Goal: Feedback & Contribution: Leave review/rating

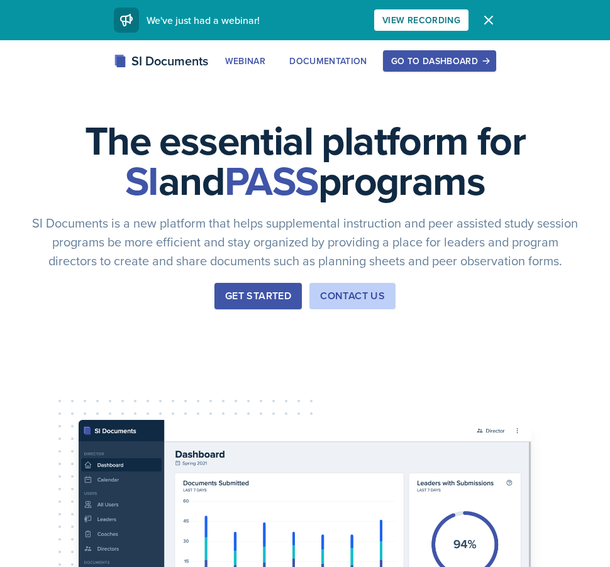
click at [415, 74] on div "SI Documents Webinar Documentation Go to Dashboard Sign Up Go to Dashboard" at bounding box center [305, 75] width 610 height 50
click at [413, 60] on div "Go to Dashboard" at bounding box center [439, 61] width 97 height 10
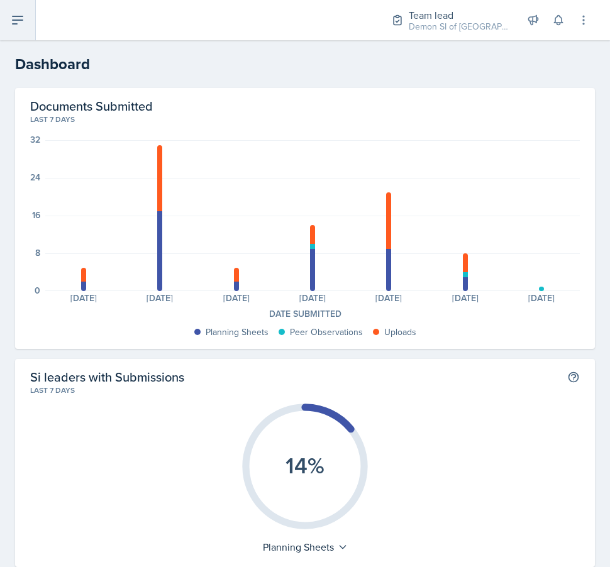
click at [15, 31] on button at bounding box center [18, 20] width 36 height 40
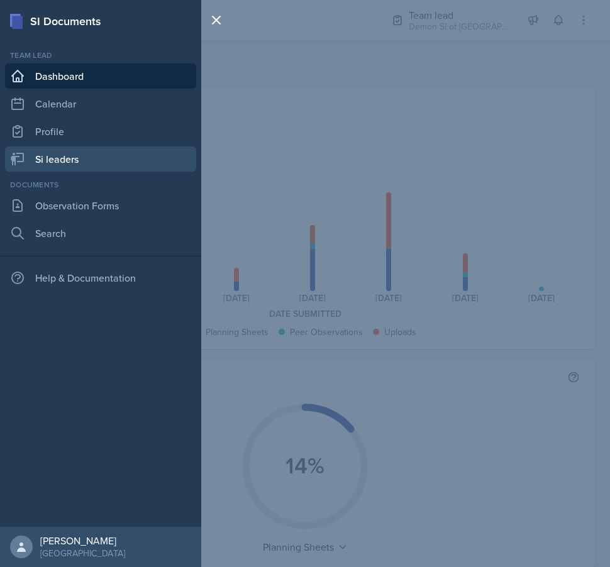
click at [51, 155] on link "Si leaders" at bounding box center [100, 159] width 191 height 25
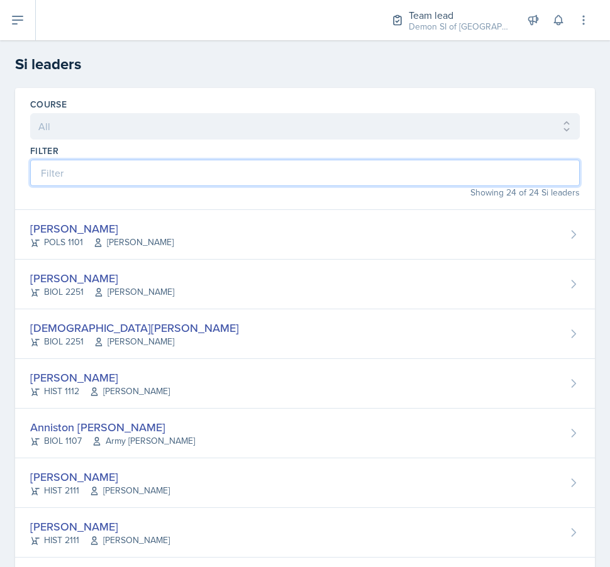
click at [123, 180] on input at bounding box center [305, 173] width 550 height 26
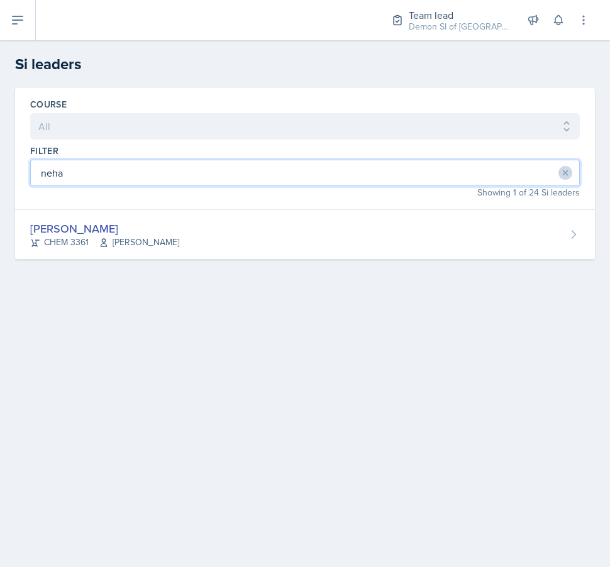
type input "neha"
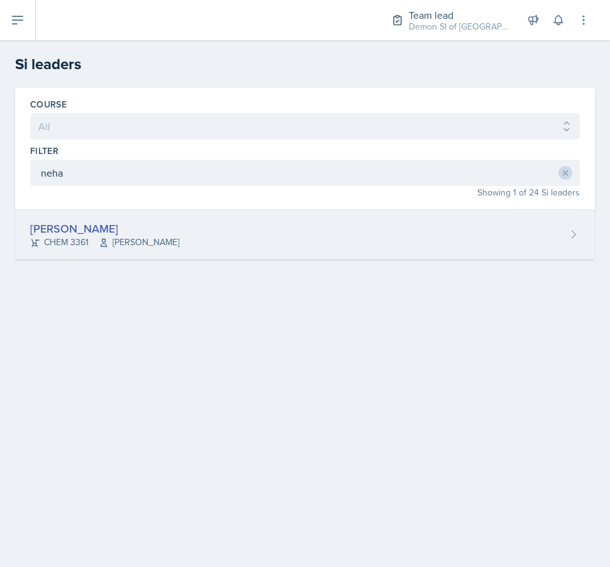
click at [63, 229] on div "[PERSON_NAME]" at bounding box center [104, 228] width 149 height 17
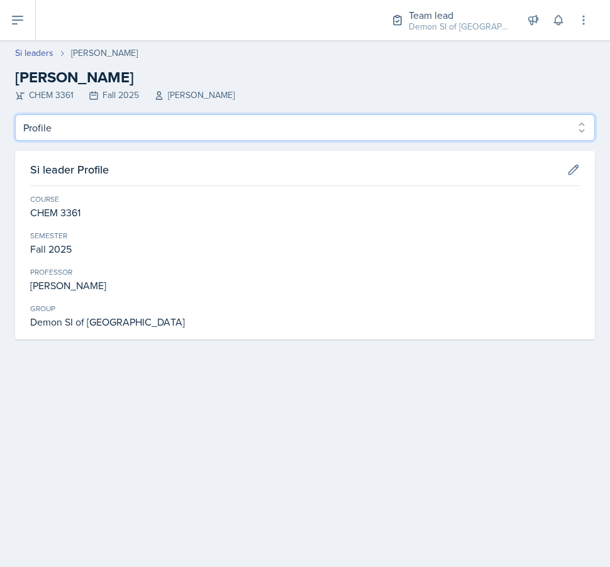
click at [142, 125] on select "Profile Planning Sheets Observation Forms Uploads" at bounding box center [305, 127] width 580 height 26
select select "Planning Sheets"
click at [15, 114] on select "Profile Planning Sheets Observation Forms Uploads" at bounding box center [305, 127] width 580 height 26
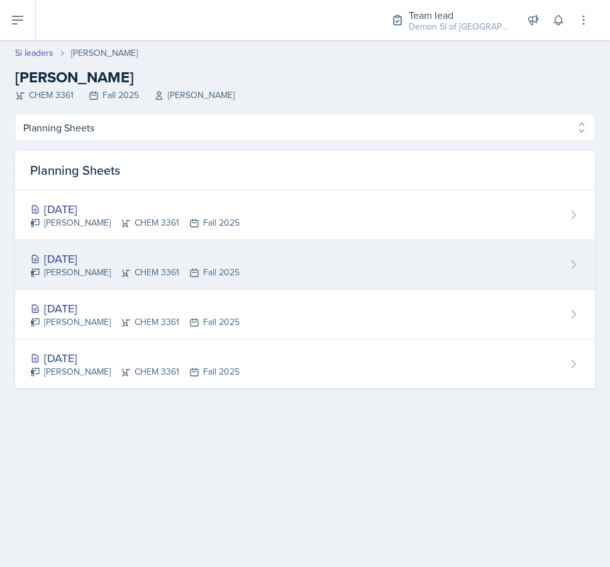
click at [150, 257] on div "Sep 3rd, 2025" at bounding box center [134, 258] width 209 height 17
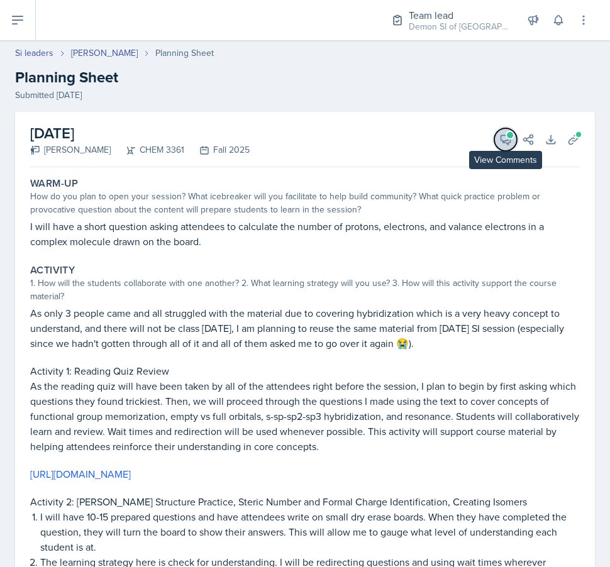
click at [505, 130] on button "View Comments" at bounding box center [505, 139] width 23 height 23
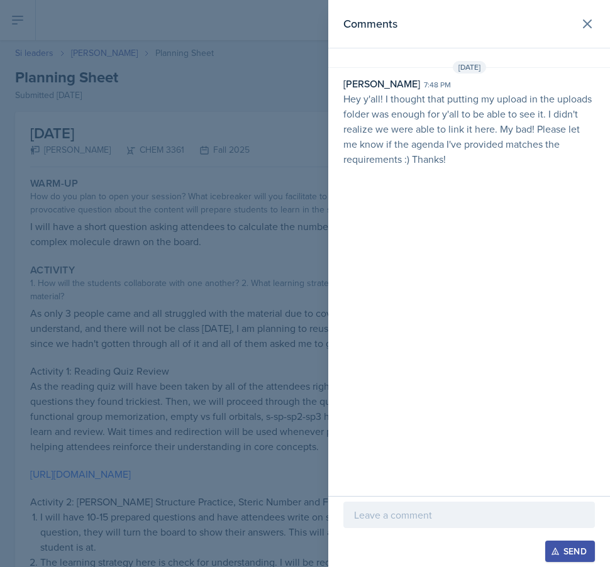
click at [263, 140] on div at bounding box center [305, 283] width 610 height 567
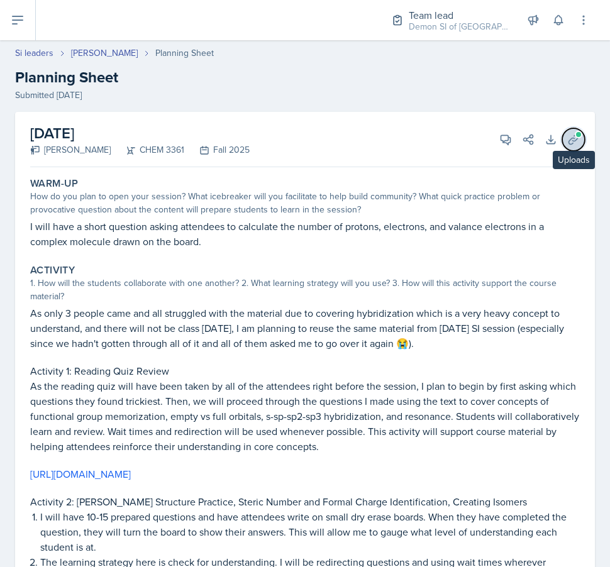
click at [576, 139] on icon at bounding box center [573, 139] width 13 height 13
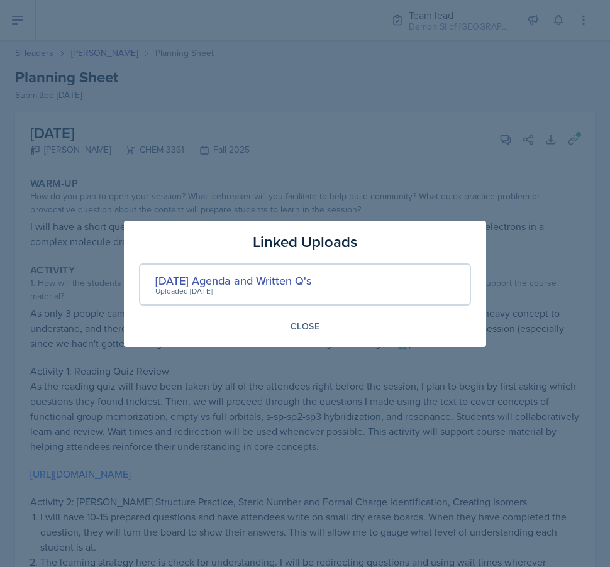
click at [167, 286] on div "Uploaded Aug 31st, 2025" at bounding box center [233, 291] width 156 height 11
click at [175, 279] on div "Sep 3 Agenda and Written Q's" at bounding box center [233, 280] width 156 height 17
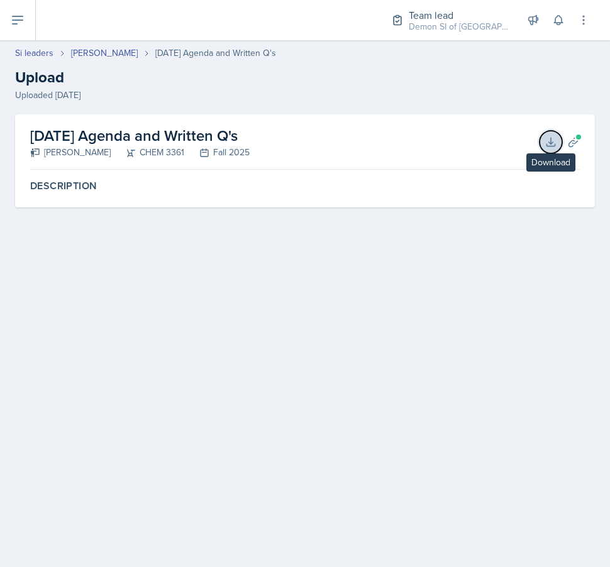
click at [551, 135] on button "Download" at bounding box center [551, 142] width 23 height 23
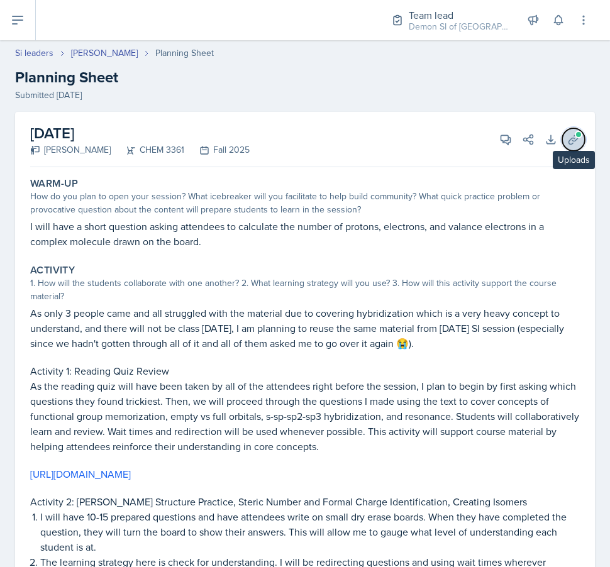
click at [572, 135] on icon at bounding box center [573, 139] width 13 height 13
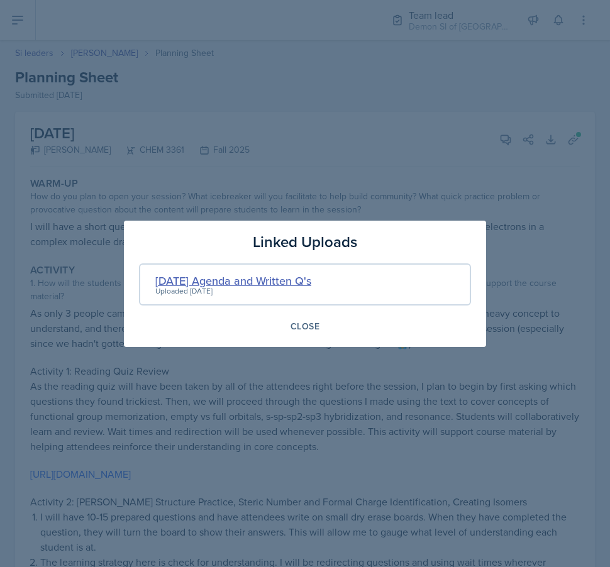
click at [213, 281] on div "Sep 3 Agenda and Written Q's" at bounding box center [233, 280] width 156 height 17
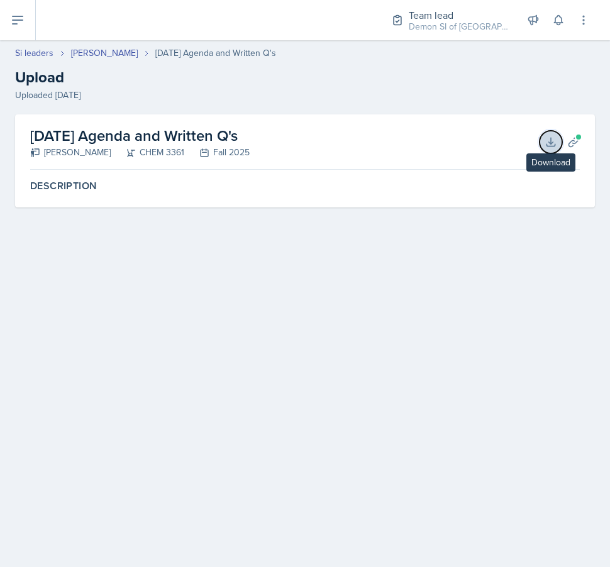
click at [549, 138] on icon at bounding box center [551, 142] width 13 height 13
click at [100, 55] on link "[PERSON_NAME]" at bounding box center [104, 53] width 67 height 13
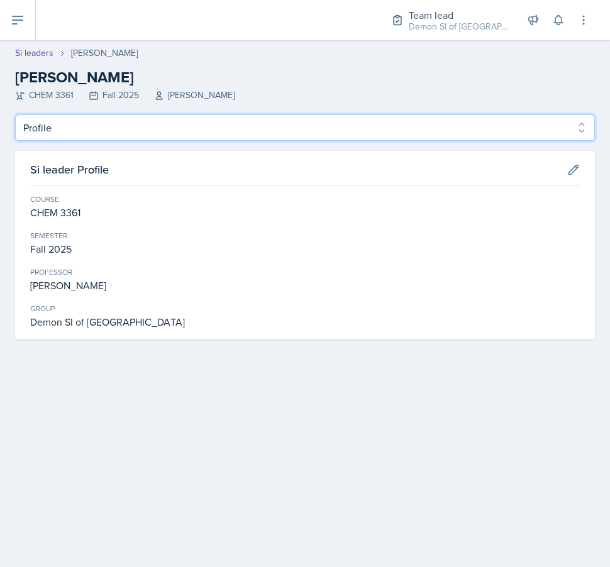
click at [125, 120] on select "Profile Planning Sheets Observation Forms Uploads" at bounding box center [305, 127] width 580 height 26
select select "Planning Sheets"
click at [15, 114] on select "Profile Planning Sheets Observation Forms Uploads" at bounding box center [305, 127] width 580 height 26
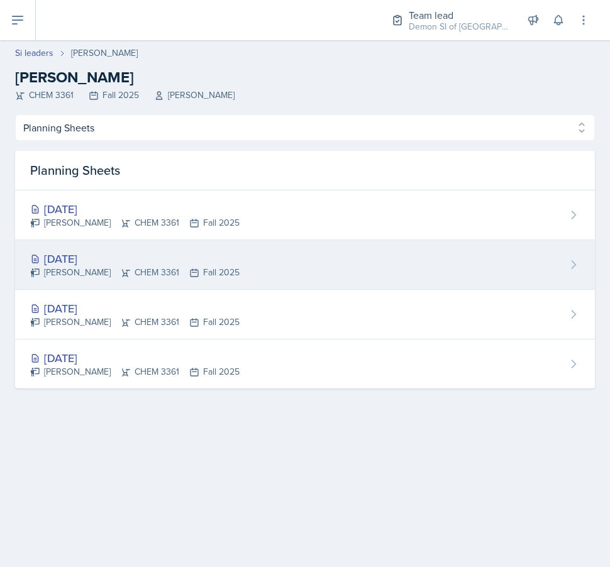
click at [141, 248] on div "Sep 3rd, 2025 Neha Prabakaran CHEM 3361 Fall 2025" at bounding box center [305, 265] width 580 height 50
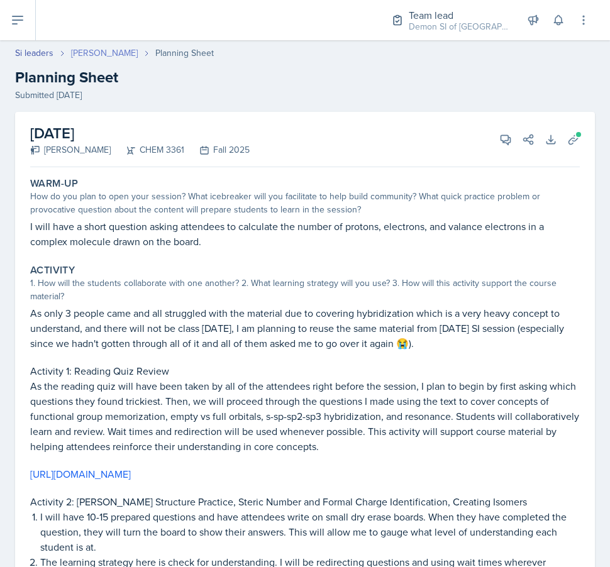
click at [108, 54] on link "[PERSON_NAME]" at bounding box center [104, 53] width 67 height 13
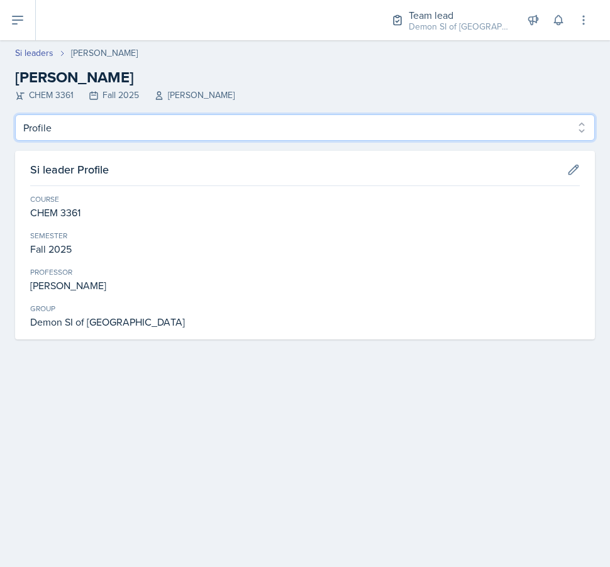
click at [259, 123] on select "Profile Planning Sheets Observation Forms Uploads" at bounding box center [305, 127] width 580 height 26
select select "Planning Sheets"
click at [15, 114] on select "Profile Planning Sheets Observation Forms Uploads" at bounding box center [305, 127] width 580 height 26
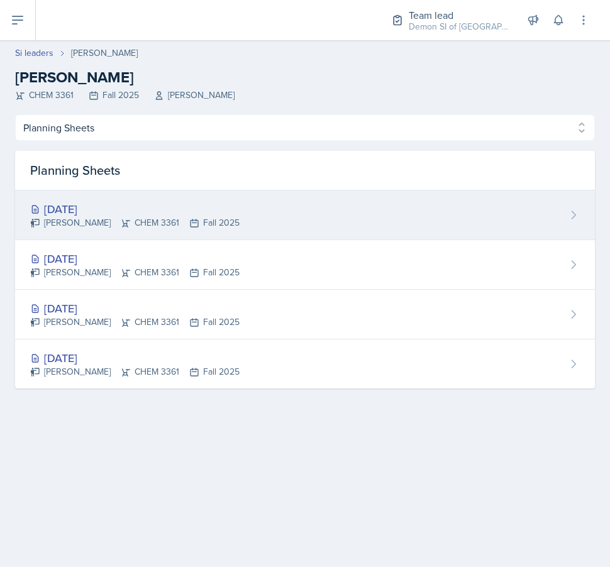
click at [270, 233] on div "Sep 5th, 2025 Neha Prabakaran CHEM 3361 Fall 2025" at bounding box center [305, 216] width 580 height 50
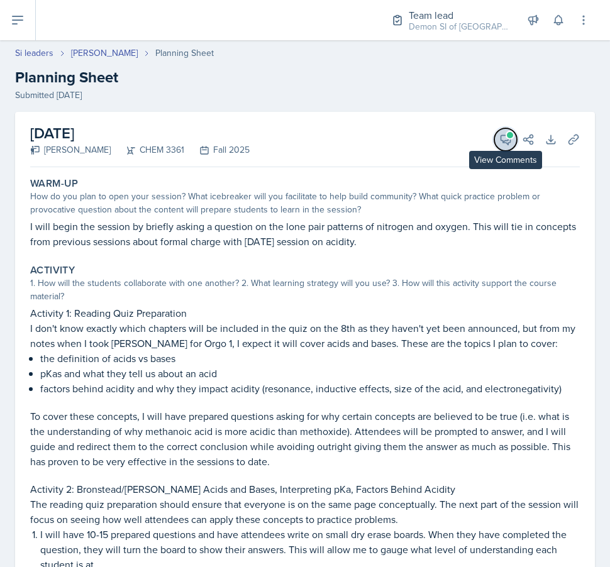
click at [509, 132] on span at bounding box center [510, 135] width 6 height 6
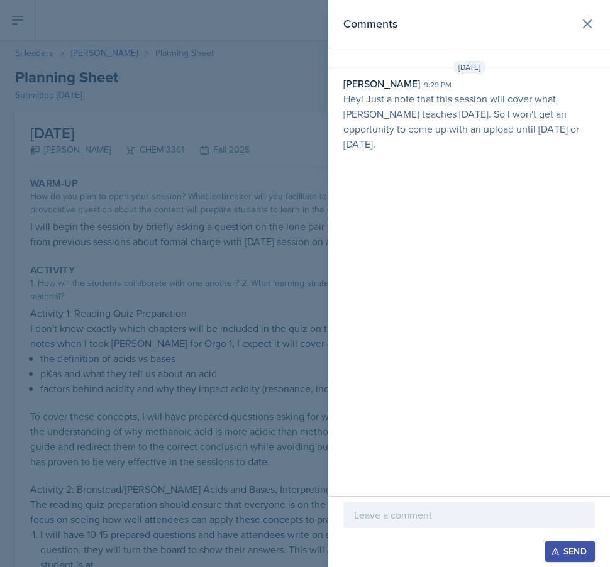
click at [215, 240] on div at bounding box center [305, 283] width 610 height 567
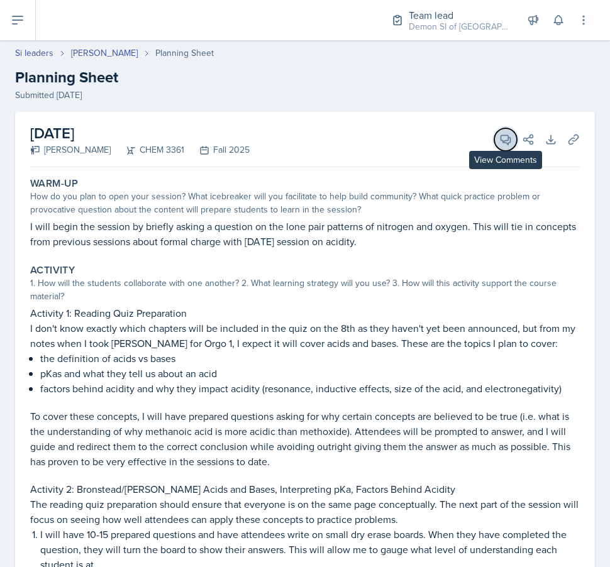
click at [501, 139] on icon at bounding box center [505, 139] width 13 height 13
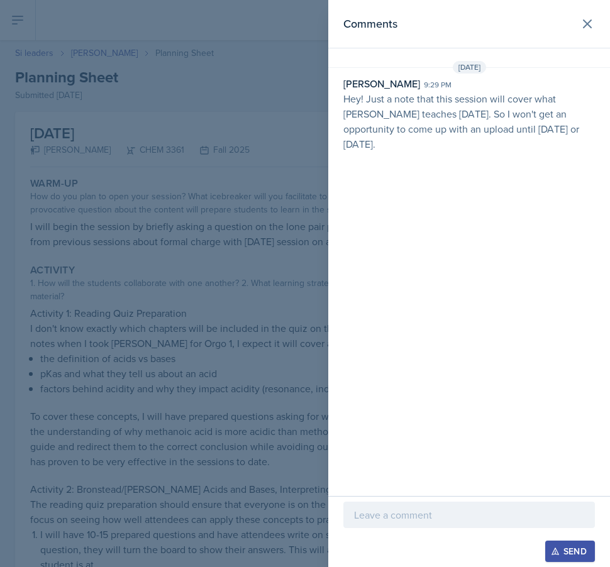
click at [152, 215] on div at bounding box center [305, 283] width 610 height 567
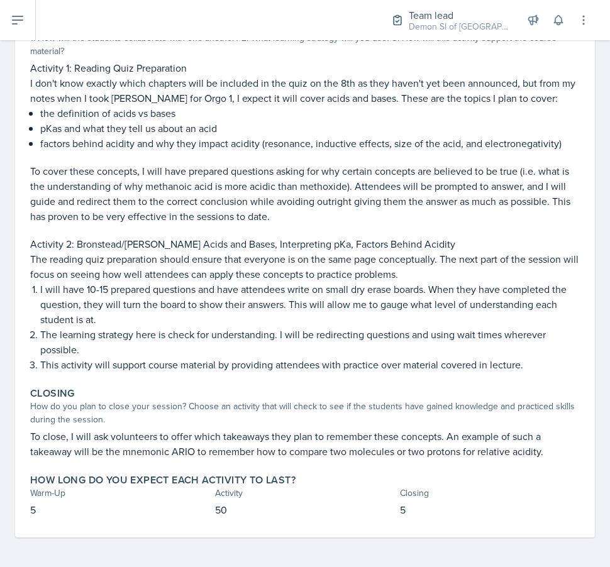
scroll to position [246, 0]
click at [341, 182] on p "To cover these concepts, I will have prepared questions asking for why certain …" at bounding box center [305, 193] width 550 height 60
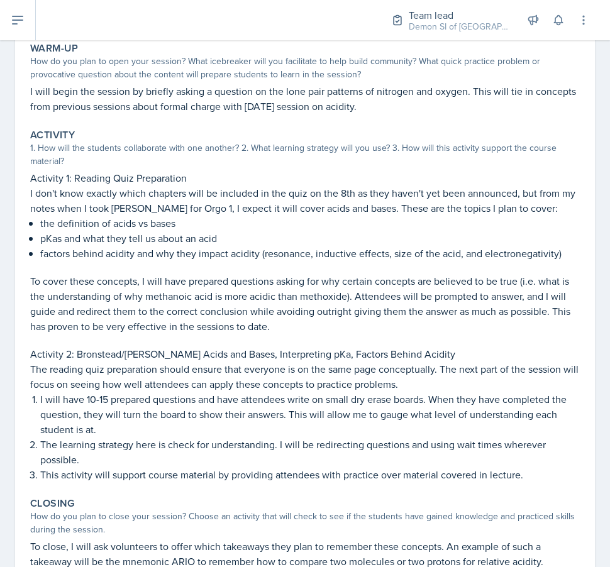
scroll to position [0, 0]
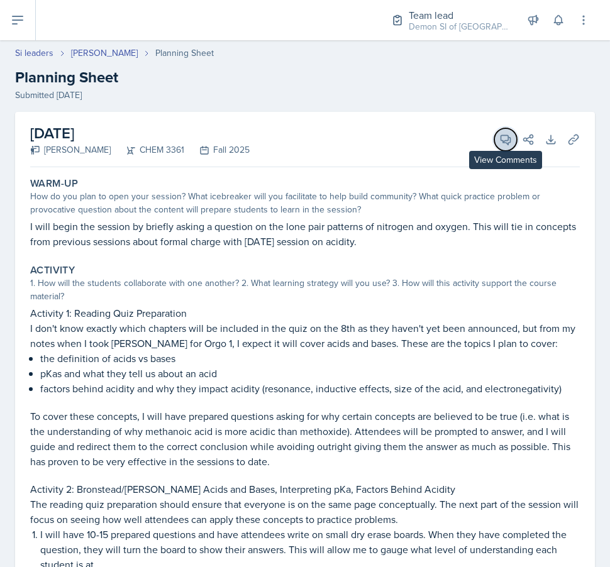
click at [503, 142] on icon at bounding box center [505, 139] width 9 height 9
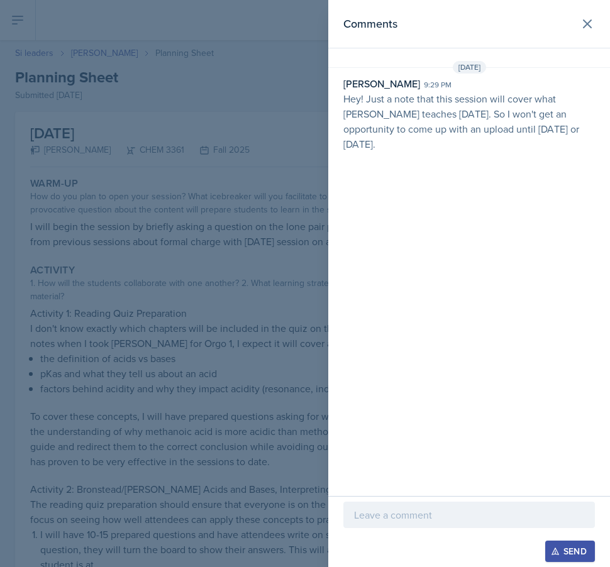
click at [530, 116] on p "Hey! Just a note that this session will cover what [PERSON_NAME] teaches [DATE]…" at bounding box center [469, 121] width 252 height 60
click at [220, 399] on div at bounding box center [305, 283] width 610 height 567
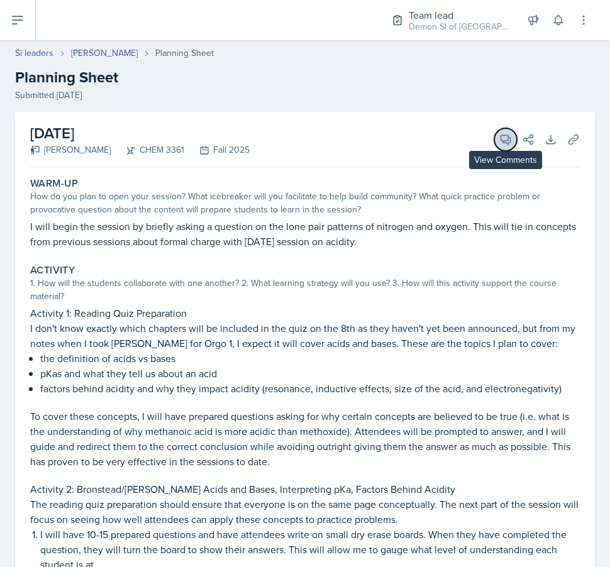
click at [503, 142] on icon at bounding box center [505, 139] width 13 height 13
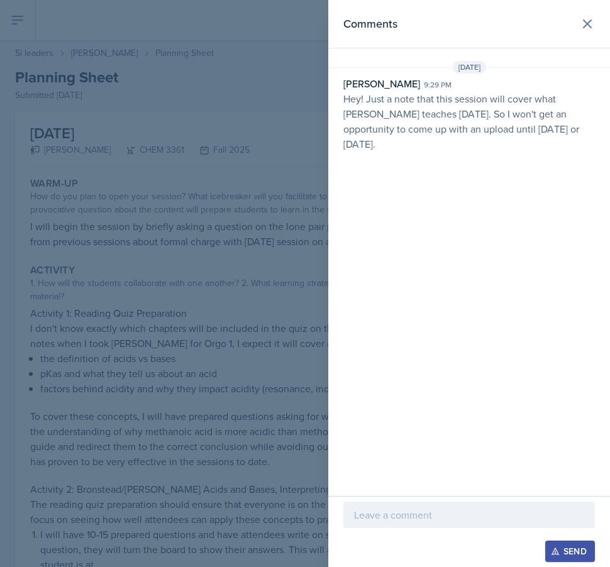
click at [443, 525] on div at bounding box center [469, 515] width 252 height 26
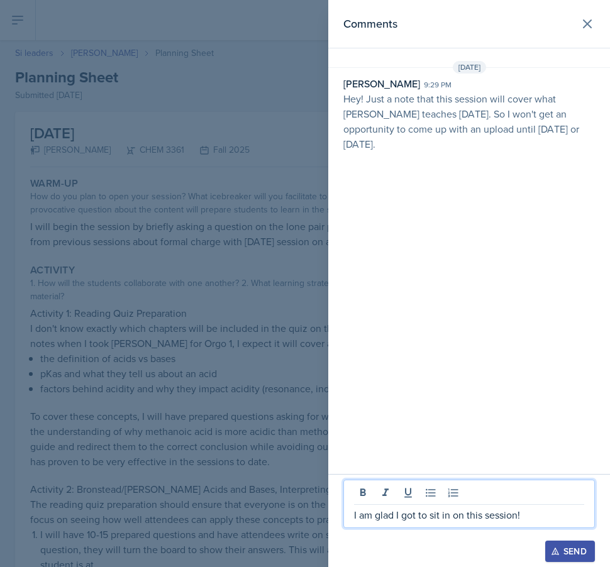
click at [103, 420] on div at bounding box center [305, 283] width 610 height 567
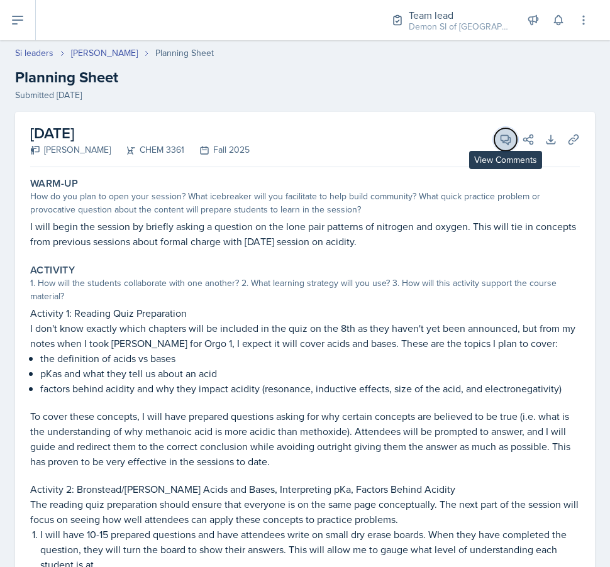
click at [501, 149] on button "View Comments" at bounding box center [505, 139] width 23 height 23
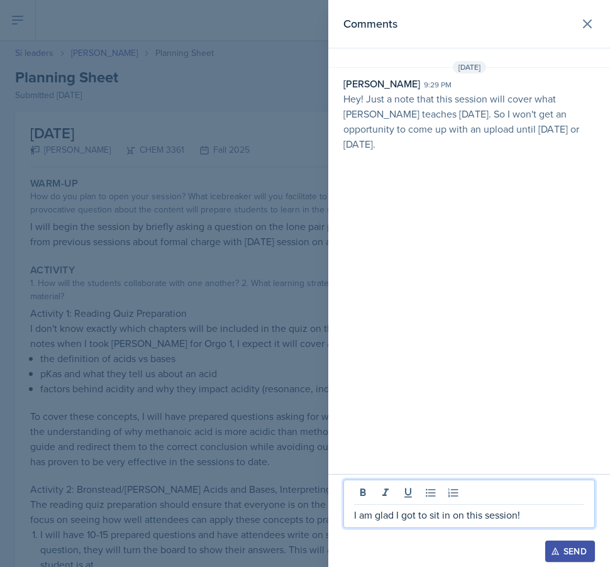
click at [534, 513] on p "I am glad I got to sit in on this session!" at bounding box center [469, 515] width 230 height 15
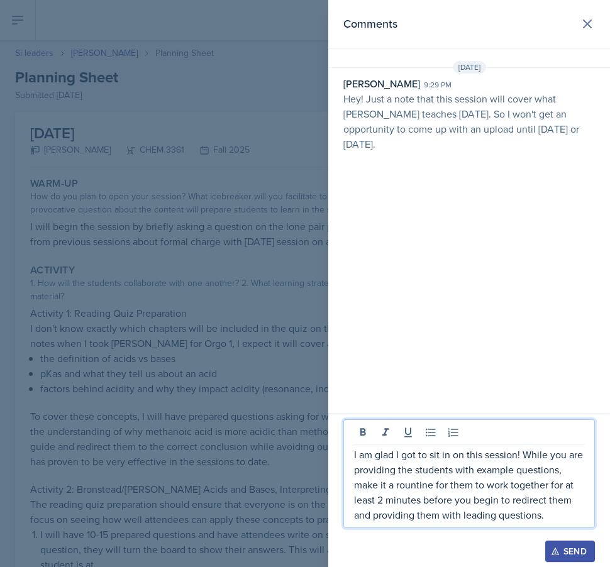
click at [415, 492] on p "I am glad I got to sit in on this session! While you are providing the students…" at bounding box center [469, 484] width 230 height 75
click at [554, 523] on div "I am glad I got to sit in on this session! While you are providing the students…" at bounding box center [469, 474] width 252 height 109
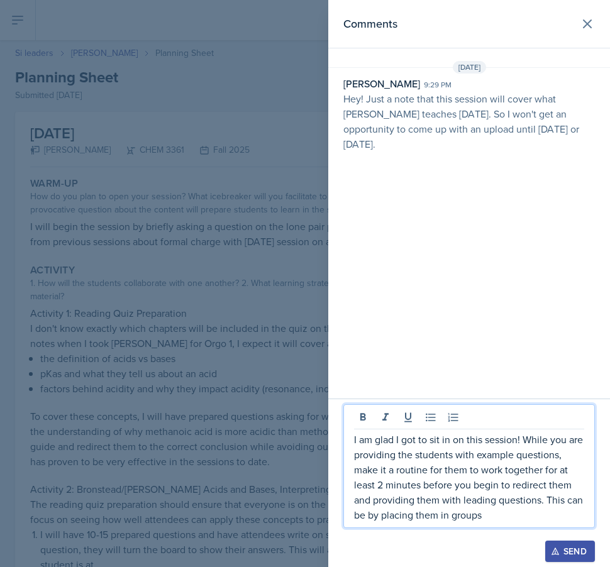
click at [378, 483] on p "I am glad I got to sit in on this session! While you are providing the students…" at bounding box center [469, 477] width 230 height 91
click at [499, 518] on p "I am glad I got to sit in on this session! While you are providing the students…" at bounding box center [469, 477] width 230 height 91
click at [540, 511] on p "I am glad I got to sit in on this session! While you are providing the students…" at bounding box center [469, 477] width 230 height 91
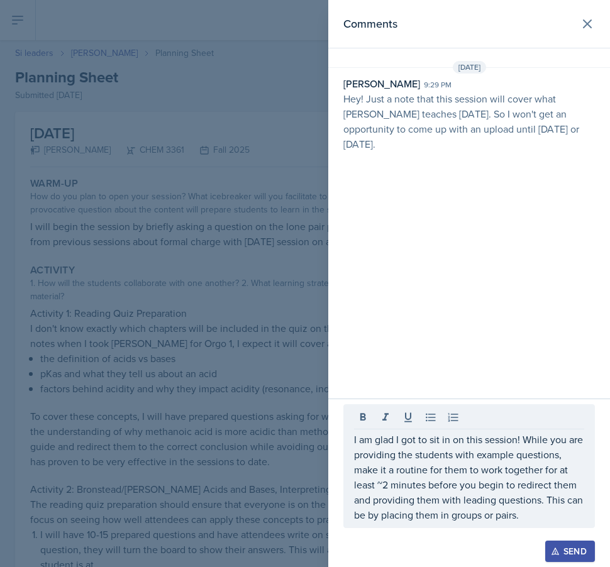
click at [575, 552] on div "Send" at bounding box center [570, 552] width 33 height 10
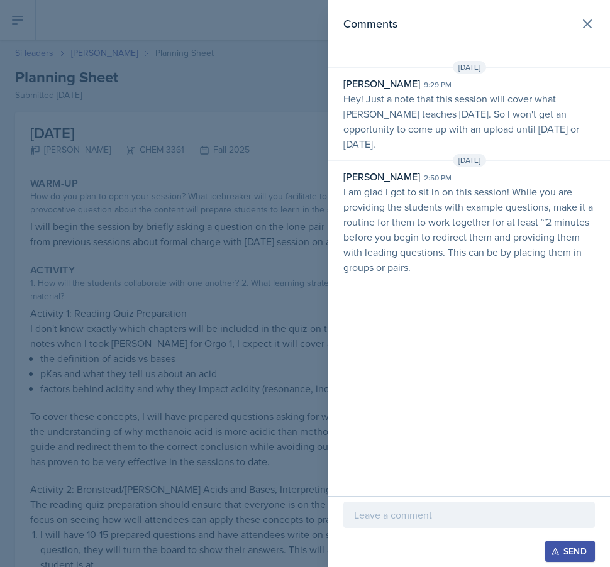
click at [401, 282] on div "Comments Sep 1st, 2025 Neha Prabakaran 9:29 pm Hey! Just a note that this sessi…" at bounding box center [469, 248] width 282 height 496
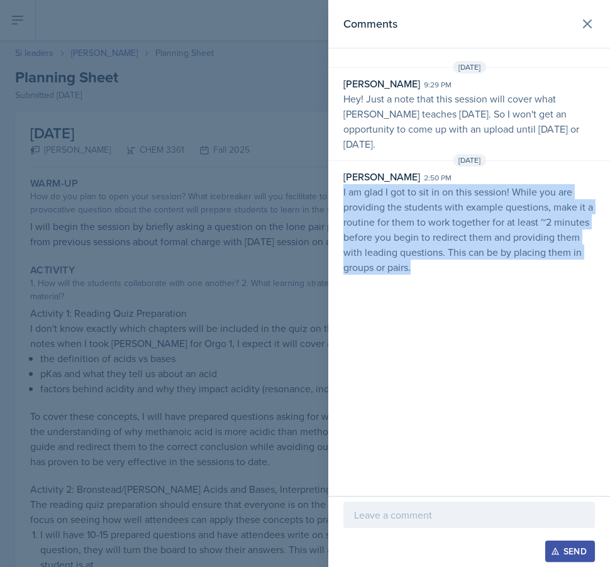
drag, startPoint x: 424, startPoint y: 265, endPoint x: 342, endPoint y: 194, distance: 109.2
click at [342, 194] on div "Nakiya Ham-Bloomquist 2:50 pm I am glad I got to sit in on this session! While …" at bounding box center [469, 222] width 282 height 106
copy p "I am glad I got to sit in on this session! While you are providing the students…"
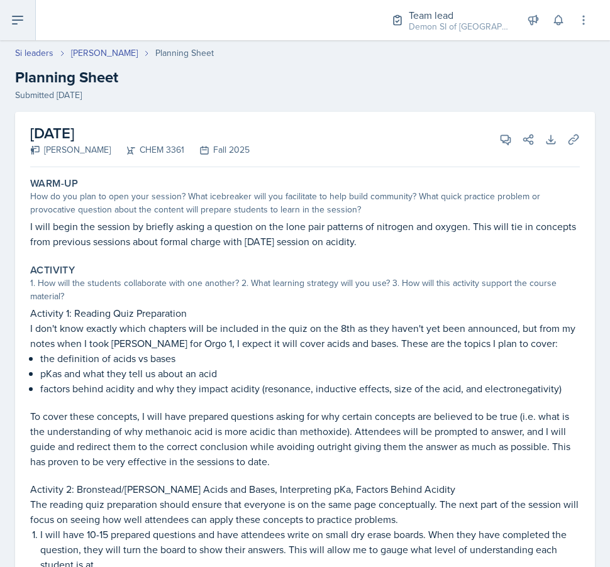
click at [6, 22] on button at bounding box center [18, 20] width 36 height 40
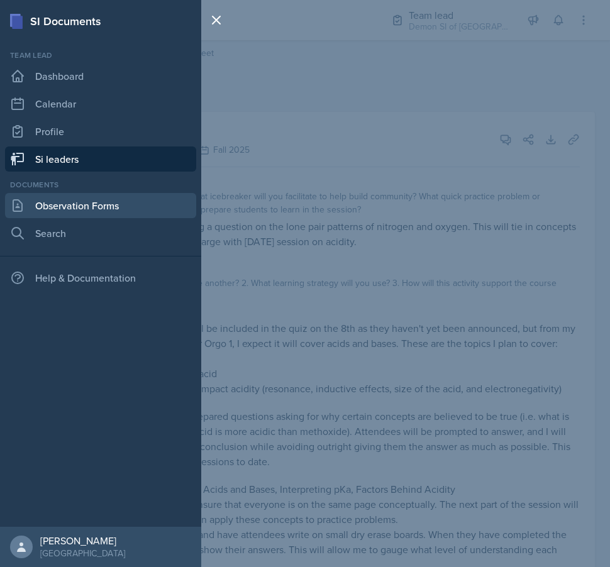
click at [82, 211] on link "Observation Forms" at bounding box center [100, 205] width 191 height 25
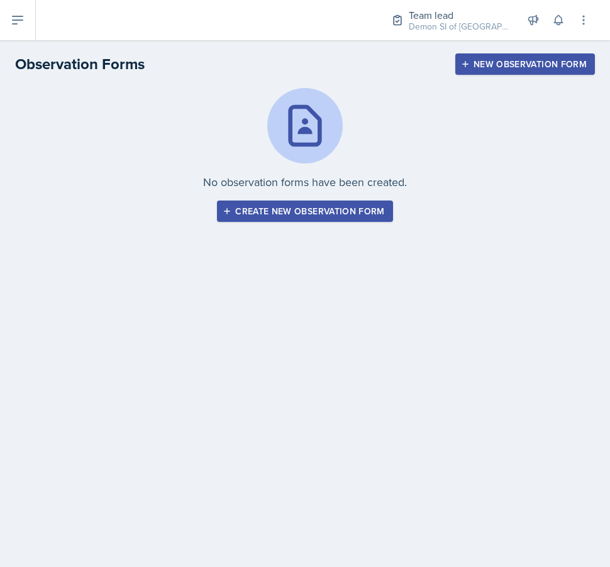
click at [295, 196] on div "No observation forms have been created. Create new observation form" at bounding box center [305, 155] width 580 height 134
click at [295, 216] on div "Create new observation form" at bounding box center [304, 211] width 159 height 10
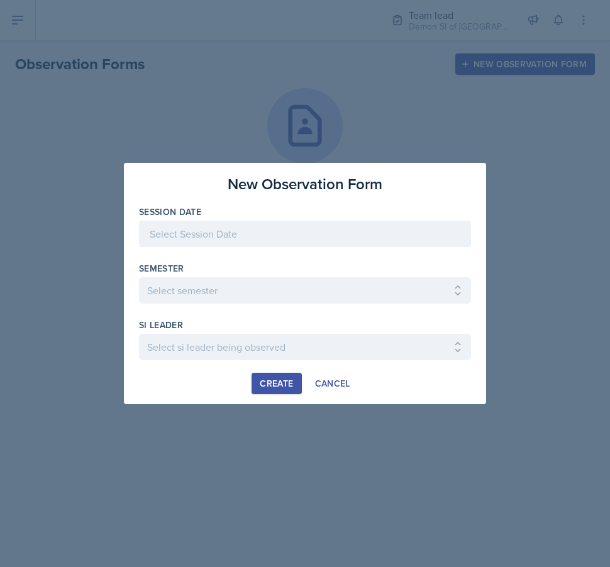
click at [302, 247] on div at bounding box center [305, 234] width 332 height 26
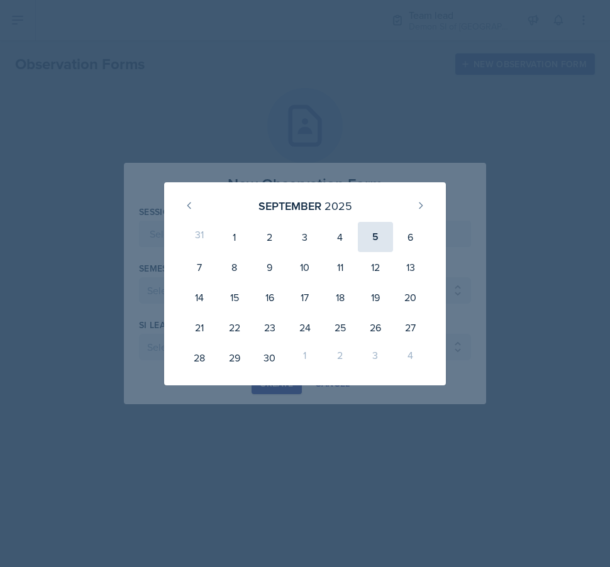
click at [384, 236] on div "5" at bounding box center [375, 237] width 35 height 30
type input "[DATE]"
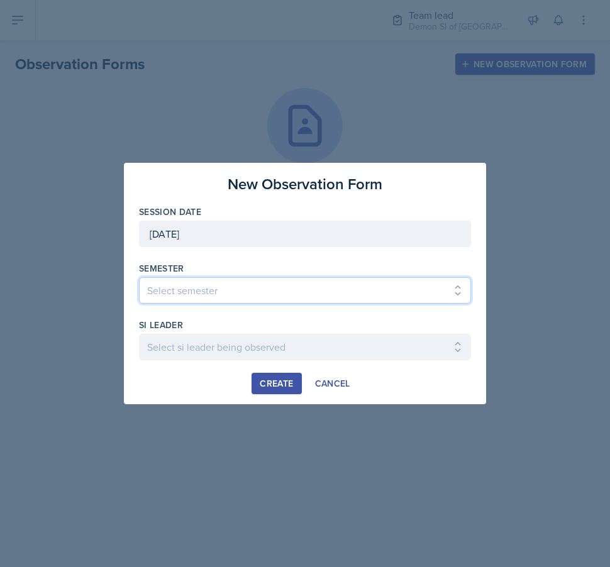
click at [276, 293] on select "Select semester All Spring 2021 Summer 2021 Spring 2022 Fall 2020 Fall 2021 Fal…" at bounding box center [305, 290] width 332 height 26
select select "2bed604d-1099-4043-b1bc-2365e8740244"
click at [139, 277] on select "Select semester All Spring 2021 Summer 2021 Spring 2022 Fall 2020 Fall 2021 Fal…" at bounding box center [305, 290] width 332 height 26
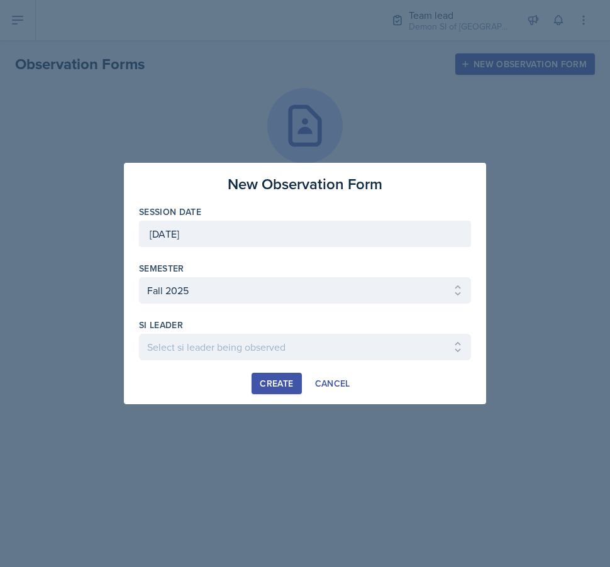
click at [240, 360] on div at bounding box center [305, 366] width 332 height 13
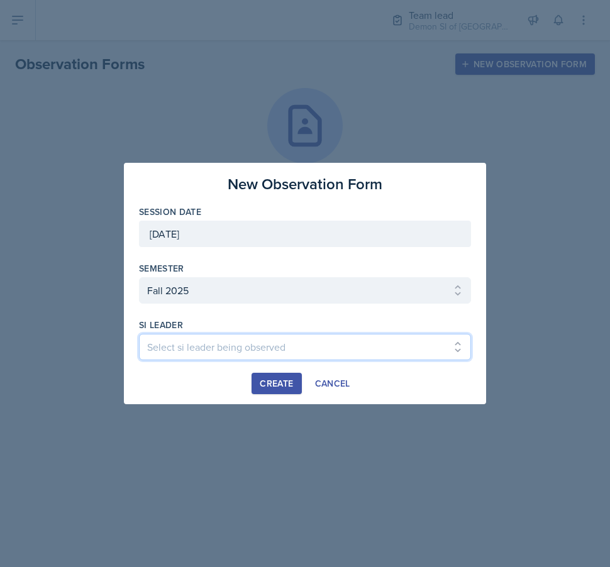
click at [240, 352] on select "Select si leader being observed Aditya Chauhan / MATH 1190 / Les Mariettables A…" at bounding box center [305, 347] width 332 height 26
select select "3aaf6aa6-26d4-49f4-b6b6-005e70691bbe"
click at [139, 334] on select "Select si leader being observed Aditya Chauhan / MATH 1190 / Les Mariettables A…" at bounding box center [305, 347] width 332 height 26
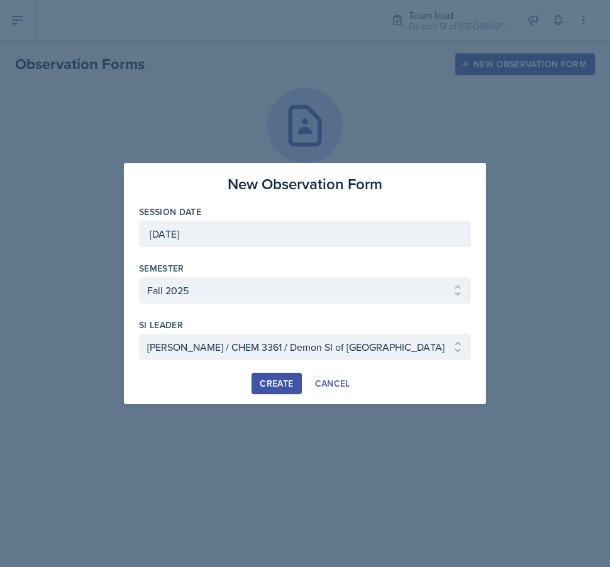
click at [264, 381] on div "Create" at bounding box center [276, 384] width 33 height 10
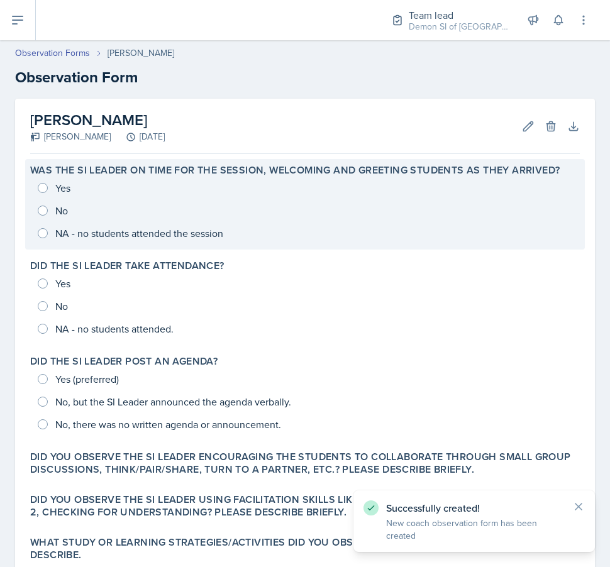
click at [39, 183] on div "Yes No NA - no students attended the session" at bounding box center [305, 211] width 550 height 68
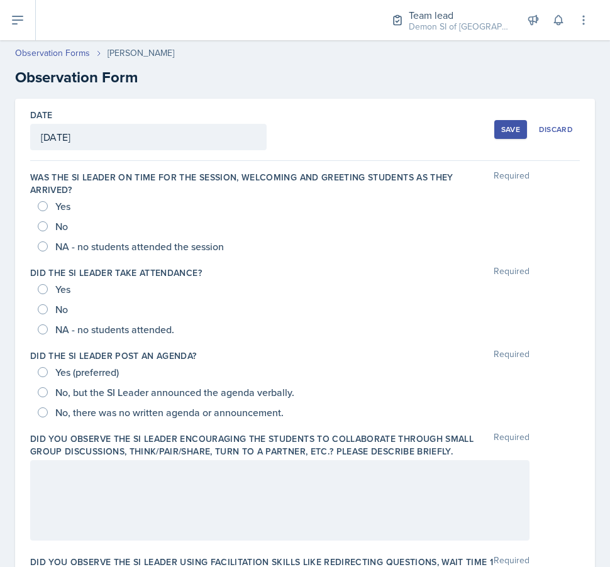
click at [52, 207] on div "Yes" at bounding box center [55, 206] width 35 height 20
click at [41, 203] on input "Yes" at bounding box center [43, 206] width 10 height 10
radio input "true"
click at [53, 290] on div "Yes" at bounding box center [55, 289] width 35 height 20
click at [43, 289] on input "Yes" at bounding box center [43, 289] width 10 height 10
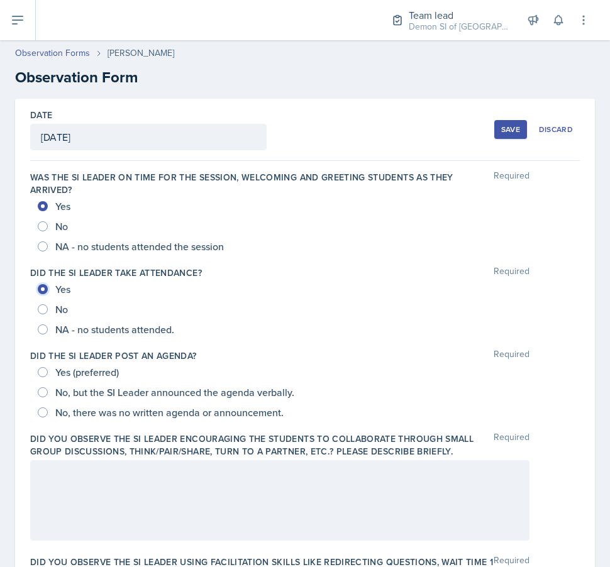
radio input "true"
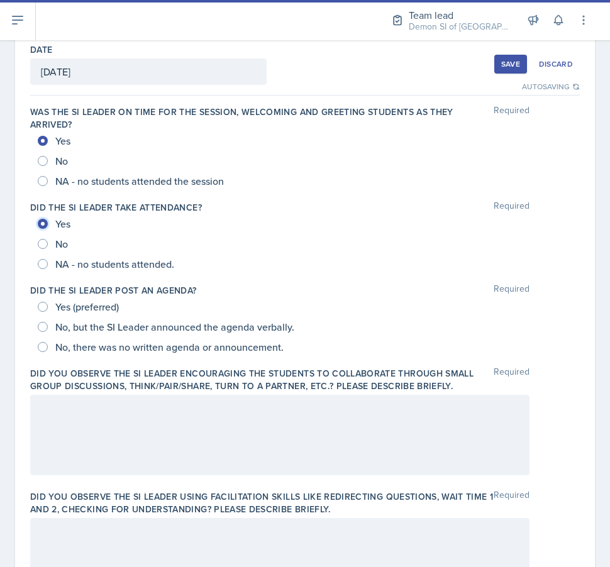
scroll to position [66, 0]
click at [31, 348] on div "Yes (preferred) No, but the SI Leader announced the agenda verbally. No, there …" at bounding box center [305, 326] width 550 height 60
click at [62, 344] on span "No, there was no written agenda or announcement." at bounding box center [169, 346] width 228 height 13
click at [48, 344] on input "No, there was no written agenda or announcement." at bounding box center [43, 347] width 10 height 10
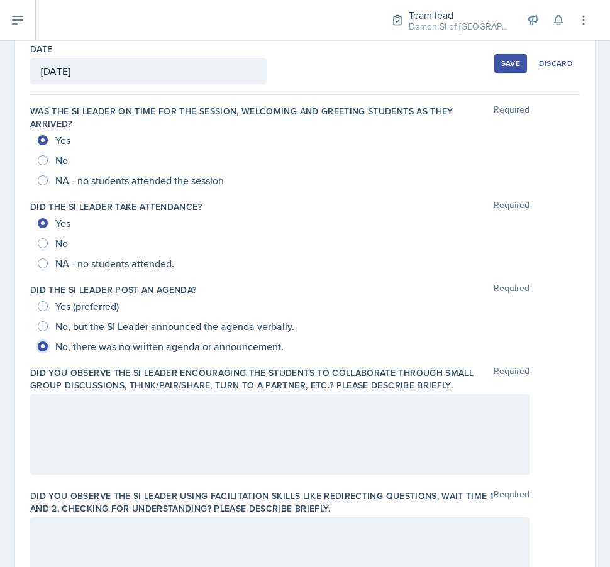
radio input "true"
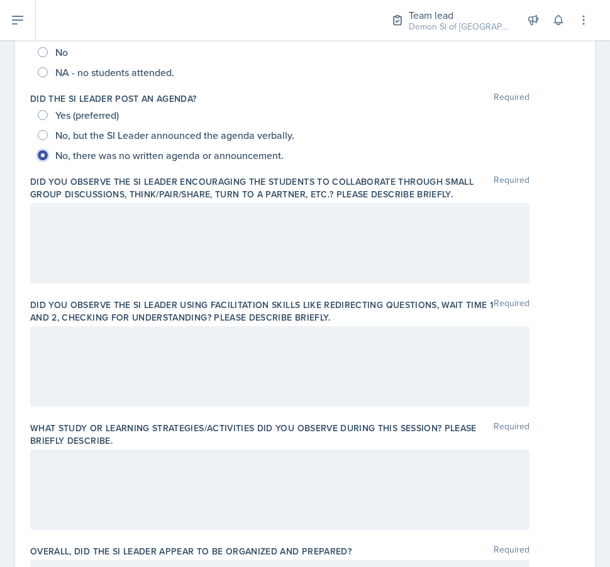
scroll to position [316, 0]
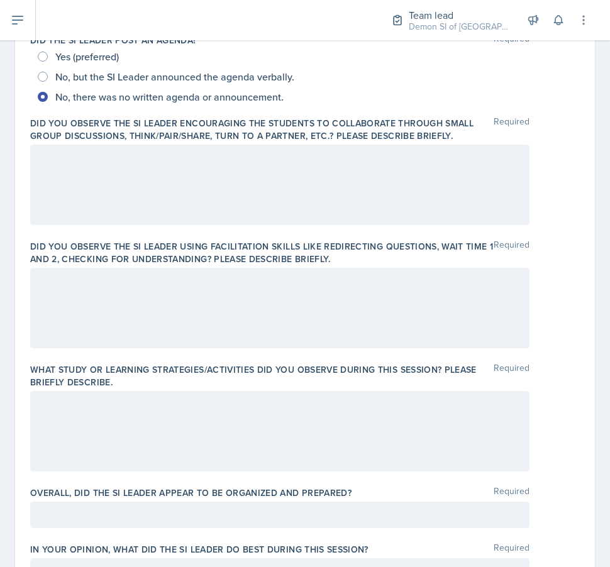
click at [70, 199] on div at bounding box center [279, 185] width 499 height 81
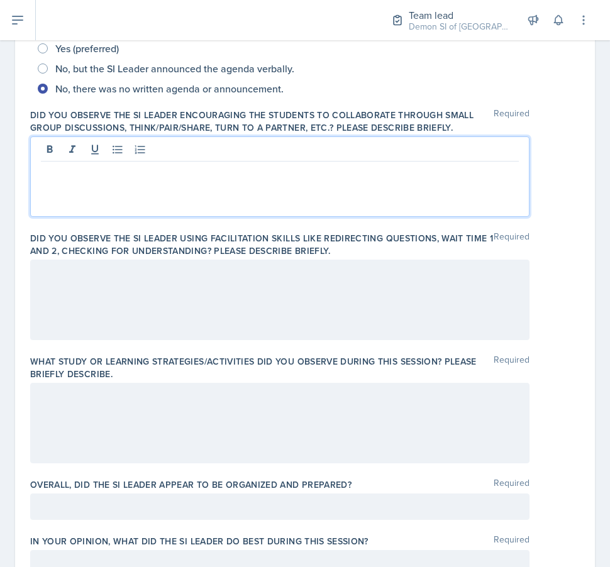
scroll to position [326, 0]
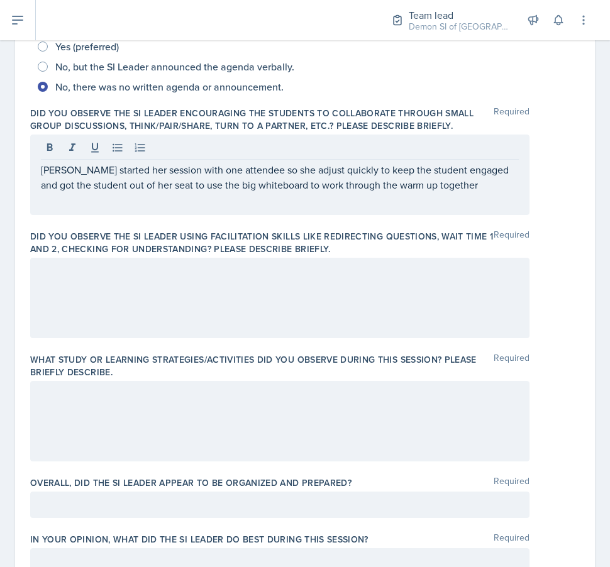
click at [230, 301] on div at bounding box center [279, 298] width 499 height 81
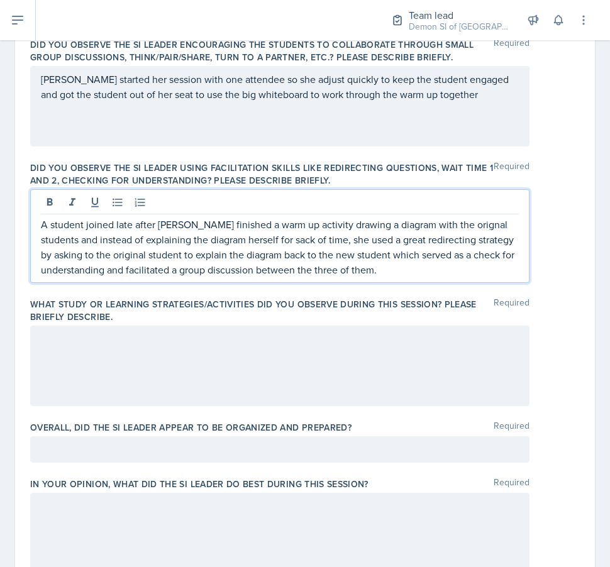
scroll to position [395, 0]
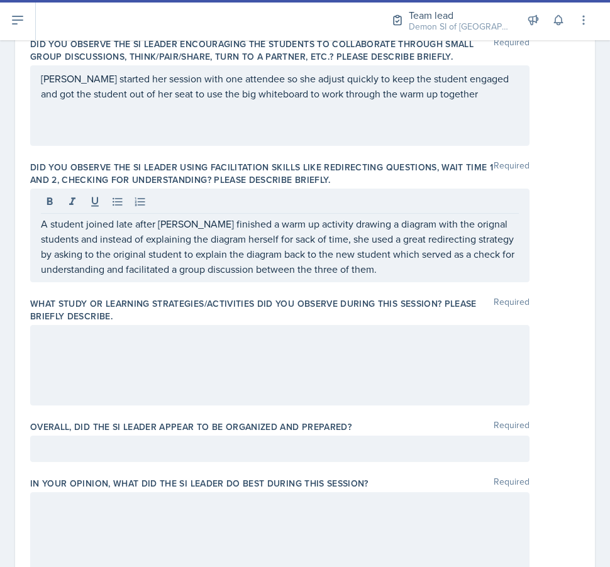
click at [338, 283] on div "Did you observe the SI Leader using facilitation skills like redirecting questi…" at bounding box center [305, 224] width 550 height 136
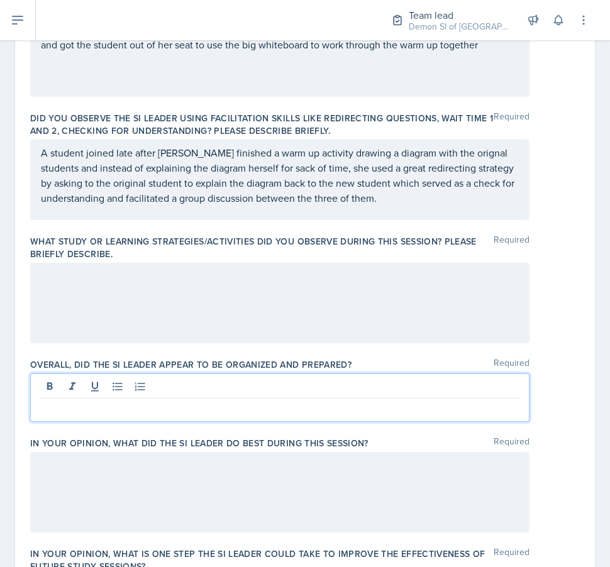
scroll to position [466, 0]
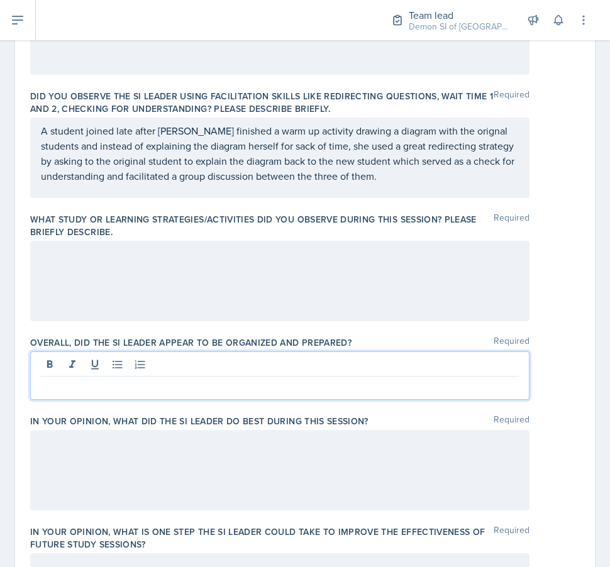
click at [240, 382] on p at bounding box center [280, 386] width 478 height 15
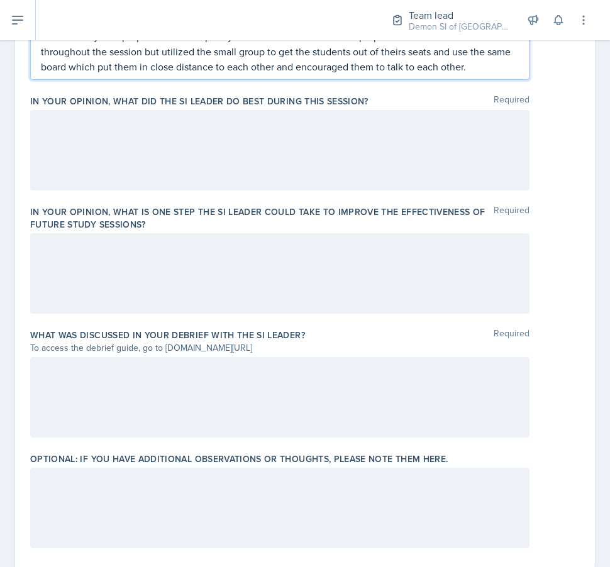
click at [113, 215] on label "In your opinion, what is ONE step the SI Leader could take to improve the effec…" at bounding box center [262, 218] width 464 height 25
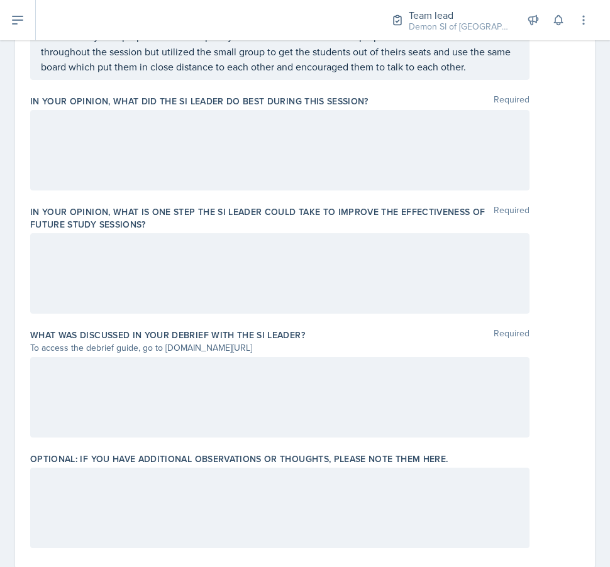
click at [112, 280] on div at bounding box center [279, 273] width 499 height 81
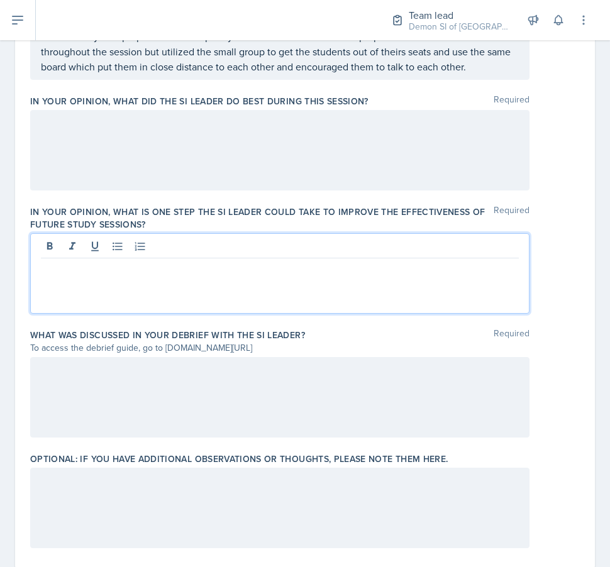
scroll to position [816, 0]
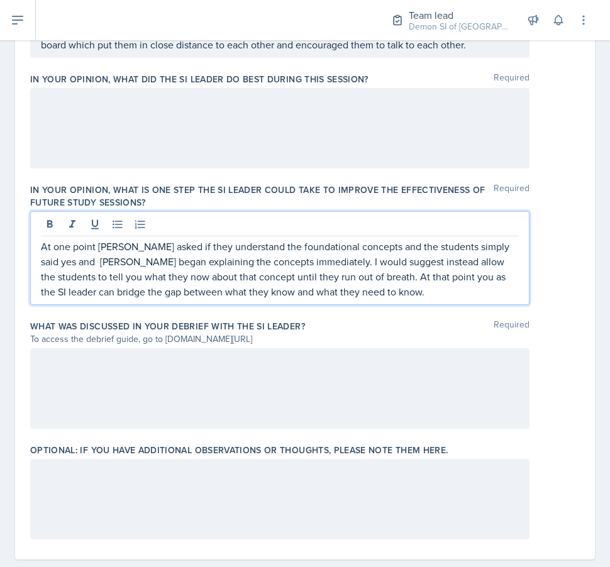
click at [221, 151] on div at bounding box center [279, 128] width 499 height 81
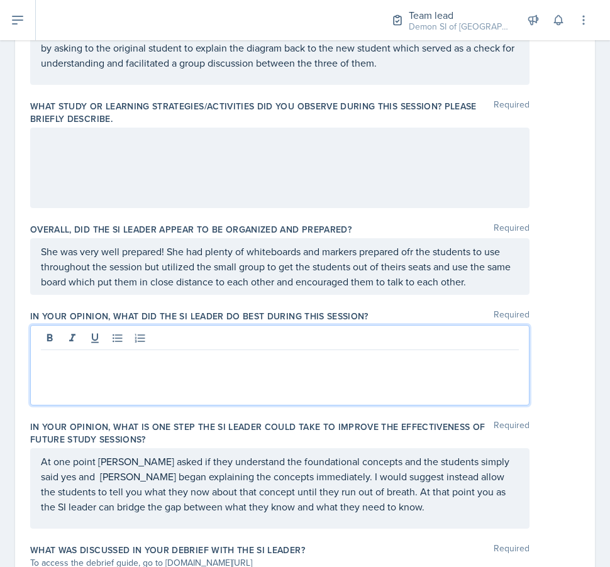
scroll to position [577, 0]
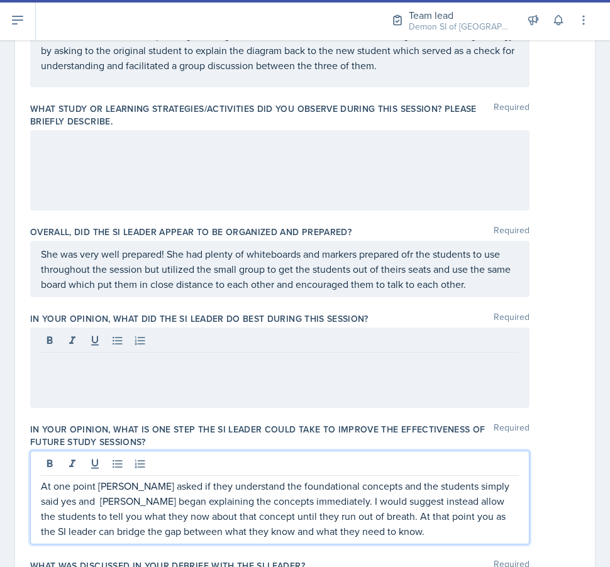
click at [340, 513] on p "At one point Neha asked if they understand the foundational concepts and the st…" at bounding box center [280, 509] width 478 height 60
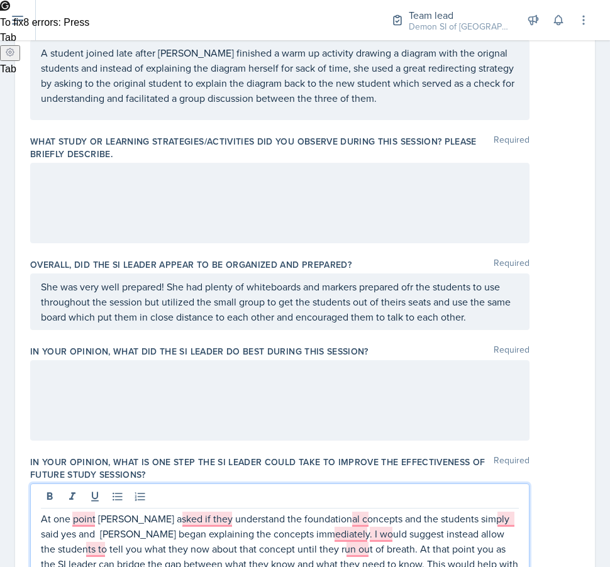
scroll to position [536, 0]
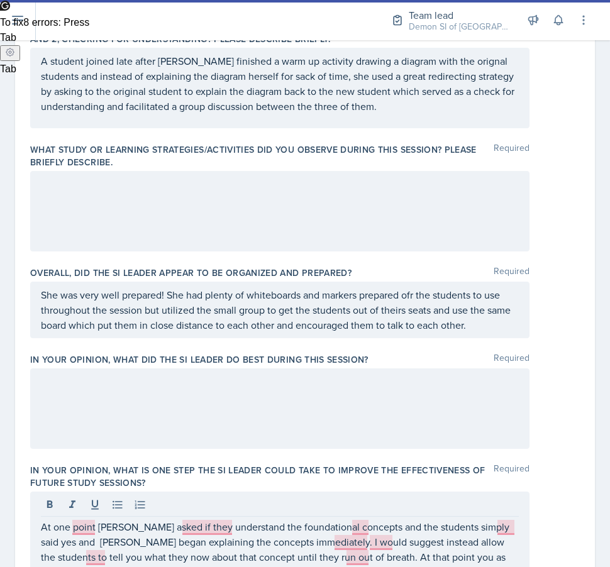
click at [99, 206] on div at bounding box center [279, 211] width 499 height 81
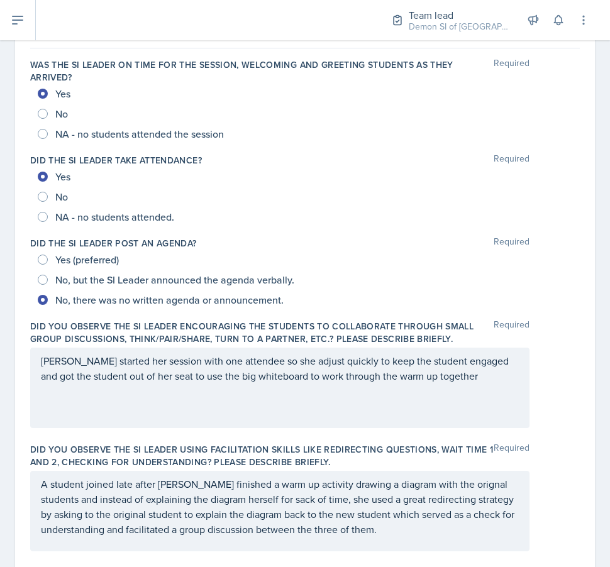
scroll to position [108, 0]
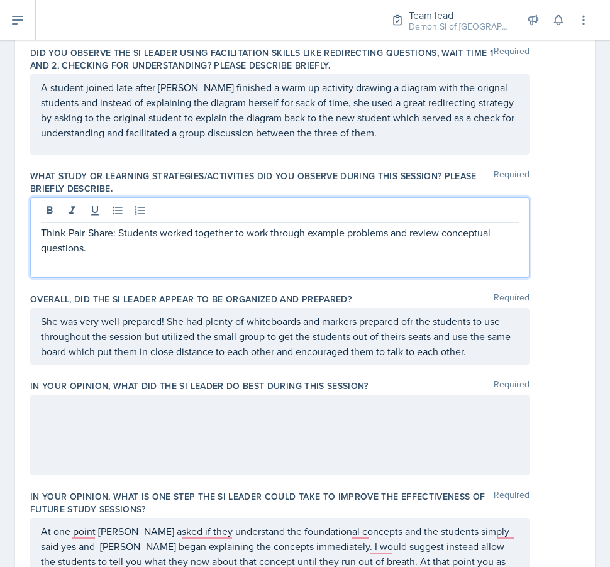
click at [199, 397] on div at bounding box center [279, 435] width 499 height 81
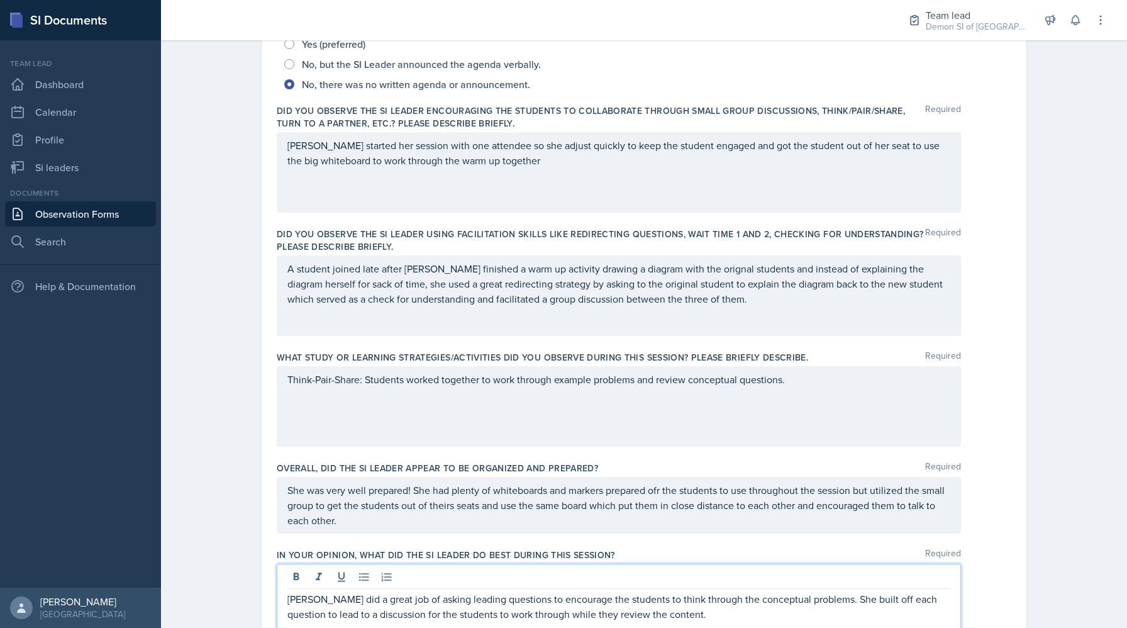
scroll to position [314, 0]
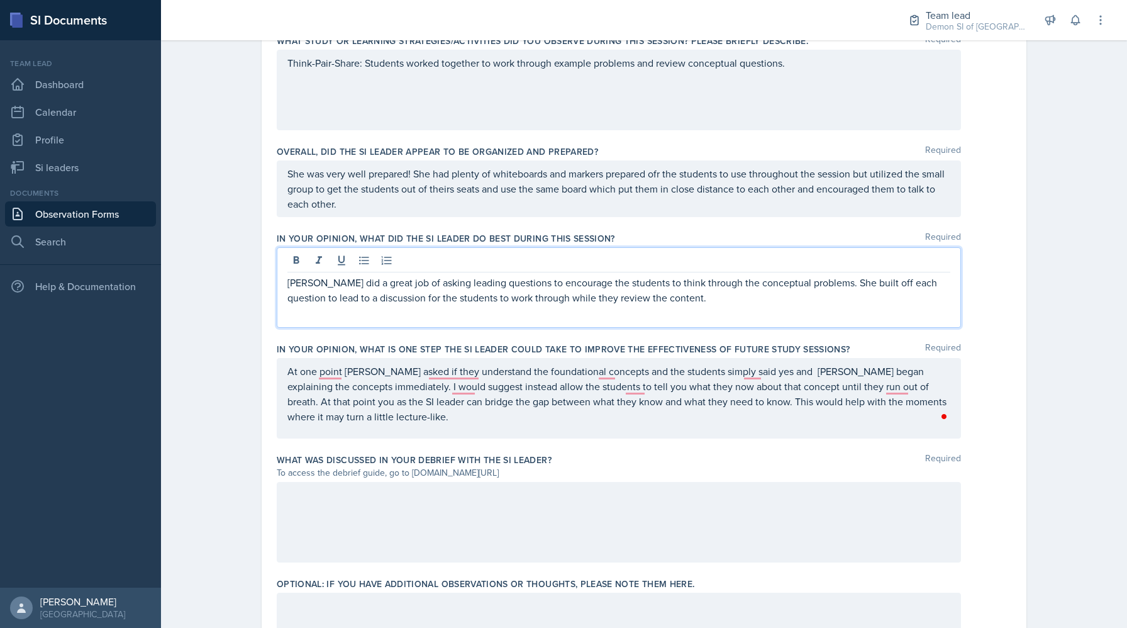
click at [374, 504] on div at bounding box center [619, 522] width 684 height 81
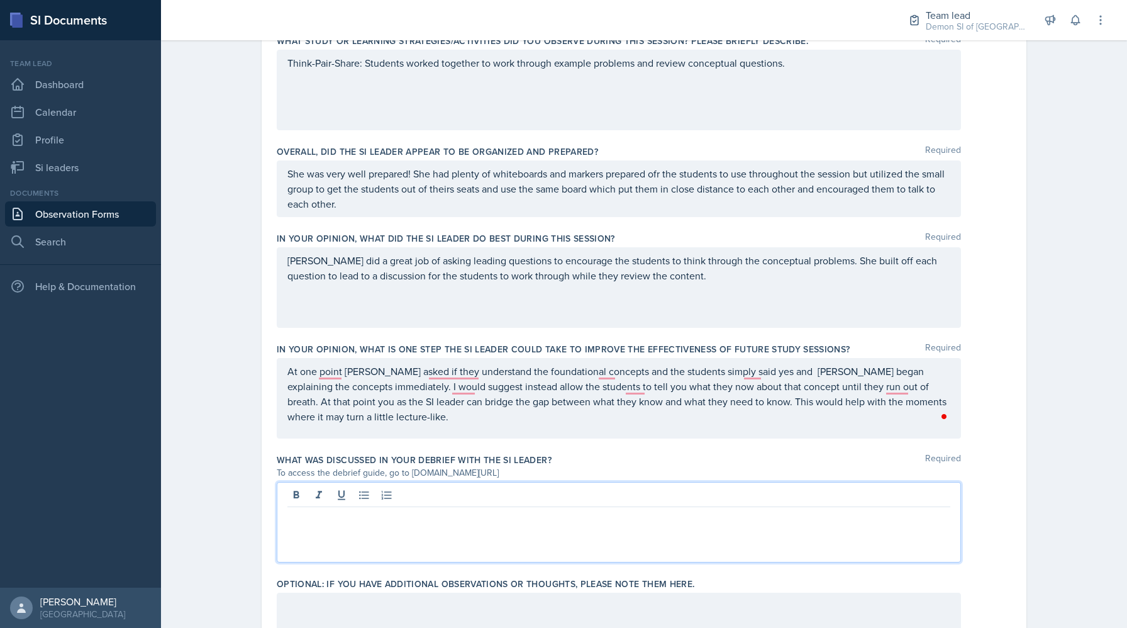
scroll to position [654, 0]
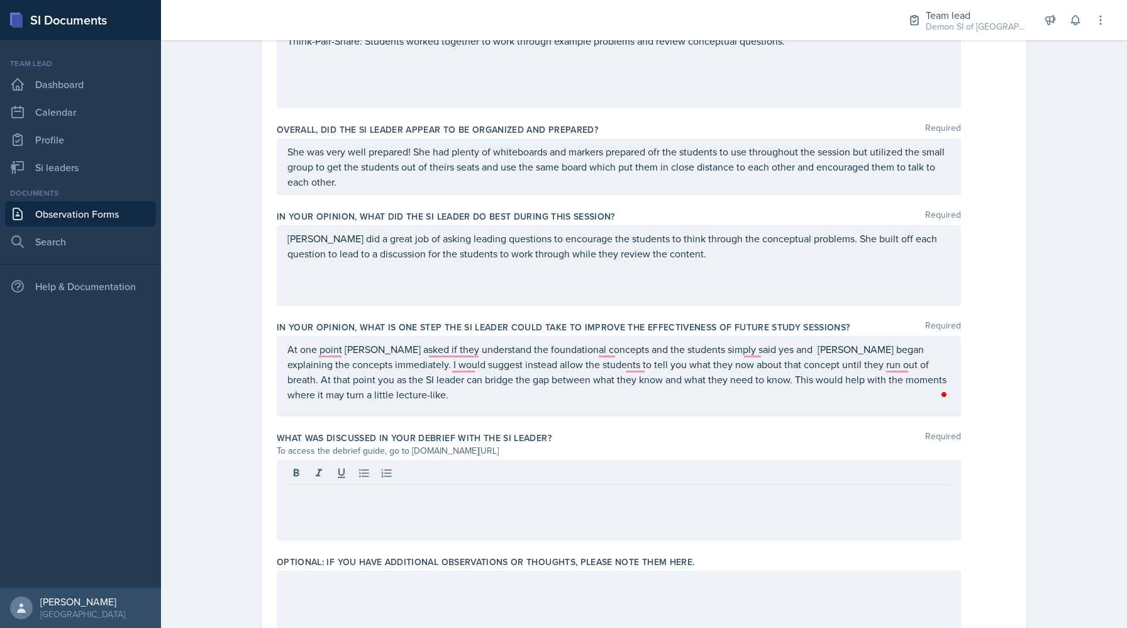
drag, startPoint x: 550, startPoint y: 450, endPoint x: 409, endPoint y: 449, distance: 140.9
click at [409, 449] on div "To access the debrief guide, go to www.tinyurl.com/obsvdebriefguide" at bounding box center [619, 450] width 684 height 13
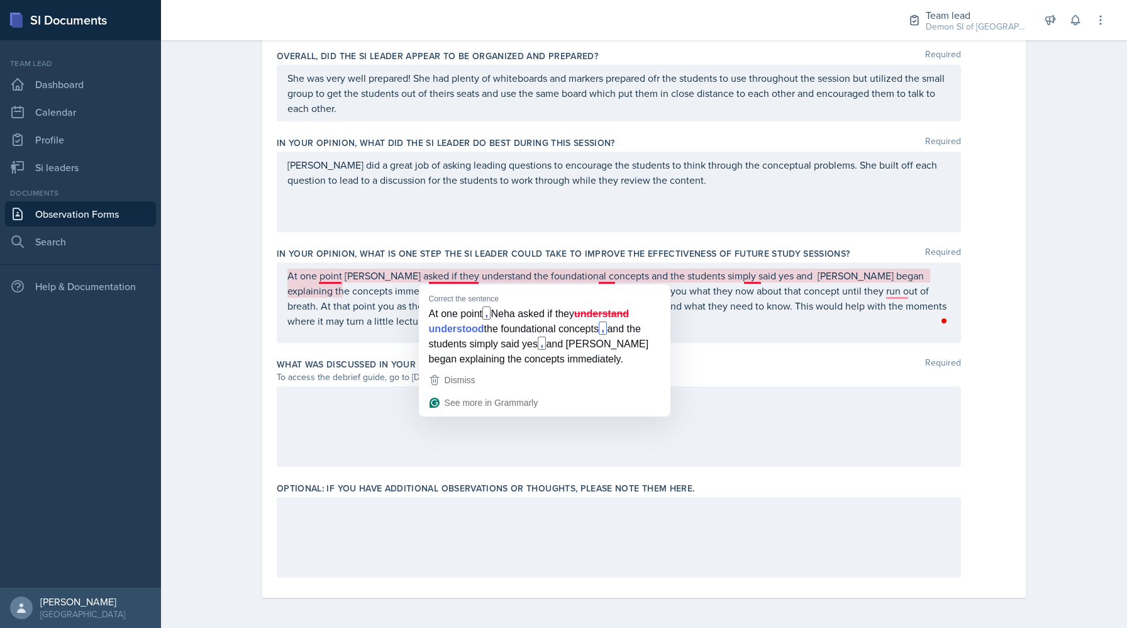
copy div "www.tinyurl.com/obsvdebriefguide"
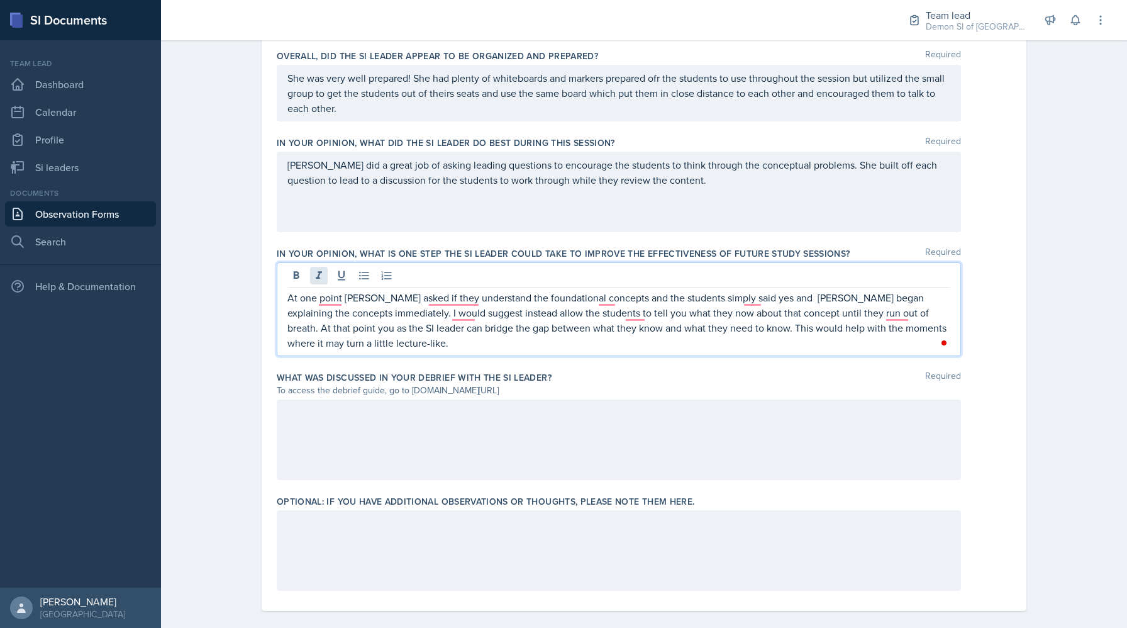
click at [321, 274] on div "At one point Neha asked if they understand the foundational concepts and the st…" at bounding box center [619, 309] width 684 height 94
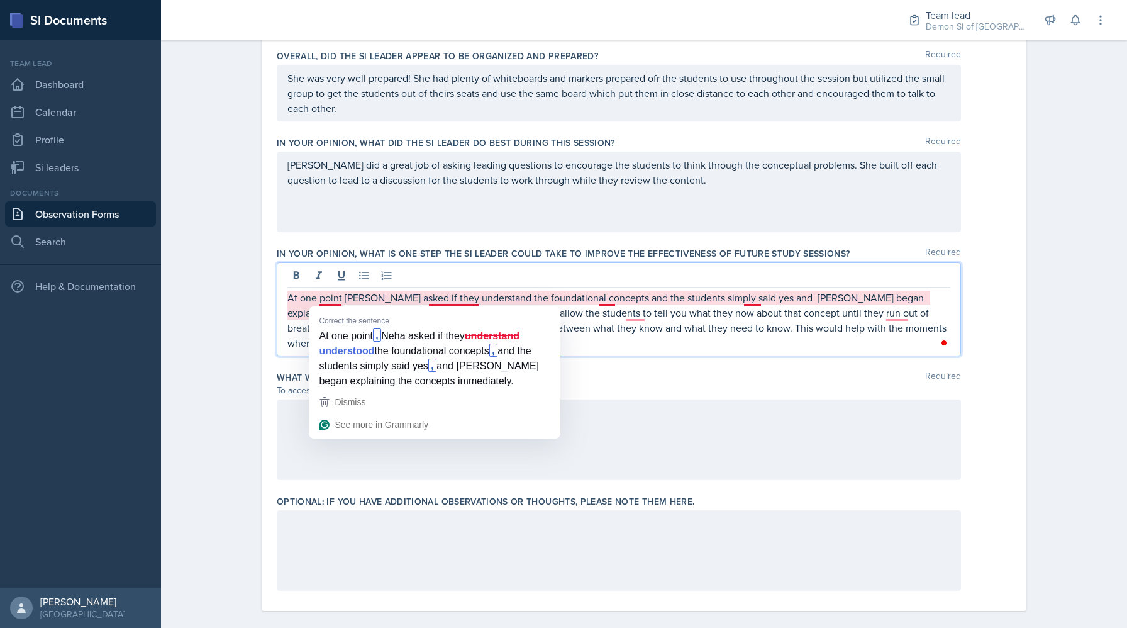
click at [331, 297] on p "At one point Neha asked if they understand the foundational concepts and the st…" at bounding box center [618, 320] width 663 height 60
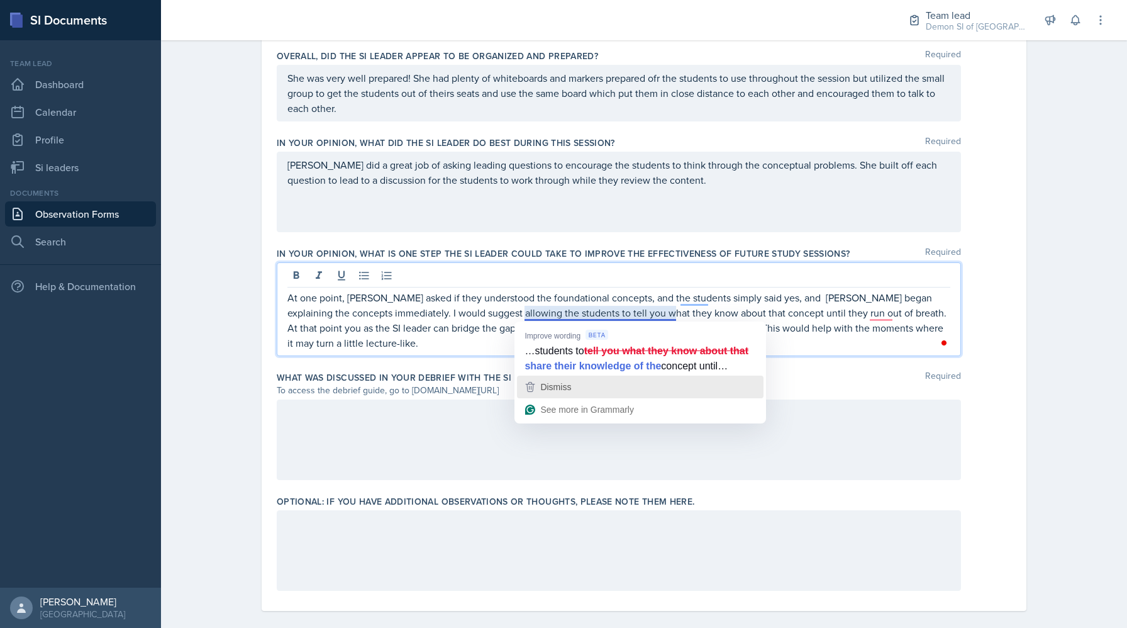
click at [610, 396] on div "Dismiss" at bounding box center [640, 386] width 235 height 19
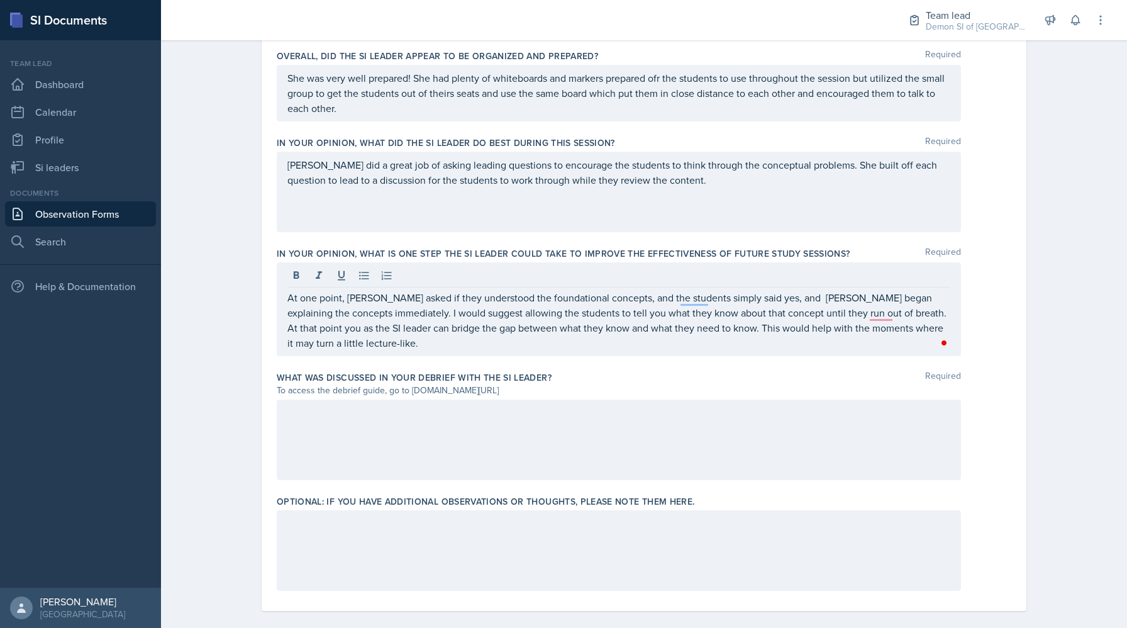
click at [610, 342] on div "Open Grammarly. 2 suggestions." at bounding box center [944, 343] width 10 height 10
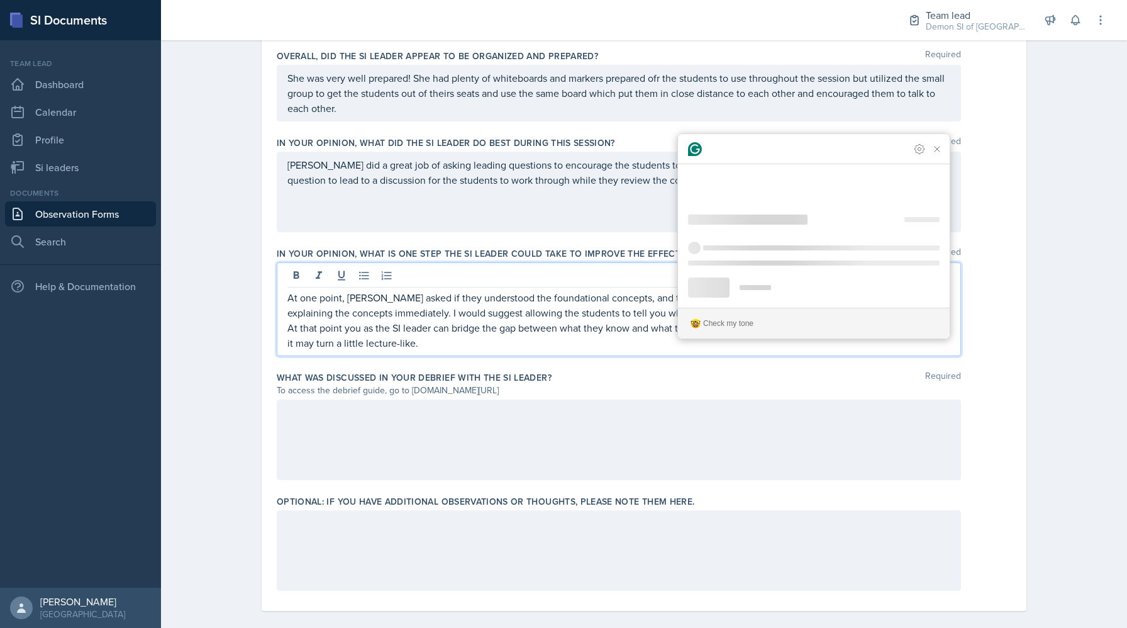
click at [610, 342] on p "At one point, Neha asked if they understood the foundational concepts, and the …" at bounding box center [618, 320] width 663 height 60
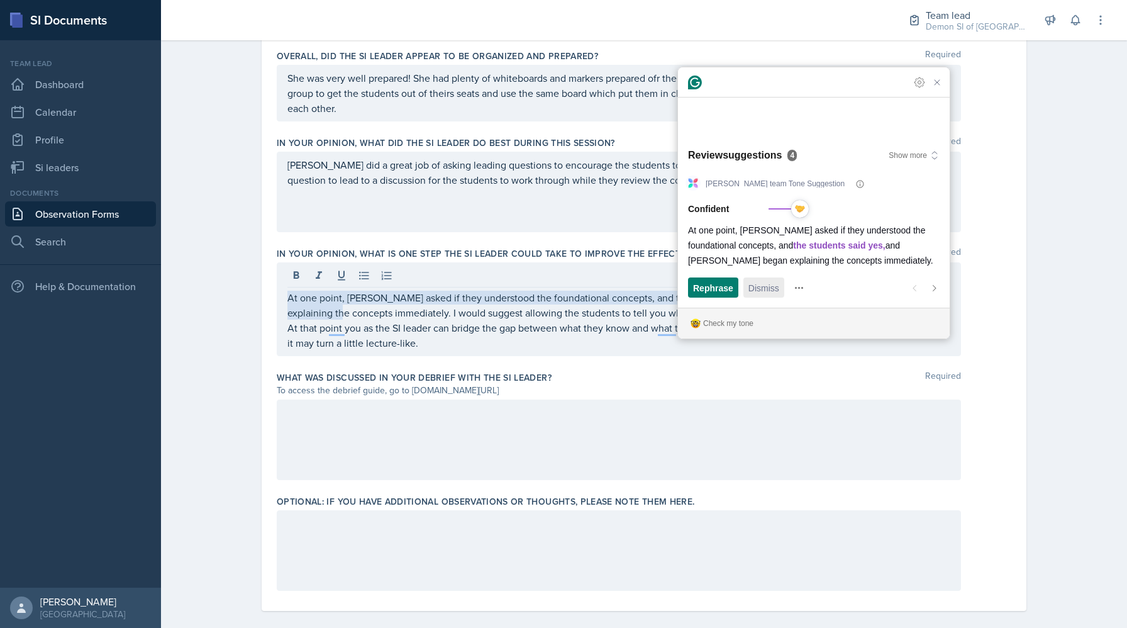
click at [610, 293] on span "Dismiss" at bounding box center [764, 287] width 31 height 13
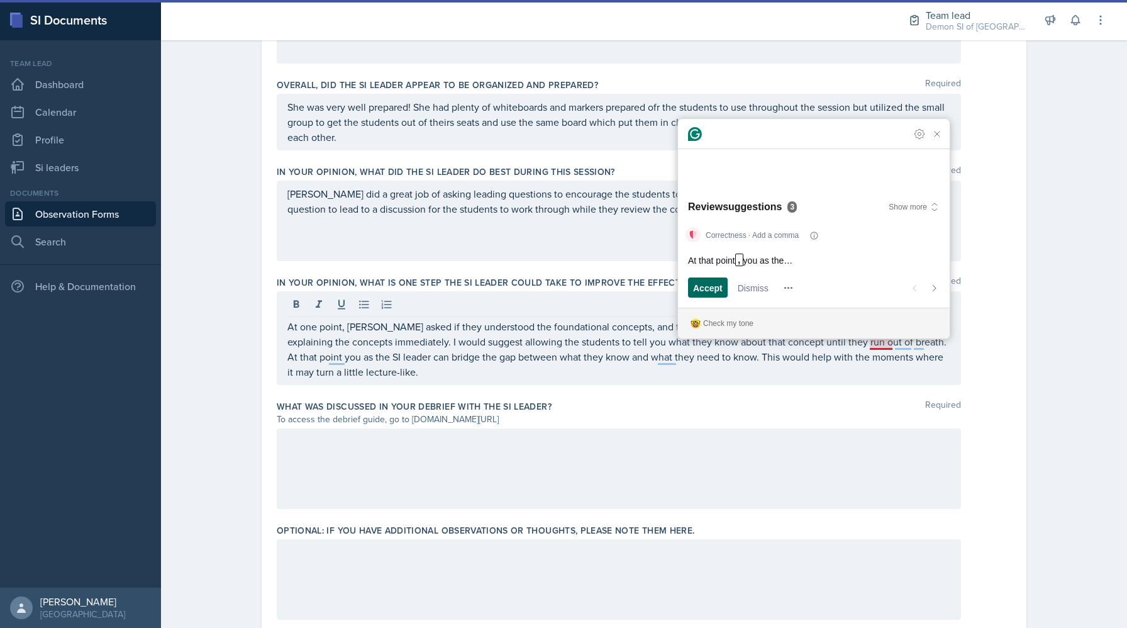
click at [610, 283] on span "Accept" at bounding box center [708, 287] width 30 height 13
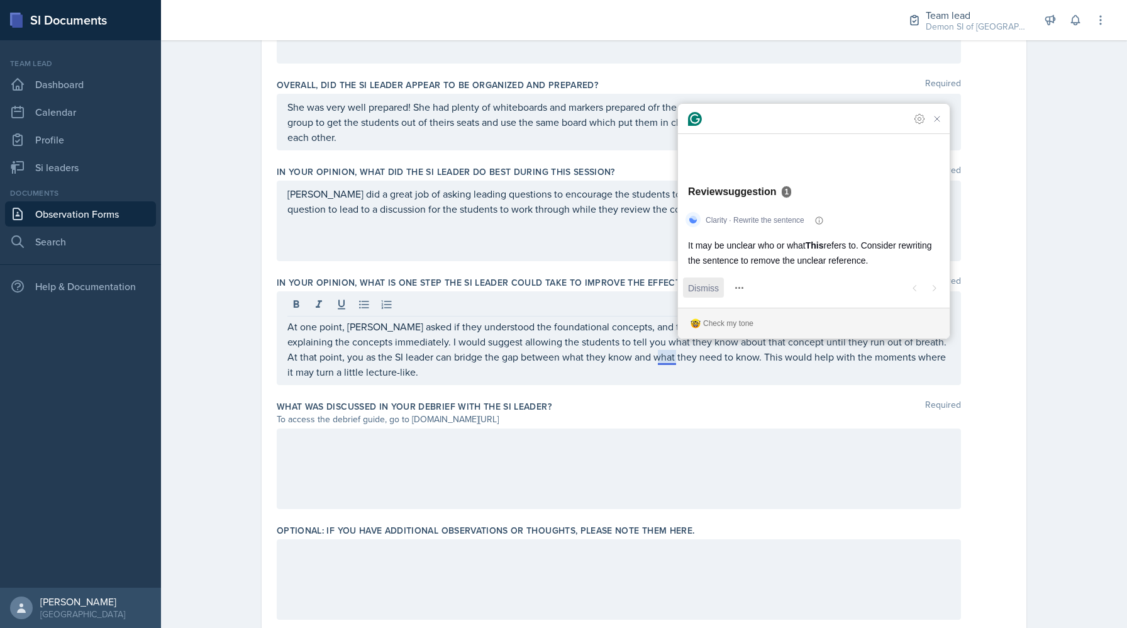
click at [610, 284] on span "Dismiss" at bounding box center [703, 287] width 31 height 13
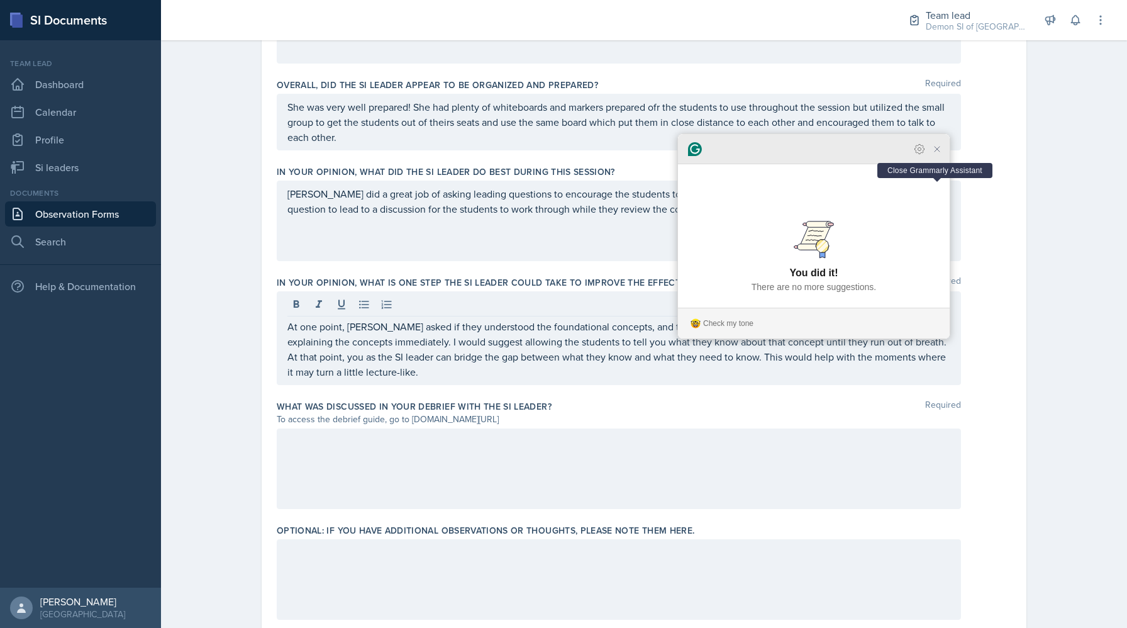
click at [610, 154] on icon "Close Grammarly Assistant" at bounding box center [937, 149] width 10 height 10
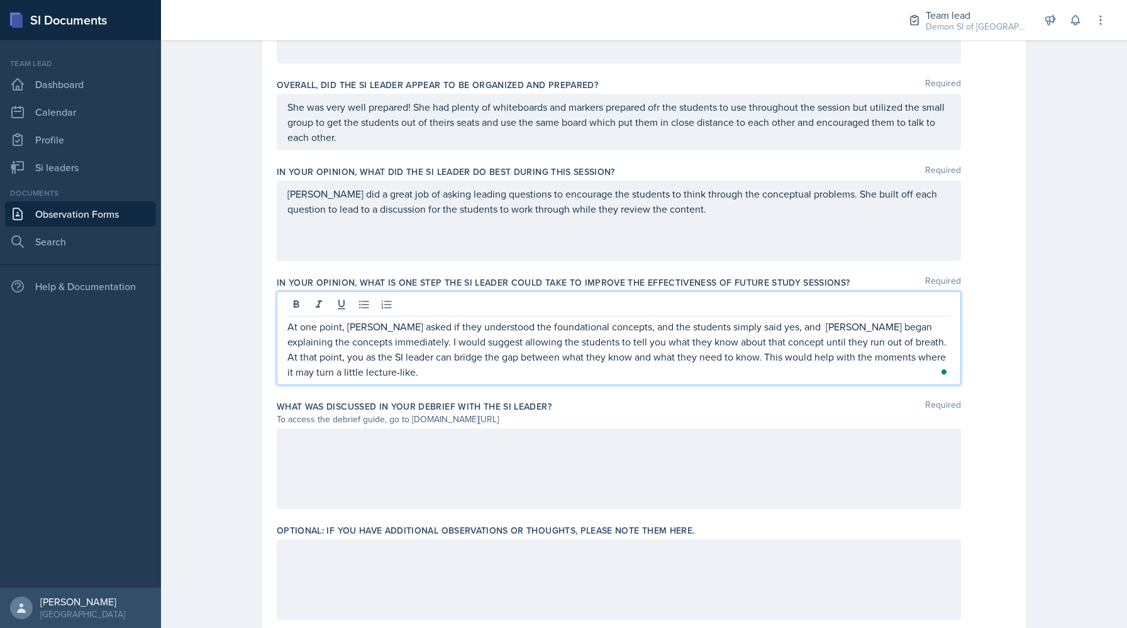
click at [610, 209] on p "Neha did a great job of asking leading questions to encourage the students to t…" at bounding box center [618, 201] width 663 height 30
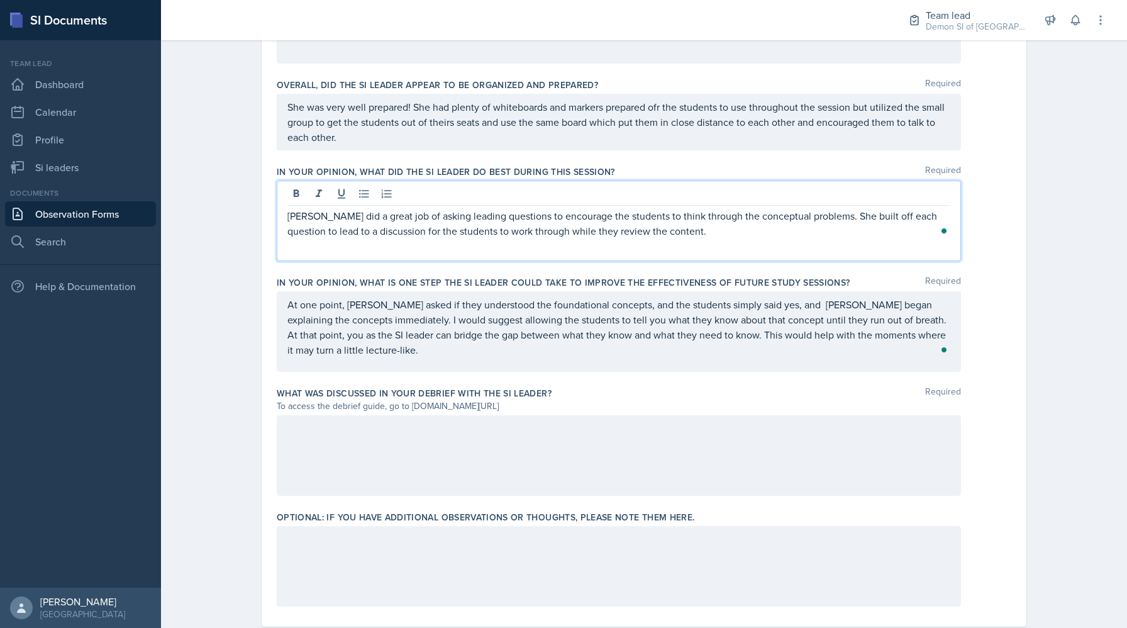
click at [610, 230] on p "Neha did a great job of asking leading questions to encourage the students to t…" at bounding box center [618, 223] width 663 height 30
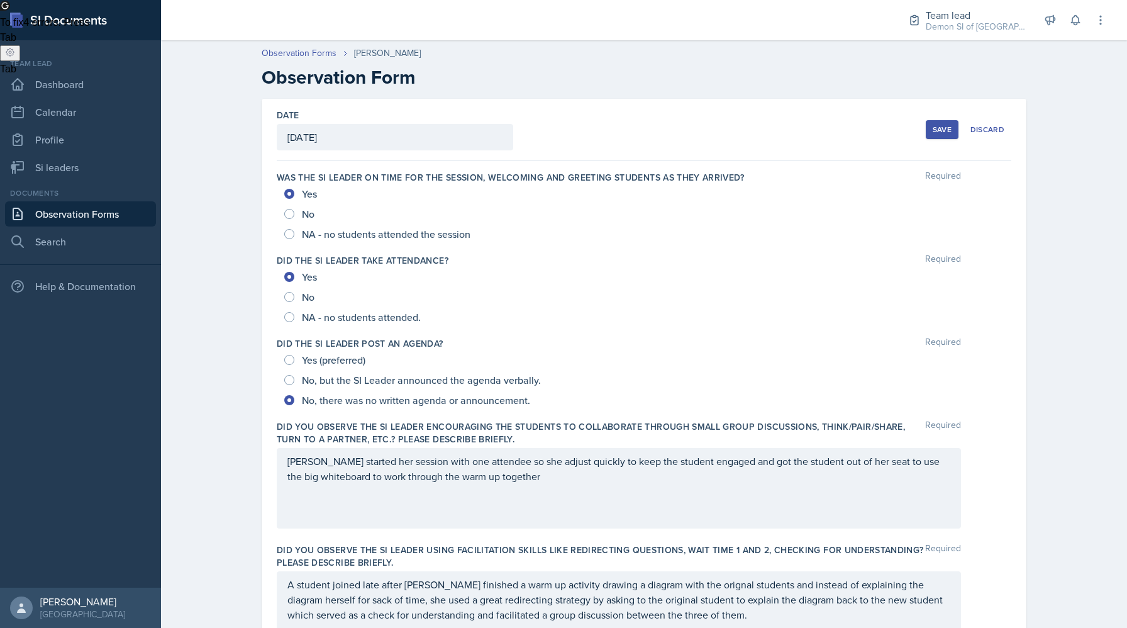
scroll to position [699, 0]
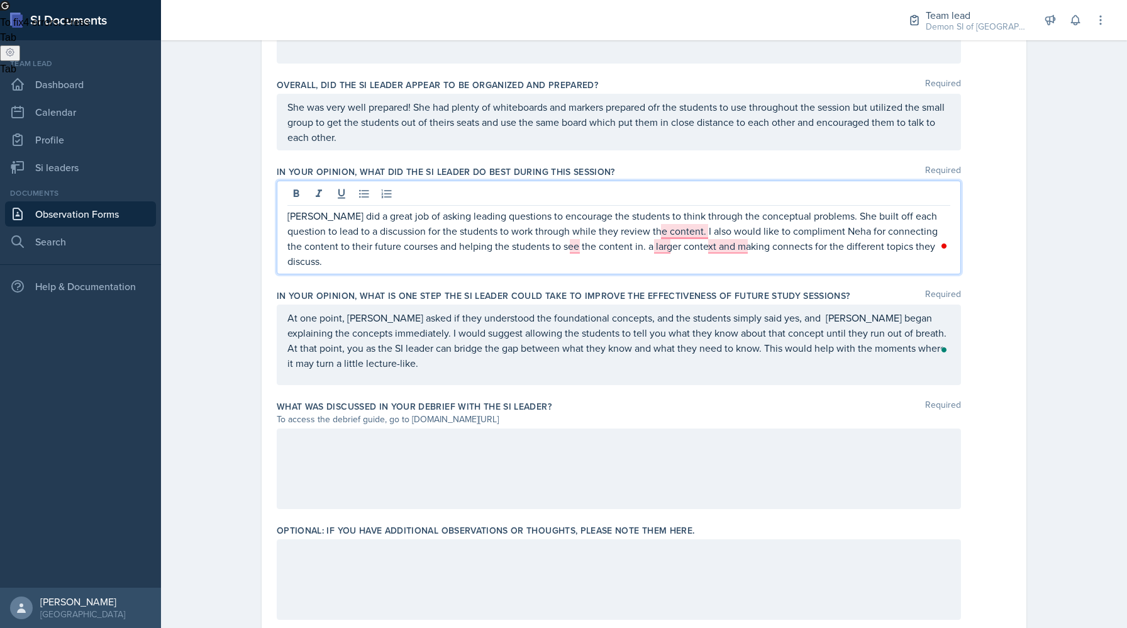
click at [581, 243] on p "[PERSON_NAME] did a great job of asking leading questions to encourage the stud…" at bounding box center [618, 238] width 663 height 60
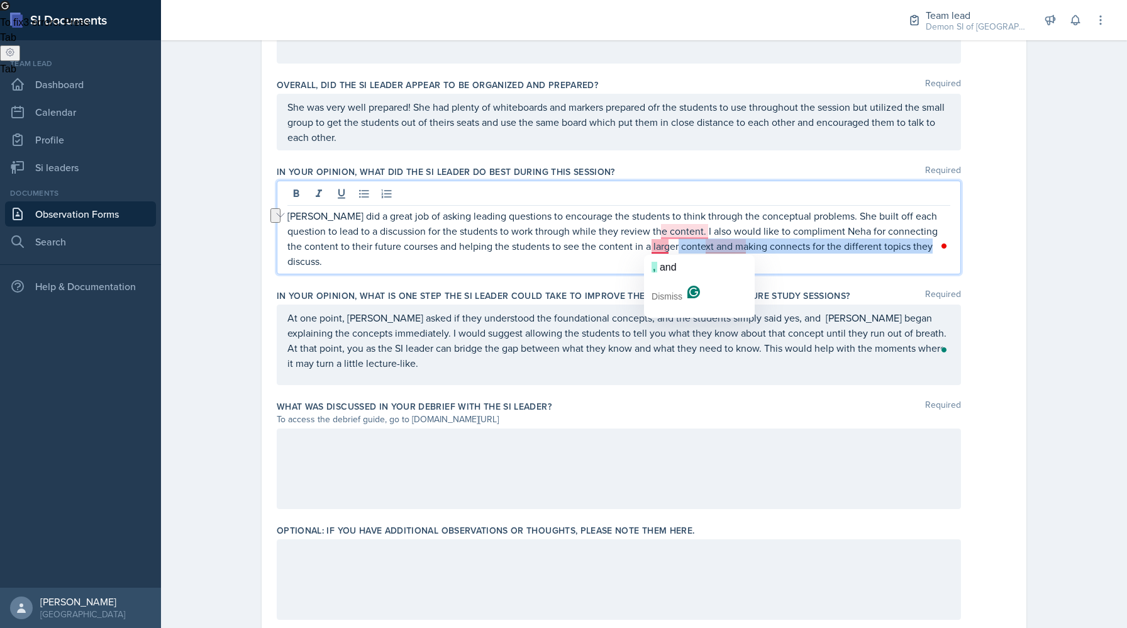
drag, startPoint x: 905, startPoint y: 242, endPoint x: 652, endPoint y: 242, distance: 252.9
click at [652, 242] on p "[PERSON_NAME] did a great job of asking leading questions to encourage the stud…" at bounding box center [618, 238] width 663 height 60
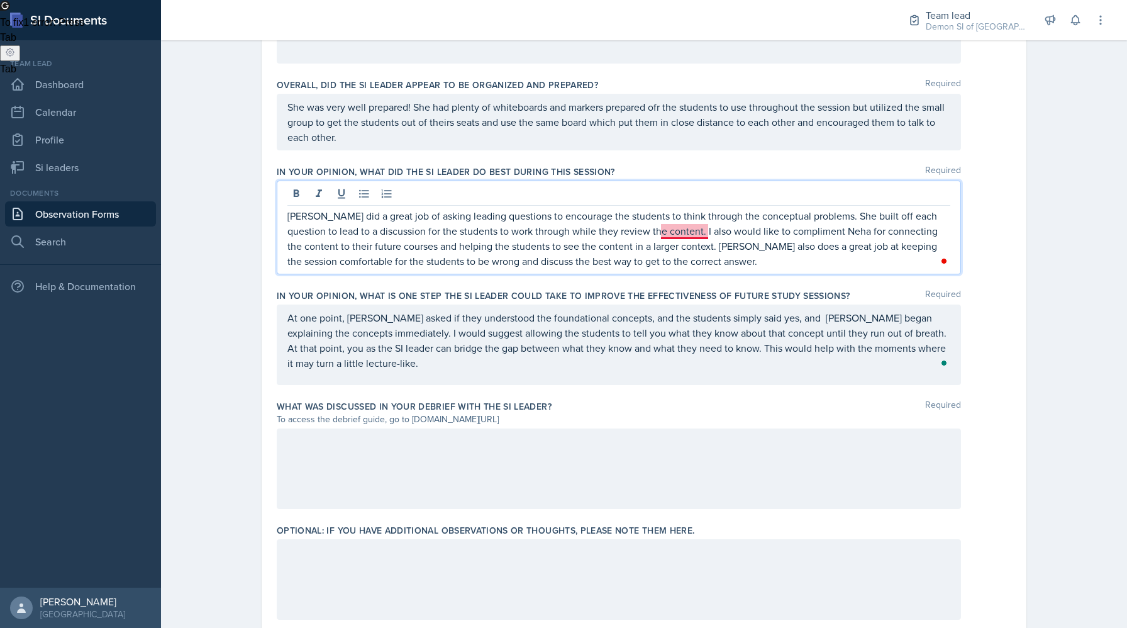
click at [672, 225] on p "[PERSON_NAME] did a great job of asking leading questions to encourage the stud…" at bounding box center [618, 238] width 663 height 60
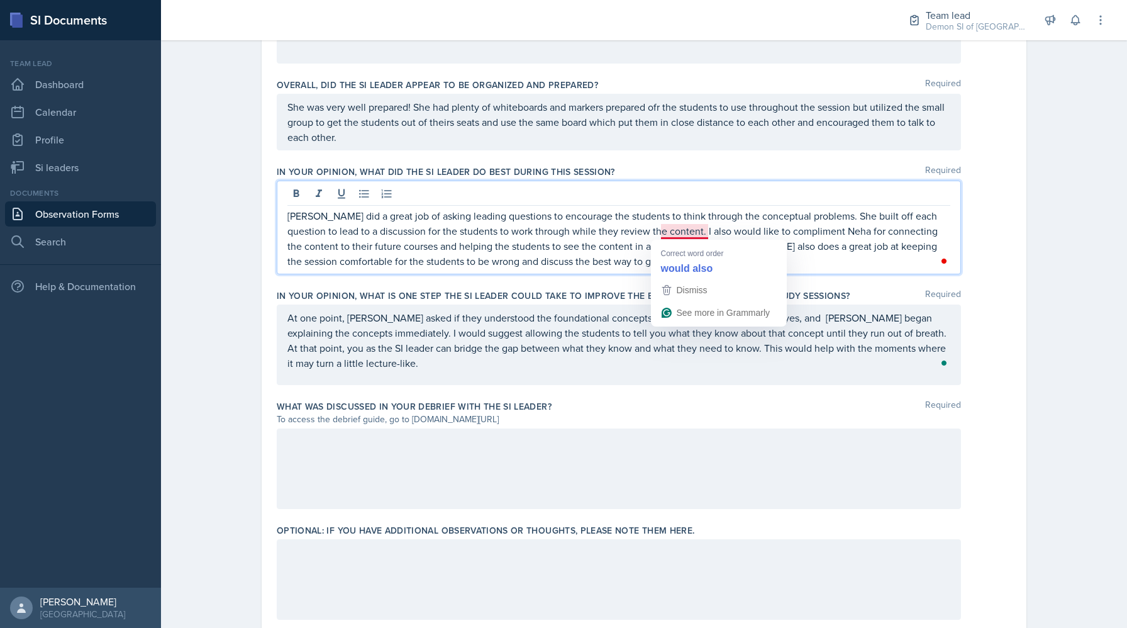
click at [676, 231] on p "[PERSON_NAME] did a great job of asking leading questions to encourage the stud…" at bounding box center [618, 238] width 663 height 60
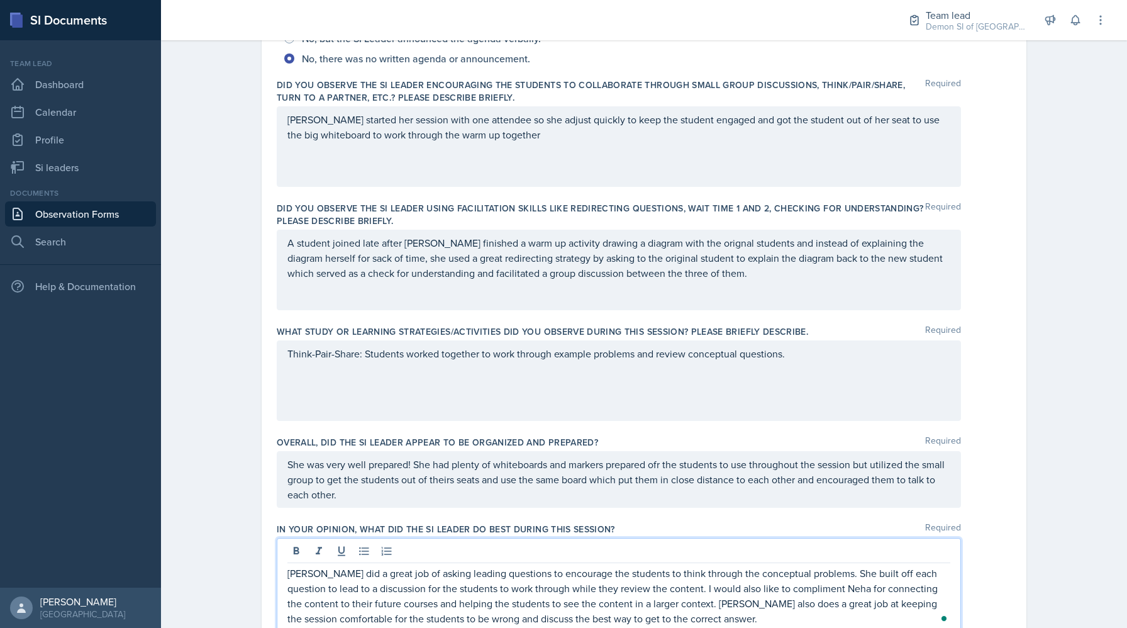
scroll to position [339, 0]
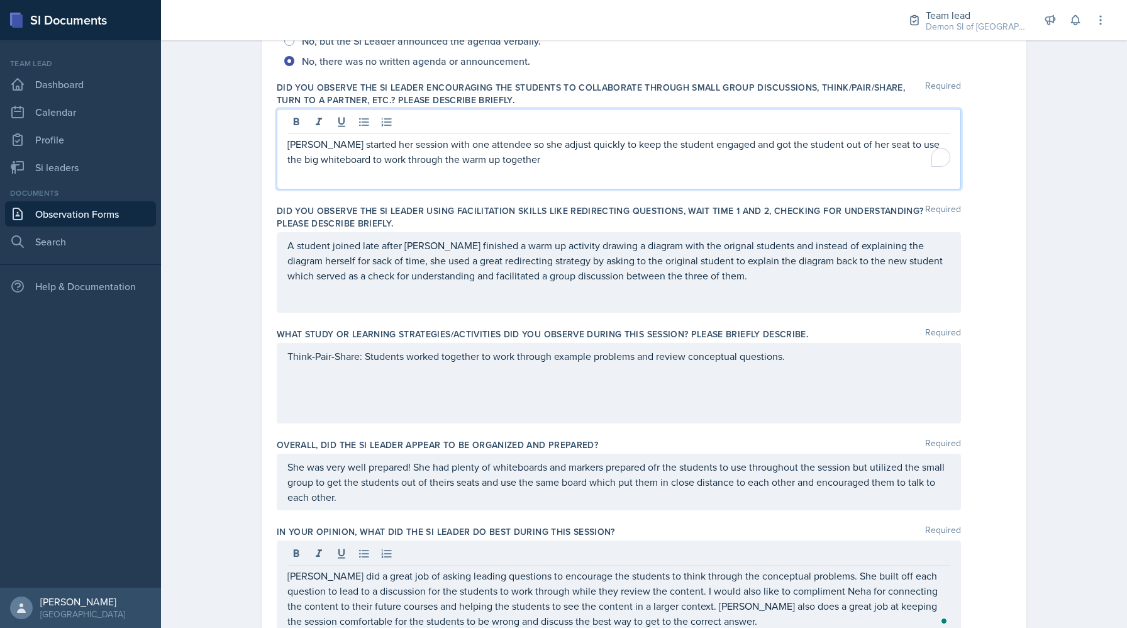
click at [542, 141] on p "[PERSON_NAME] started her session with one attendee so she adjust quickly to ke…" at bounding box center [618, 151] width 663 height 30
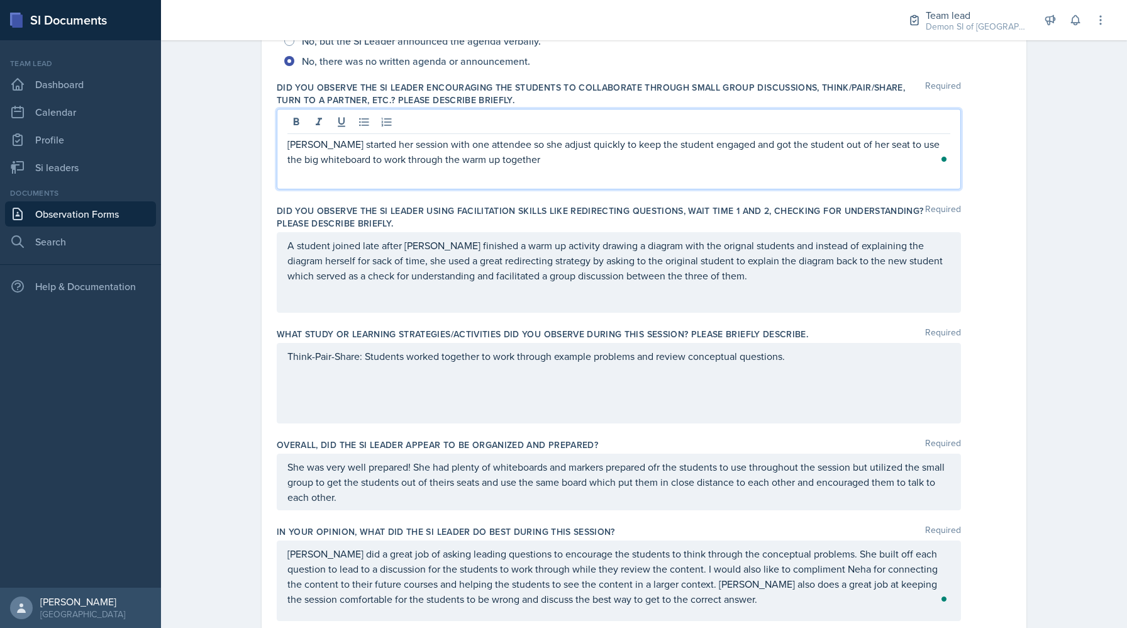
click at [543, 143] on p "[PERSON_NAME] started her session with one attendee so she adjust quickly to ke…" at bounding box center [618, 151] width 663 height 30
click at [485, 164] on p "[PERSON_NAME] started her session with one attendee so she adjusted quickly to …" at bounding box center [618, 151] width 663 height 30
click at [486, 140] on p "[PERSON_NAME] started her session with one attendee so she adjusted quickly to …" at bounding box center [618, 151] width 663 height 30
click at [528, 160] on p "Neha started her session with one attendee, so she adjusted quickly to keep the…" at bounding box center [618, 151] width 663 height 30
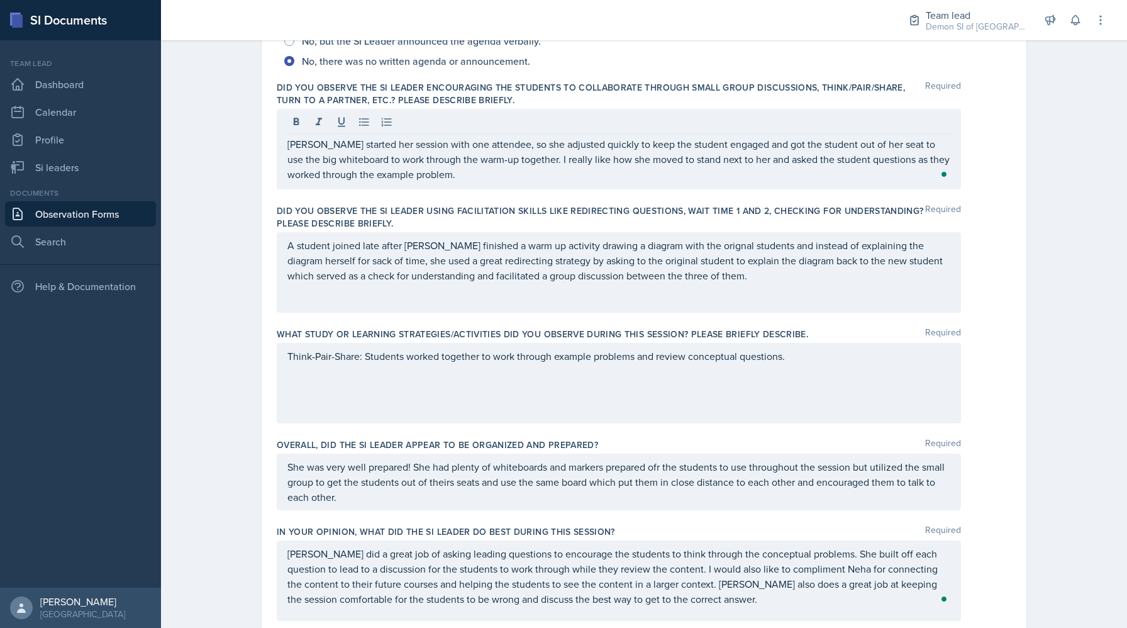
click at [469, 308] on div "A student joined late after [PERSON_NAME] finished a warm up activity drawing a…" at bounding box center [619, 272] width 684 height 81
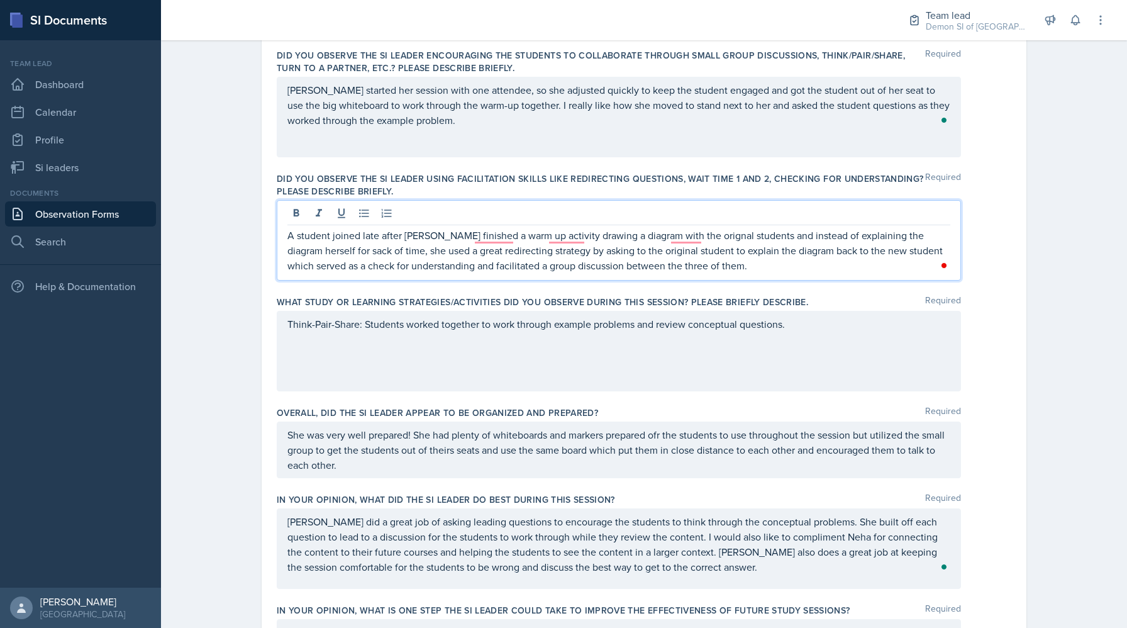
scroll to position [376, 0]
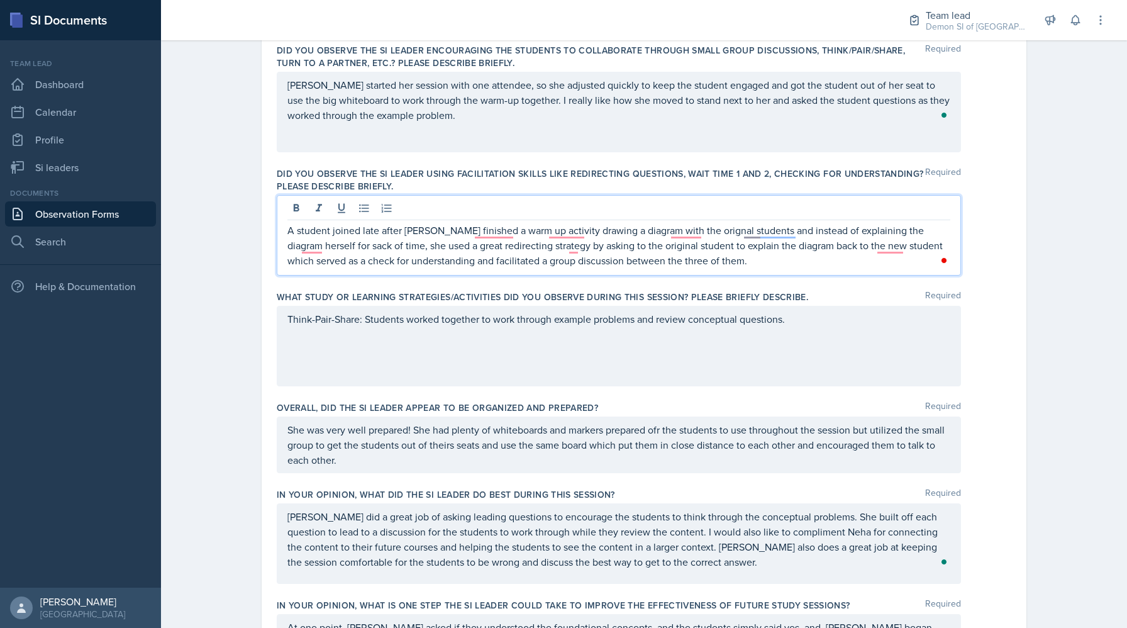
click at [307, 225] on p "A student joined late after [PERSON_NAME] finished a warm up activity drawing a…" at bounding box center [618, 245] width 663 height 45
drag, startPoint x: 525, startPoint y: 235, endPoint x: 560, endPoint y: 152, distance: 90.5
click at [525, 226] on p "An additional student joined late after Neha finished a warm up activity drawin…" at bounding box center [618, 245] width 663 height 45
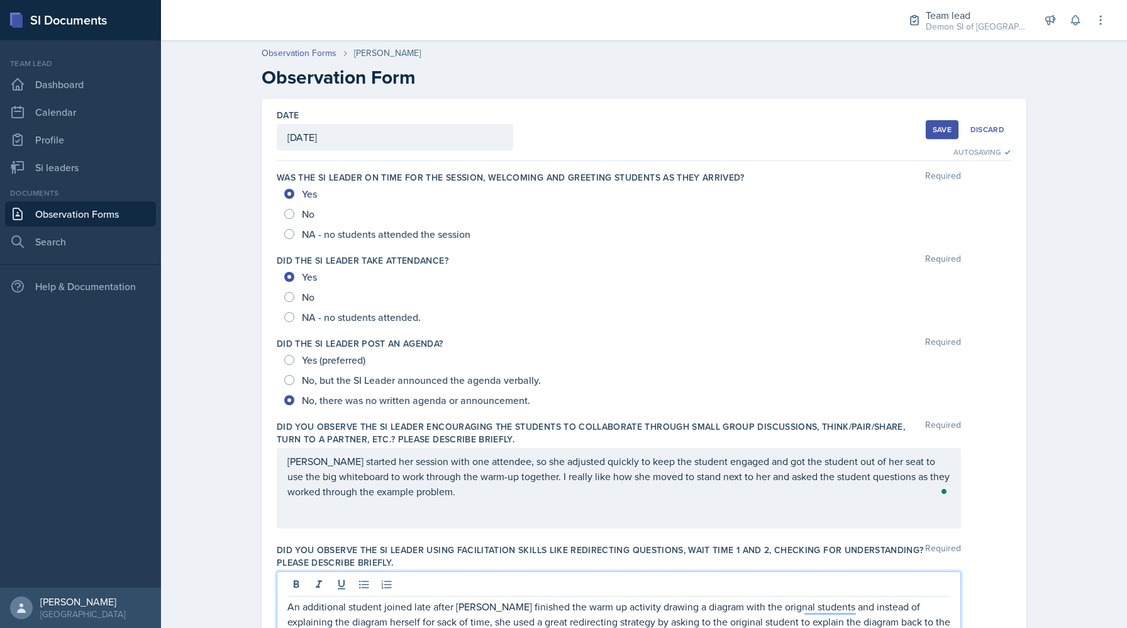
scroll to position [376, 0]
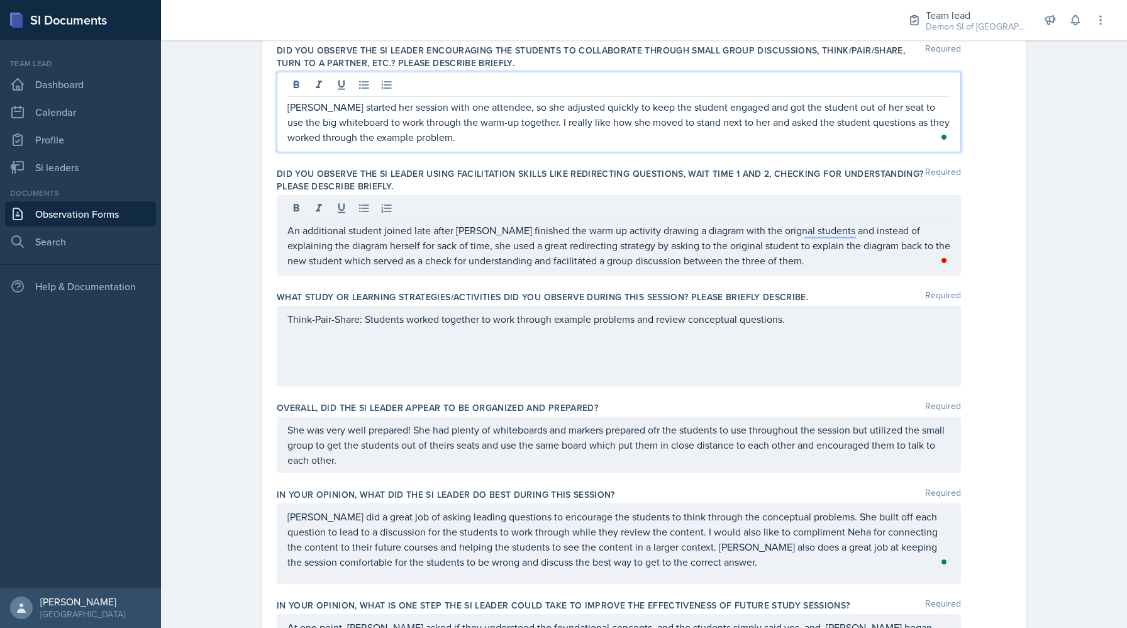
click at [521, 116] on p "[PERSON_NAME] started her session with one attendee, so she adjusted quickly to…" at bounding box center [618, 121] width 663 height 45
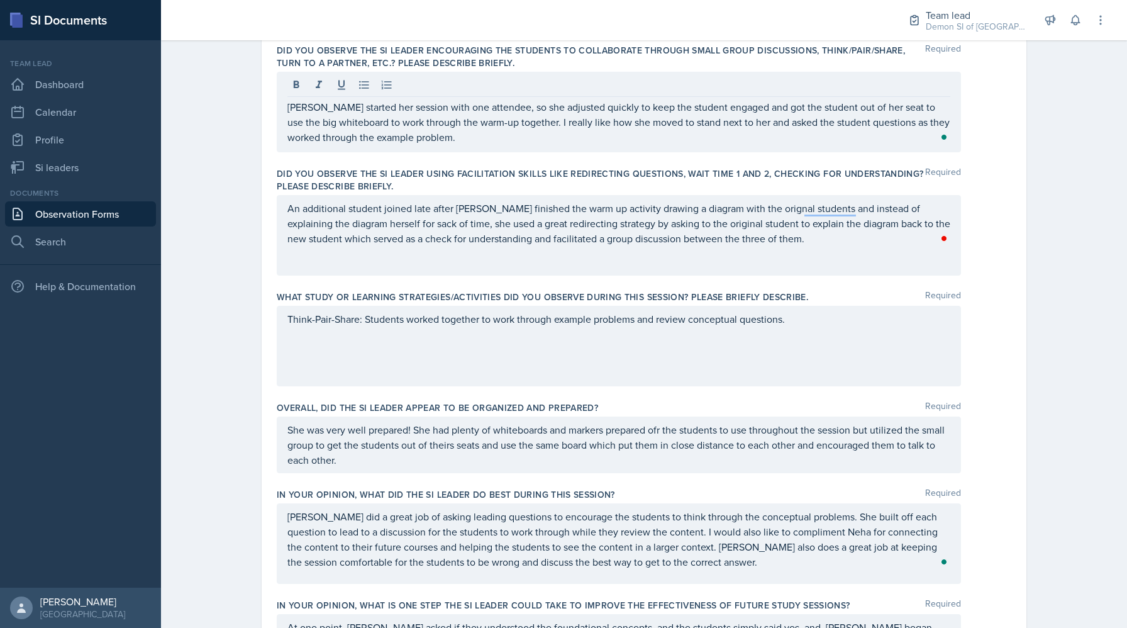
click at [945, 243] on div at bounding box center [944, 238] width 11 height 15
click at [945, 241] on div at bounding box center [944, 238] width 11 height 15
click at [945, 237] on div at bounding box center [944, 238] width 11 height 15
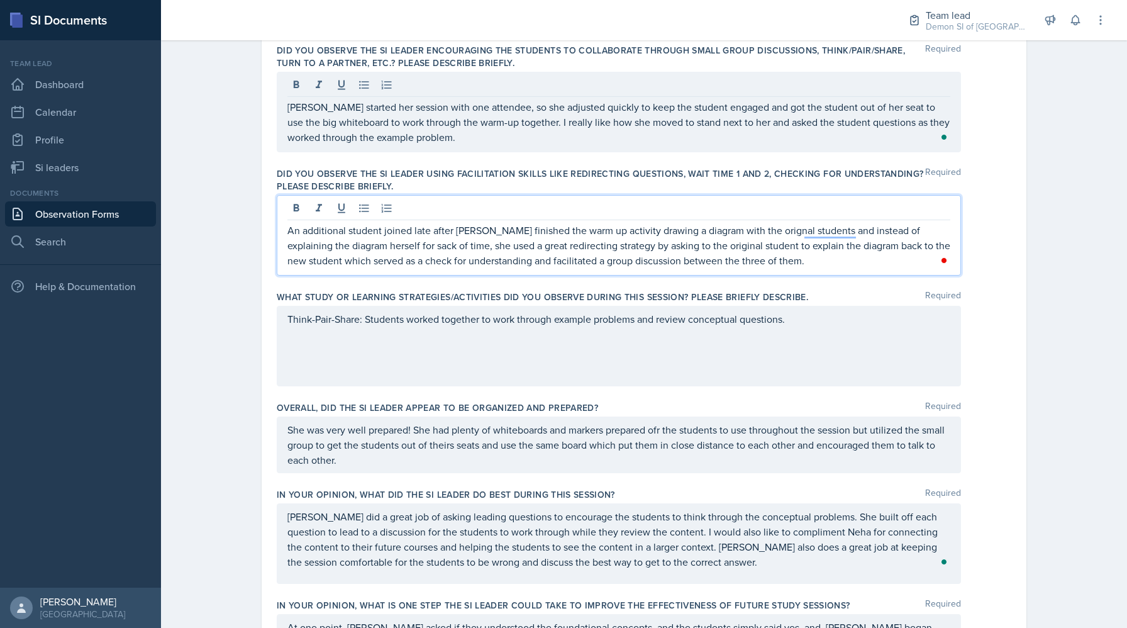
scroll to position [398, 0]
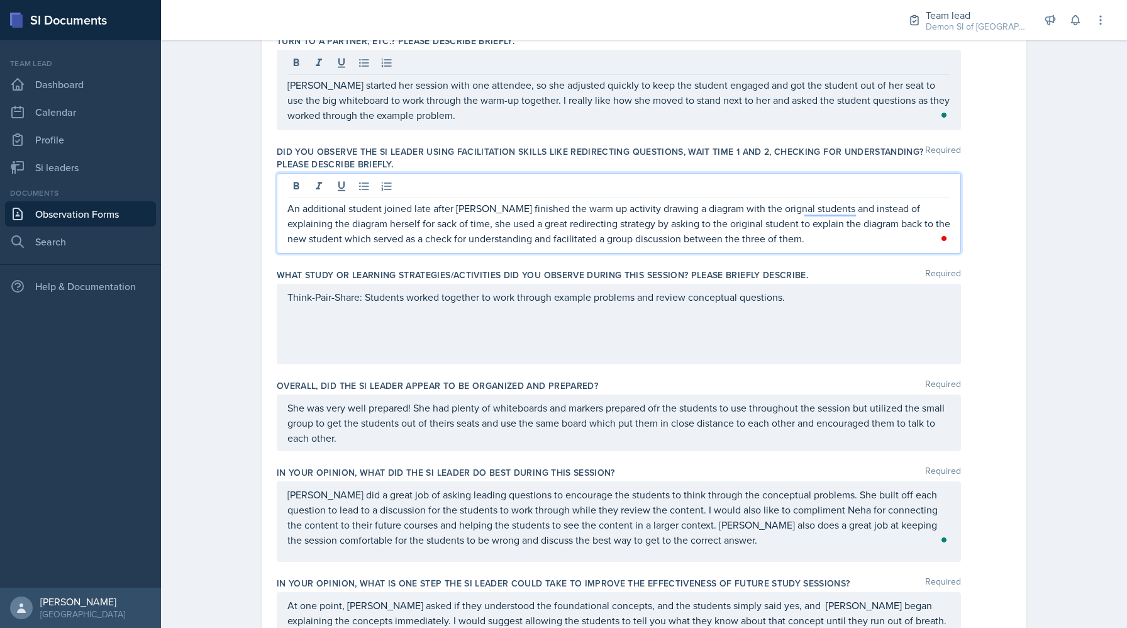
click at [777, 238] on p "An additional student joined late after Neha finished the warm up activity draw…" at bounding box center [618, 223] width 663 height 45
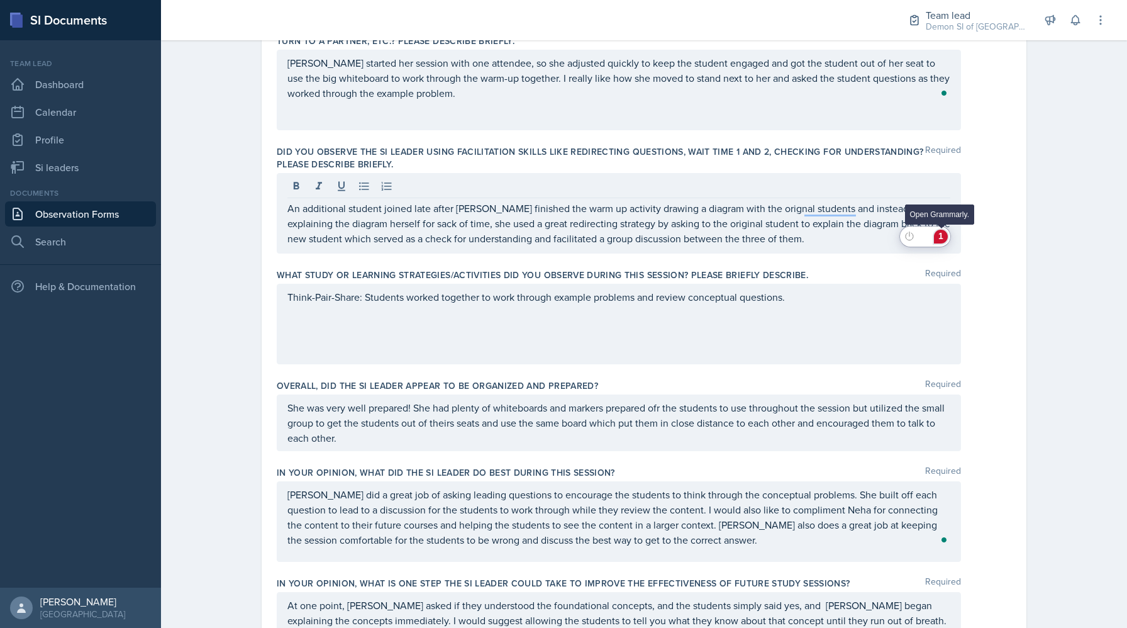
click at [941, 241] on div "1" at bounding box center [941, 237] width 14 height 14
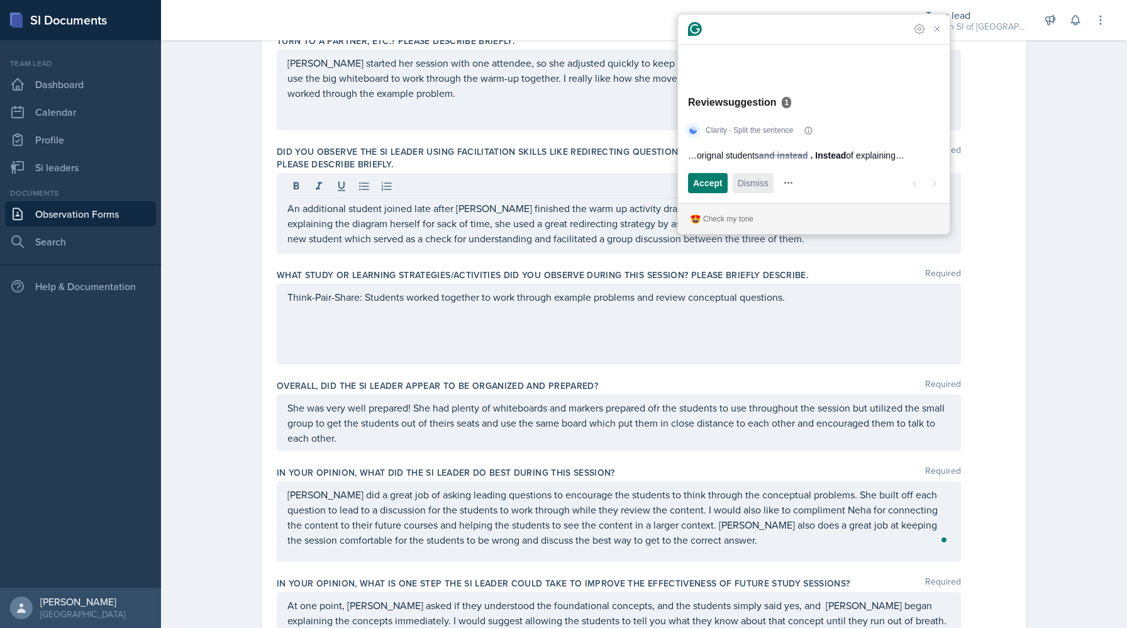
click at [737, 186] on button "Dismiss" at bounding box center [753, 183] width 41 height 20
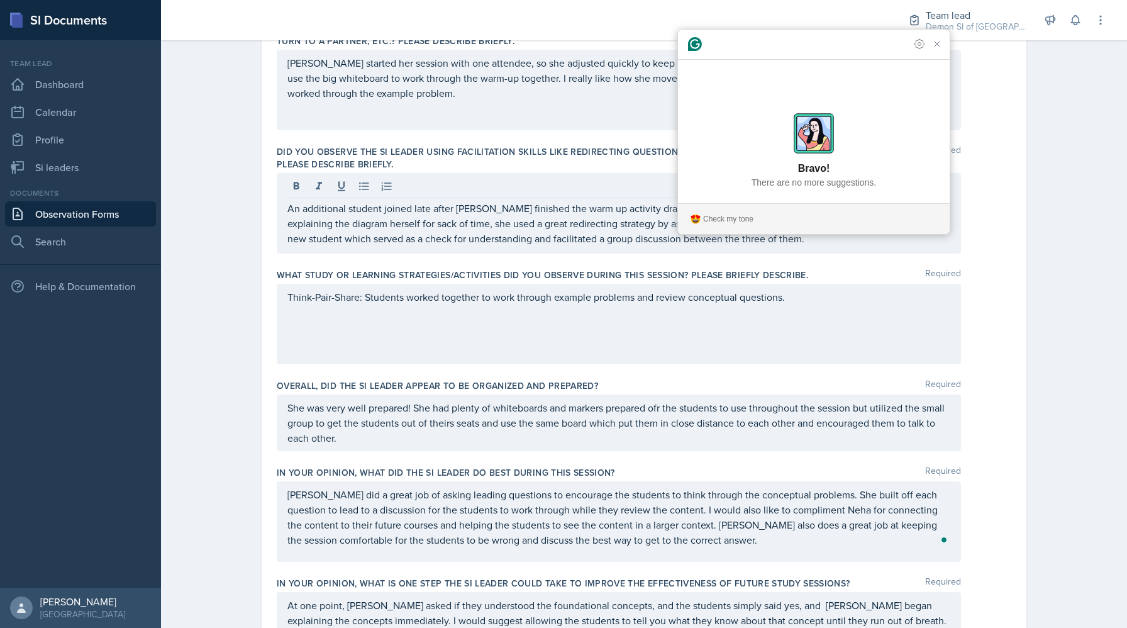
click at [825, 298] on div "Think-Pair-Share: Students worked together to work through example problems and…" at bounding box center [619, 324] width 684 height 81
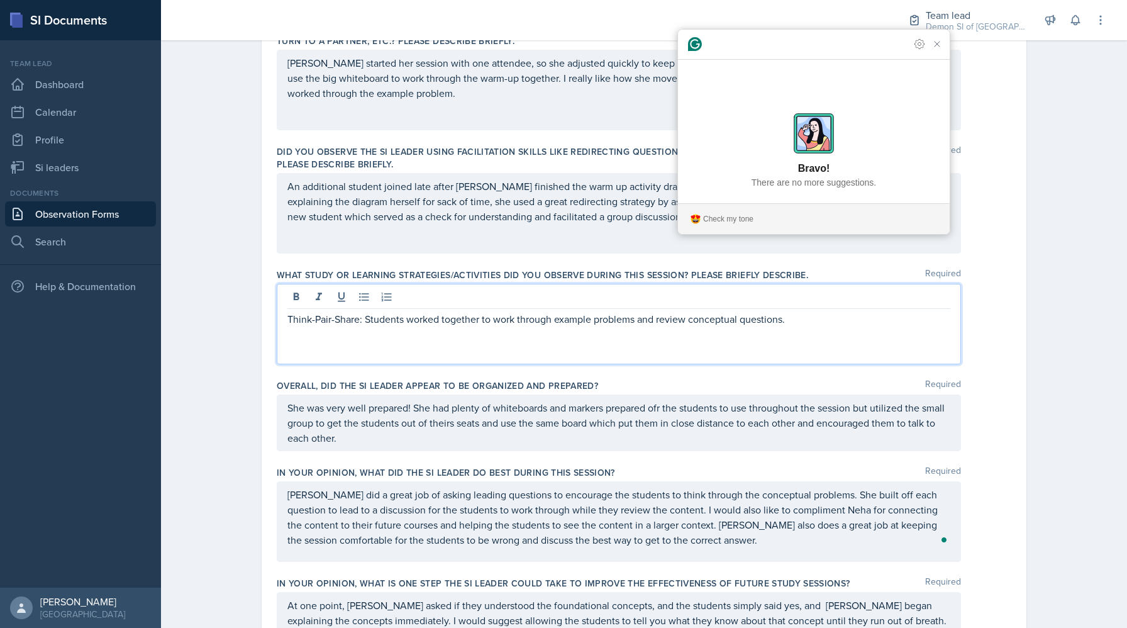
click at [791, 312] on p "Think-Pair-Share: Students worked together to work through example problems and…" at bounding box center [618, 318] width 663 height 15
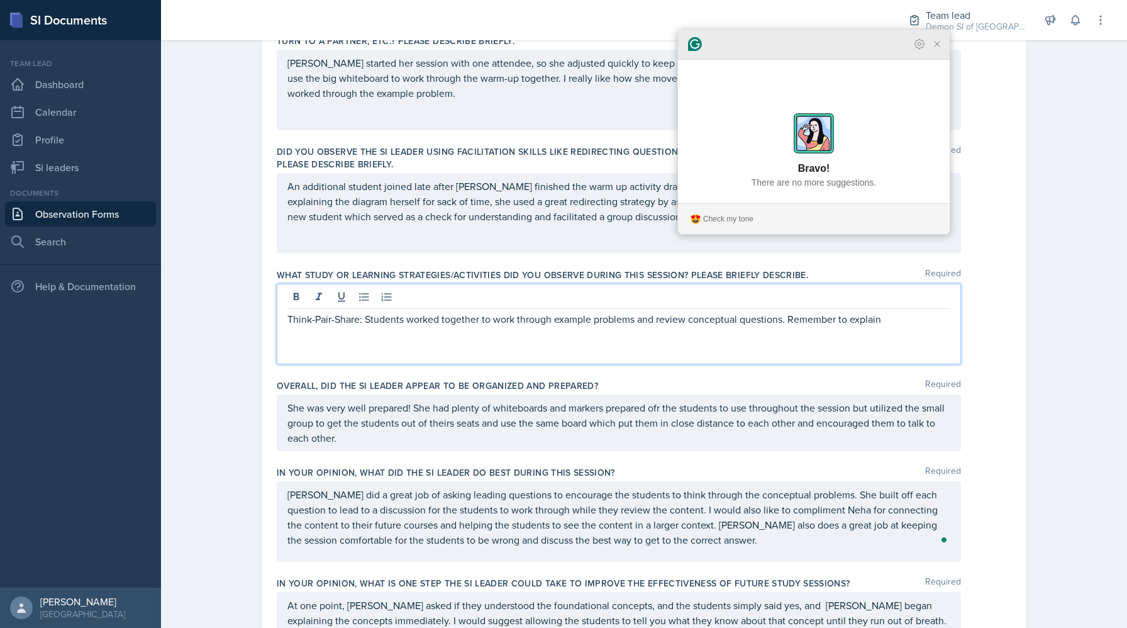
click at [939, 52] on icon "Close Grammarly Assistant" at bounding box center [937, 43] width 15 height 15
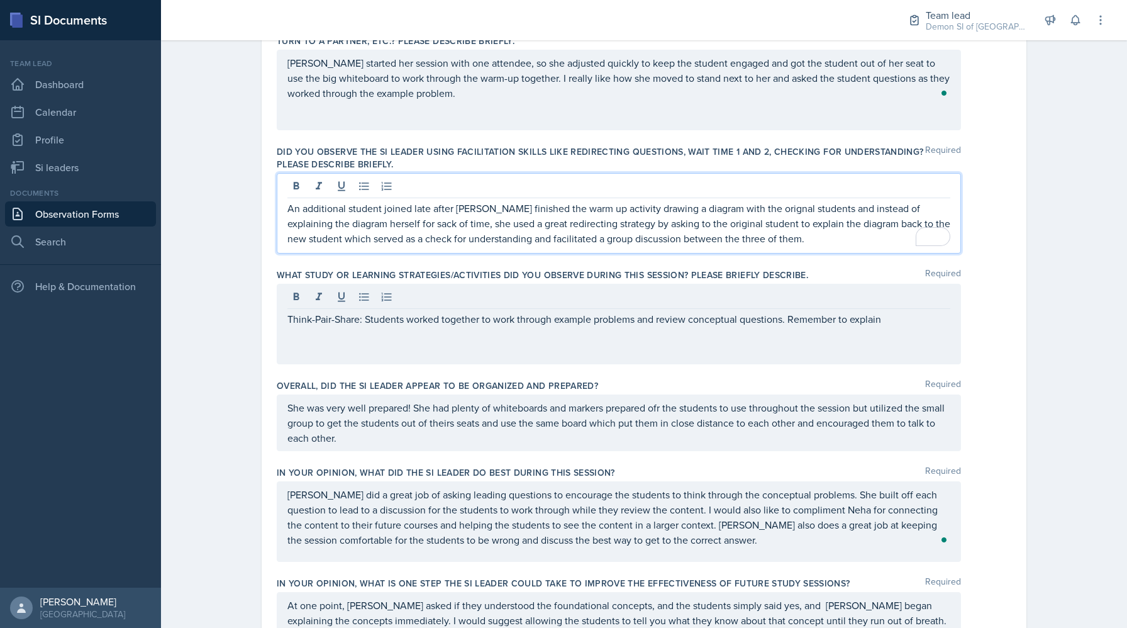
scroll to position [420, 0]
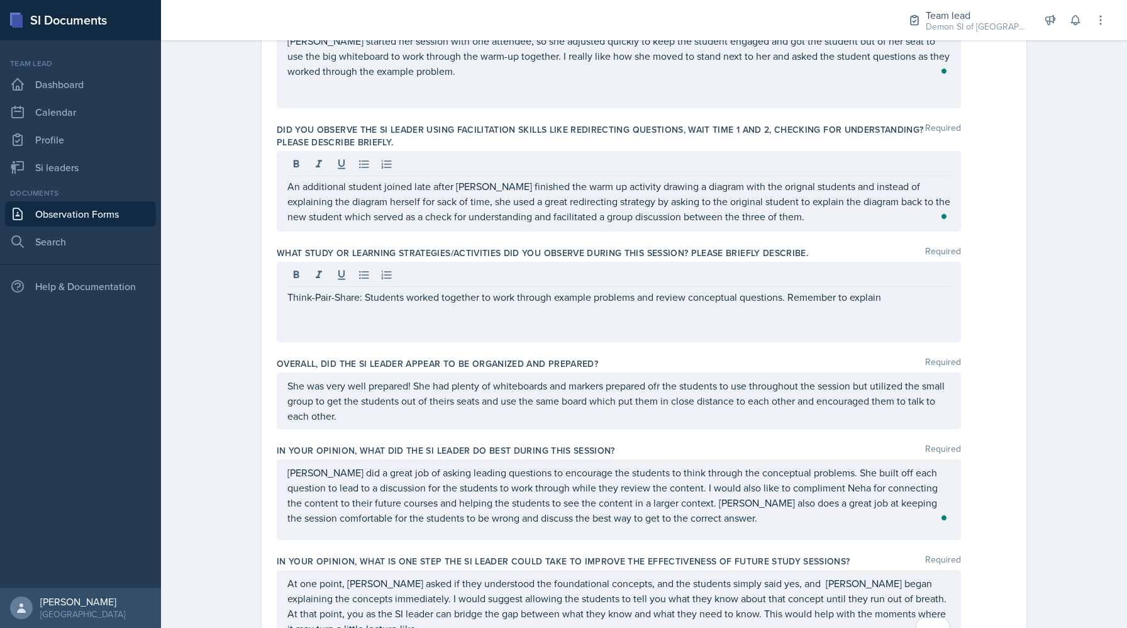
click at [907, 286] on div at bounding box center [618, 276] width 663 height 21
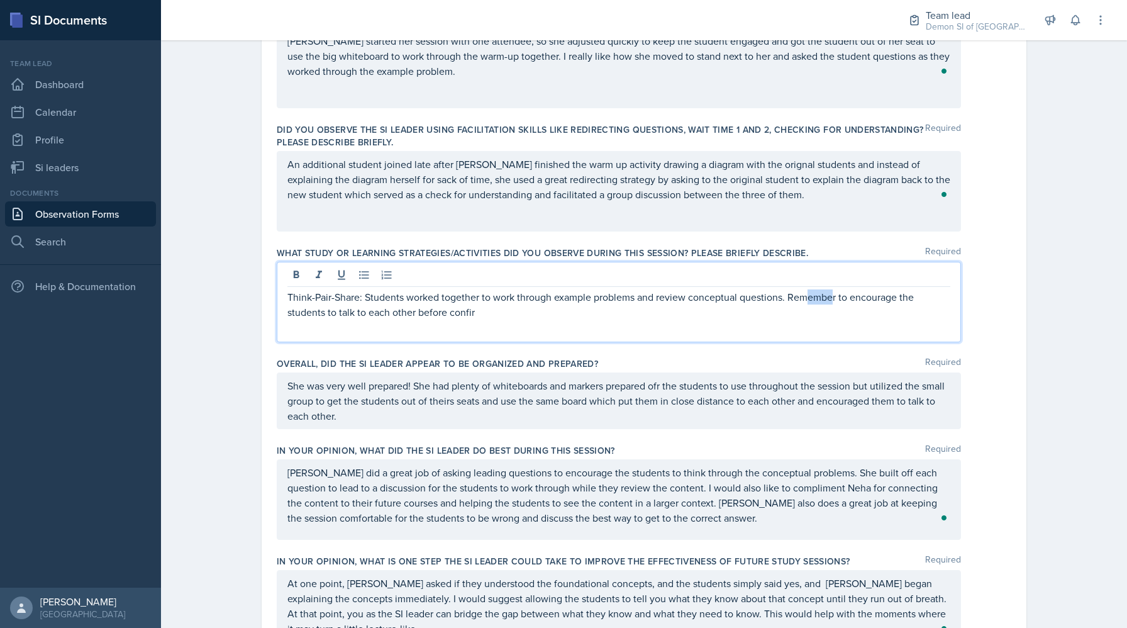
drag, startPoint x: 834, startPoint y: 303, endPoint x: 808, endPoint y: 294, distance: 27.3
click at [808, 294] on p "Think-Pair-Share: Students worked together to work through example problems and…" at bounding box center [618, 304] width 663 height 30
click at [783, 296] on p "Think-Pair-Share: Students worked together to work through example problems and…" at bounding box center [618, 304] width 663 height 30
drag, startPoint x: 791, startPoint y: 295, endPoint x: 791, endPoint y: 373, distance: 78.0
click at [791, 373] on div "Was the SI Leader on time for the session, welcoming and greeting students as t…" at bounding box center [644, 323] width 735 height 1164
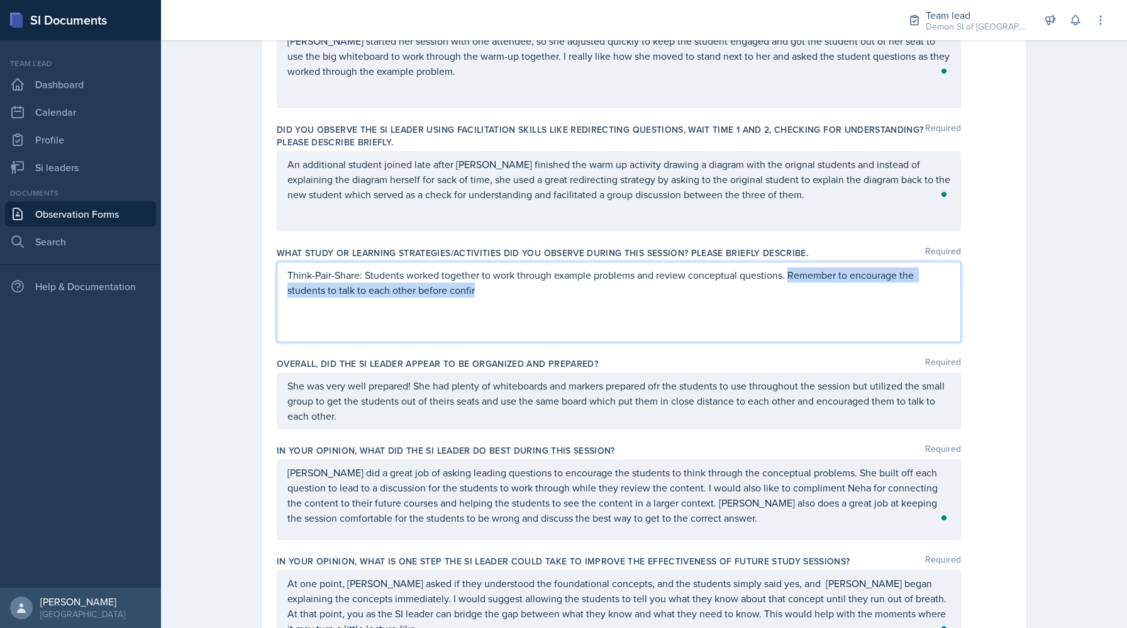
scroll to position [398, 0]
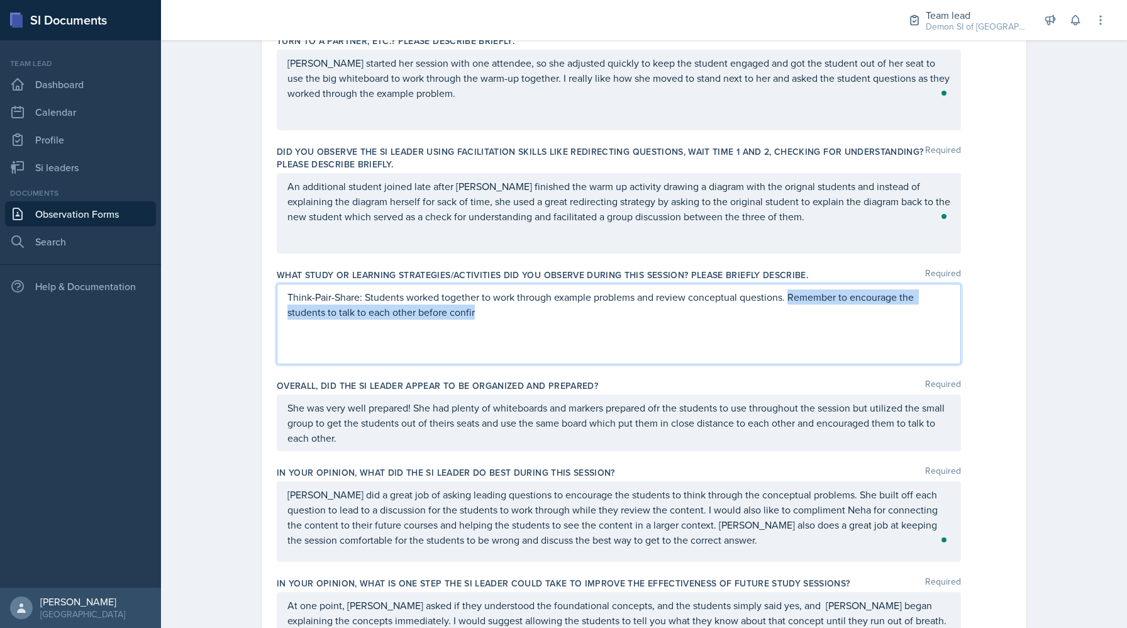
copy p "Remember to encourage the students to talk to each other before confir"
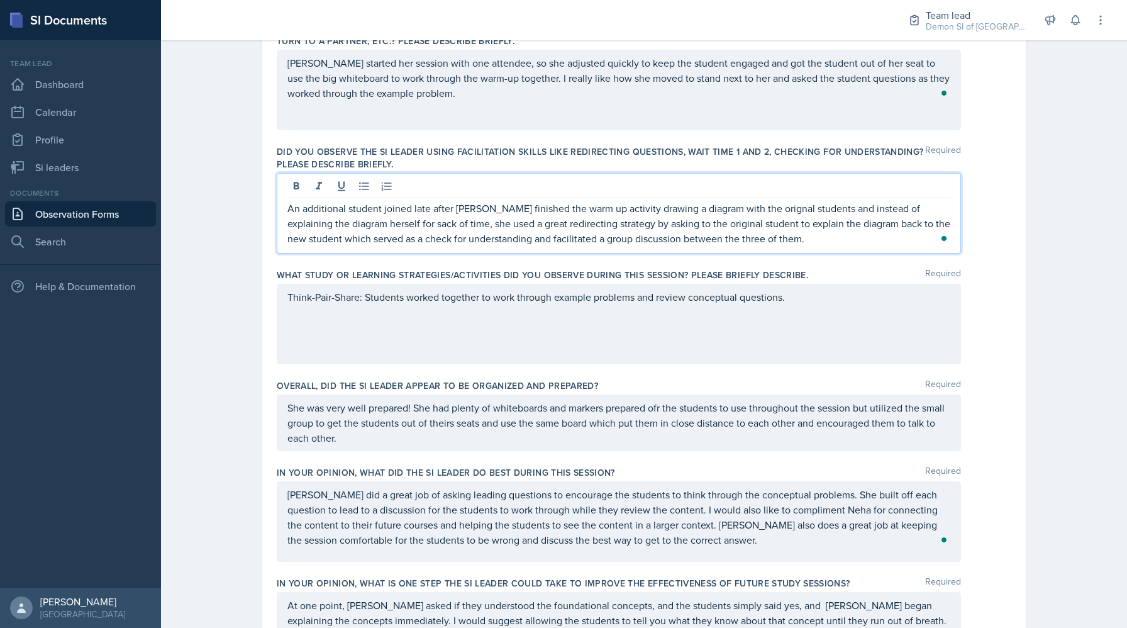
click at [784, 213] on p "An additional student joined late after Neha finished the warm up activity draw…" at bounding box center [618, 223] width 663 height 45
click at [760, 231] on p "An additional student joined late after Neha finished the warm up activity draw…" at bounding box center [618, 223] width 663 height 45
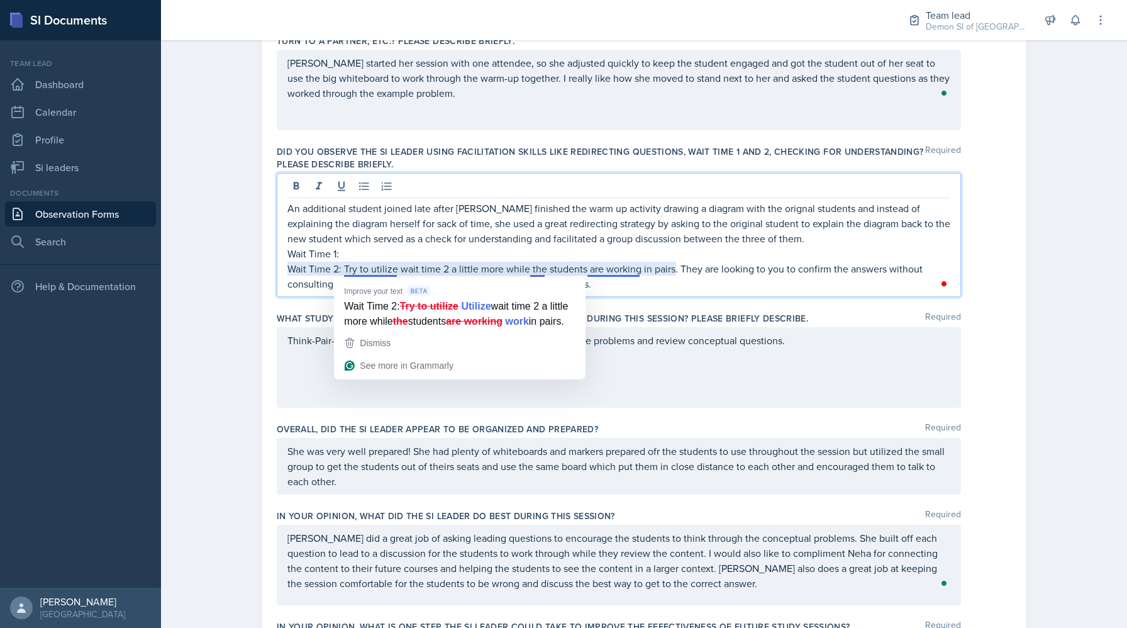
click at [372, 273] on p "Wait Time 2: Try to utilize wait time 2 a little more while the students are wo…" at bounding box center [618, 276] width 663 height 30
click at [384, 348] on span "Dismiss" at bounding box center [375, 343] width 31 height 10
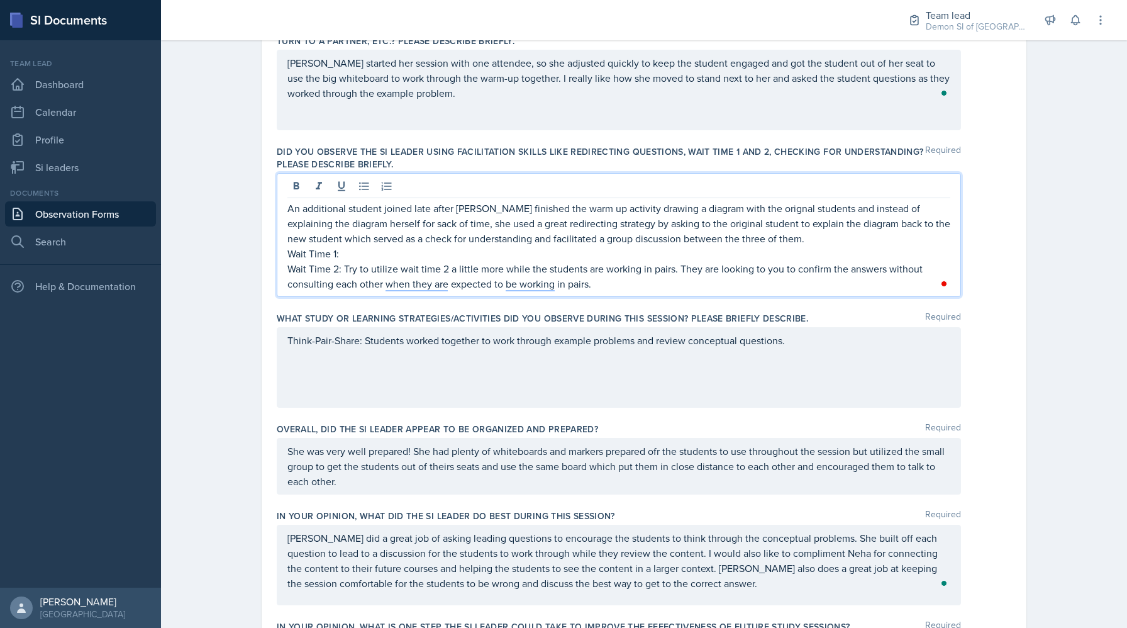
click at [389, 259] on p "Wait Time 1:" at bounding box center [618, 253] width 663 height 15
click at [785, 271] on p "Wait Time 2: Try to utilize wait time 2 a little more while the students are wo…" at bounding box center [618, 276] width 663 height 30
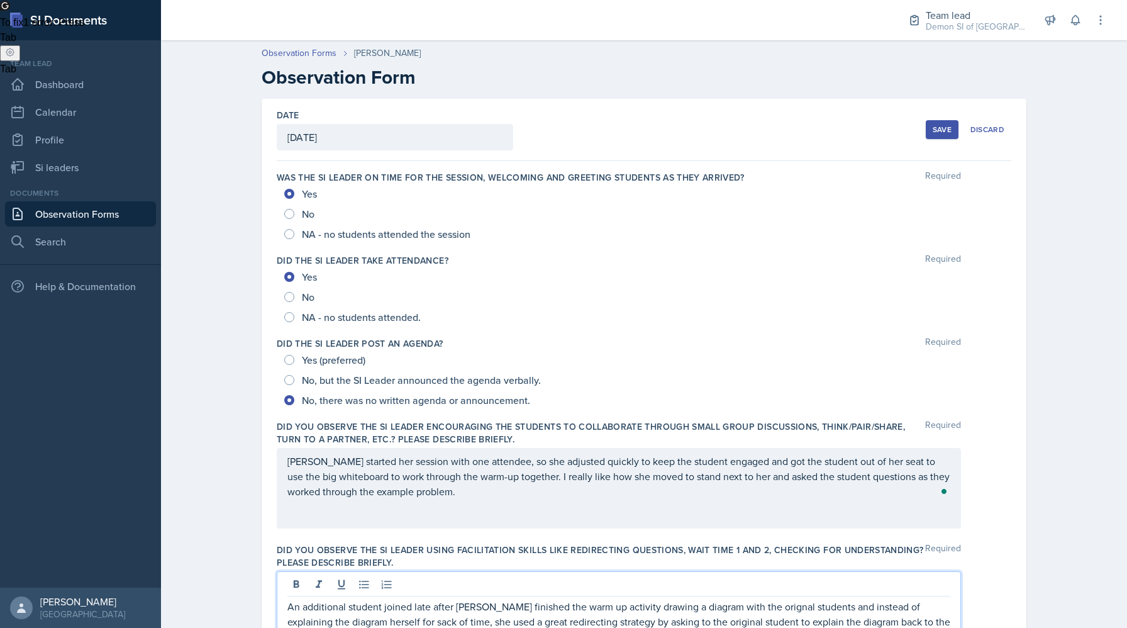
scroll to position [398, 0]
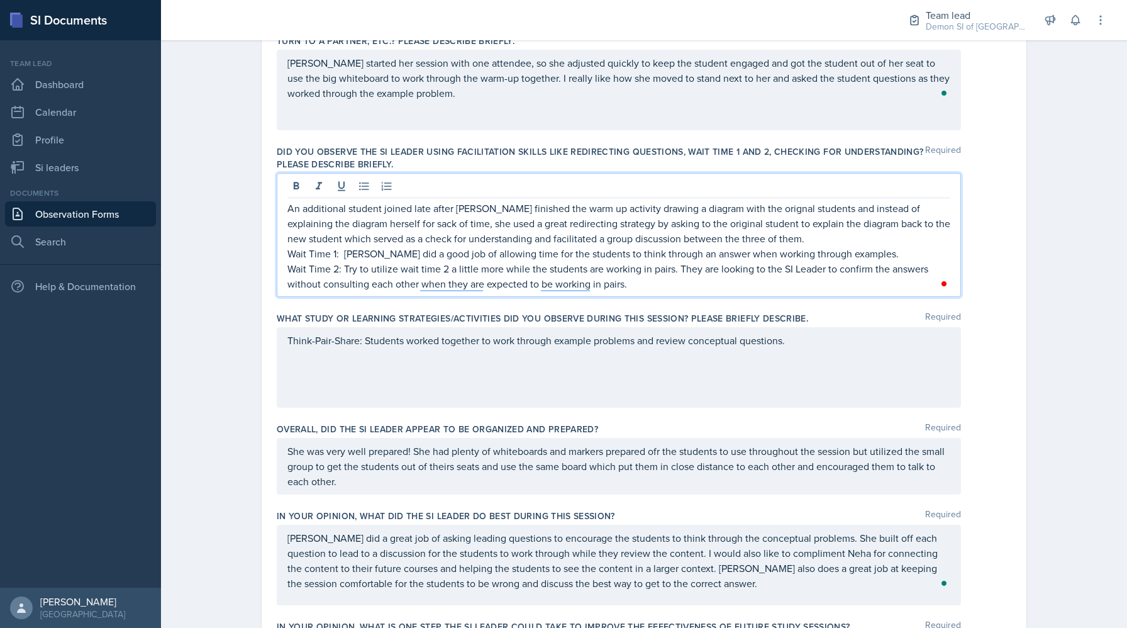
click at [644, 287] on p "Wait Time 2: Try to utilize wait time 2 a little more while the students are wo…" at bounding box center [618, 276] width 663 height 30
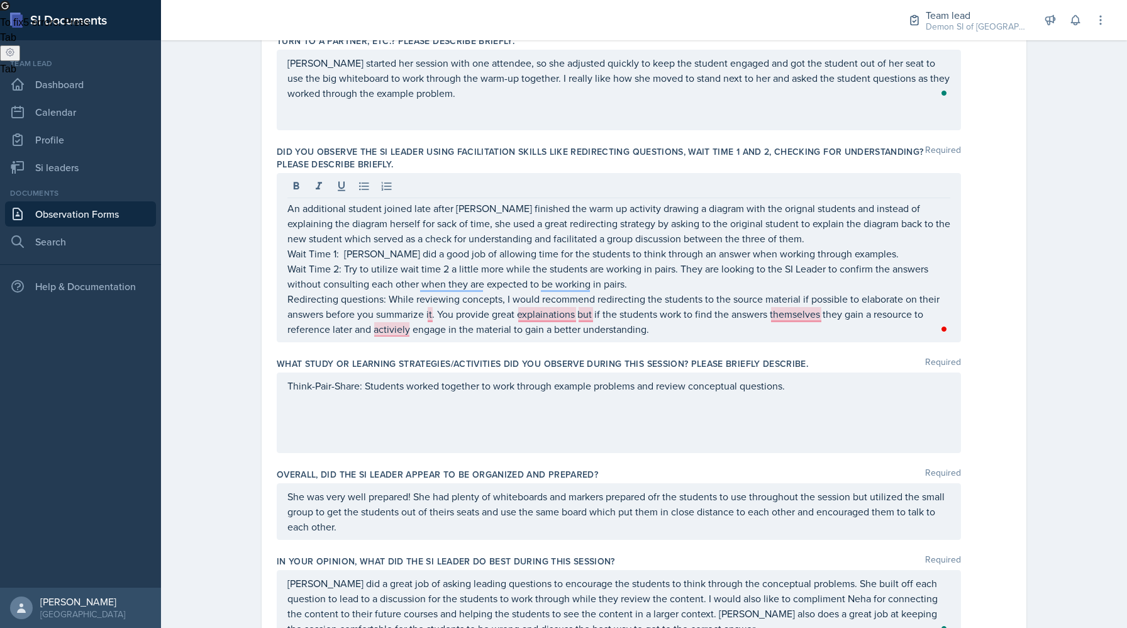
click at [89, 28] on span "To fix 5 errors : Press" at bounding box center [44, 22] width 89 height 11
click at [944, 330] on div "5" at bounding box center [941, 327] width 14 height 14
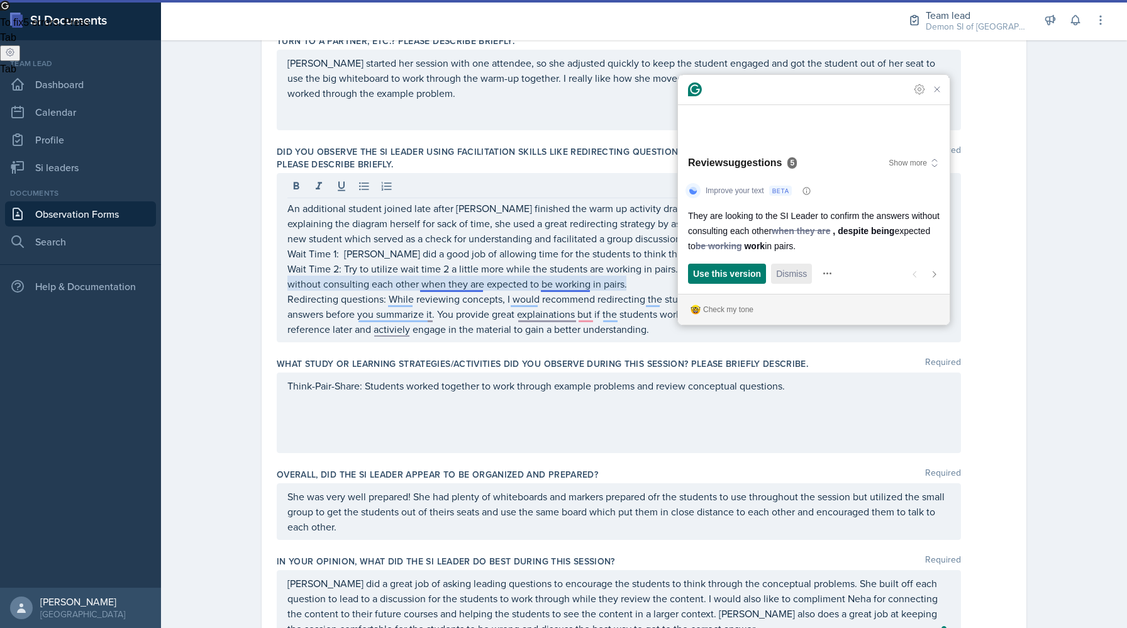
click at [785, 274] on span "Dismiss" at bounding box center [791, 273] width 31 height 13
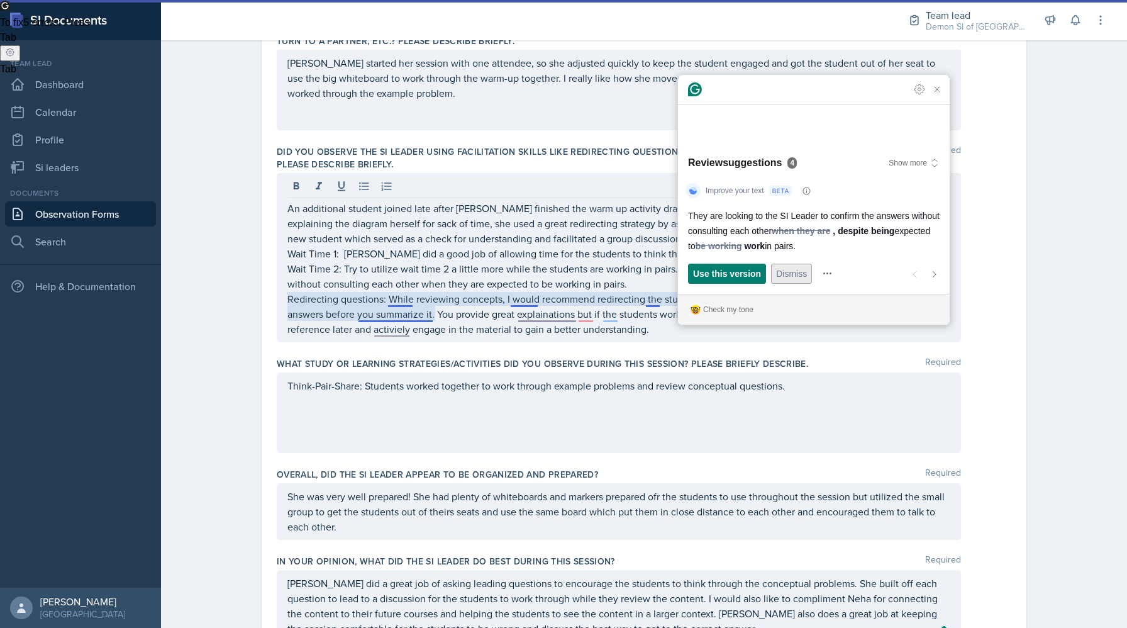
scroll to position [355, 0]
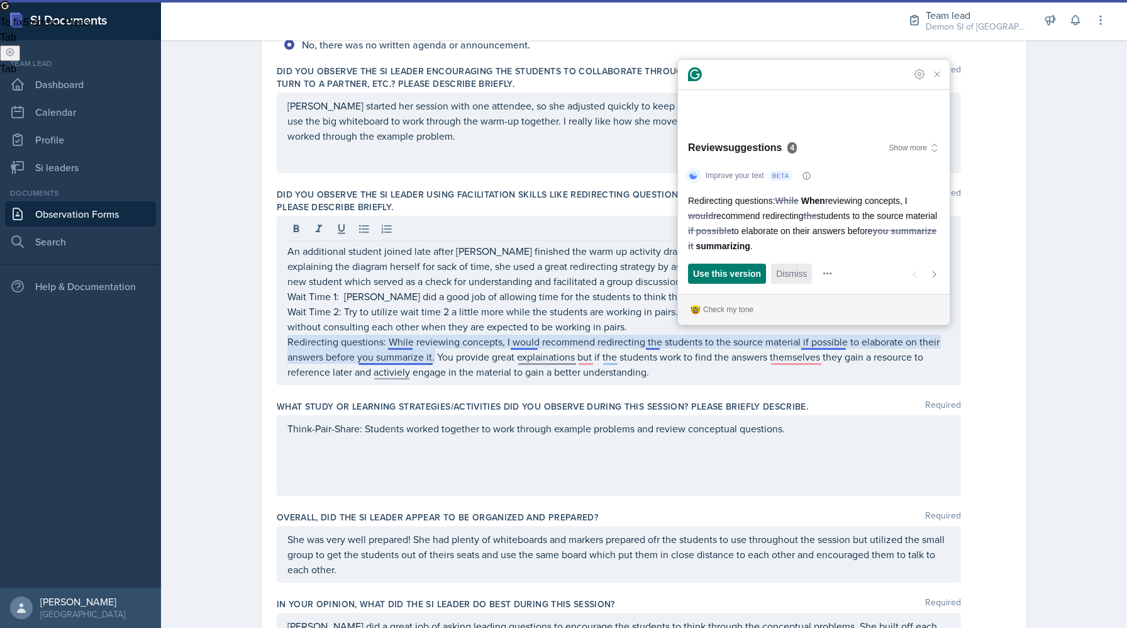
click at [785, 274] on span "Dismiss" at bounding box center [791, 273] width 31 height 13
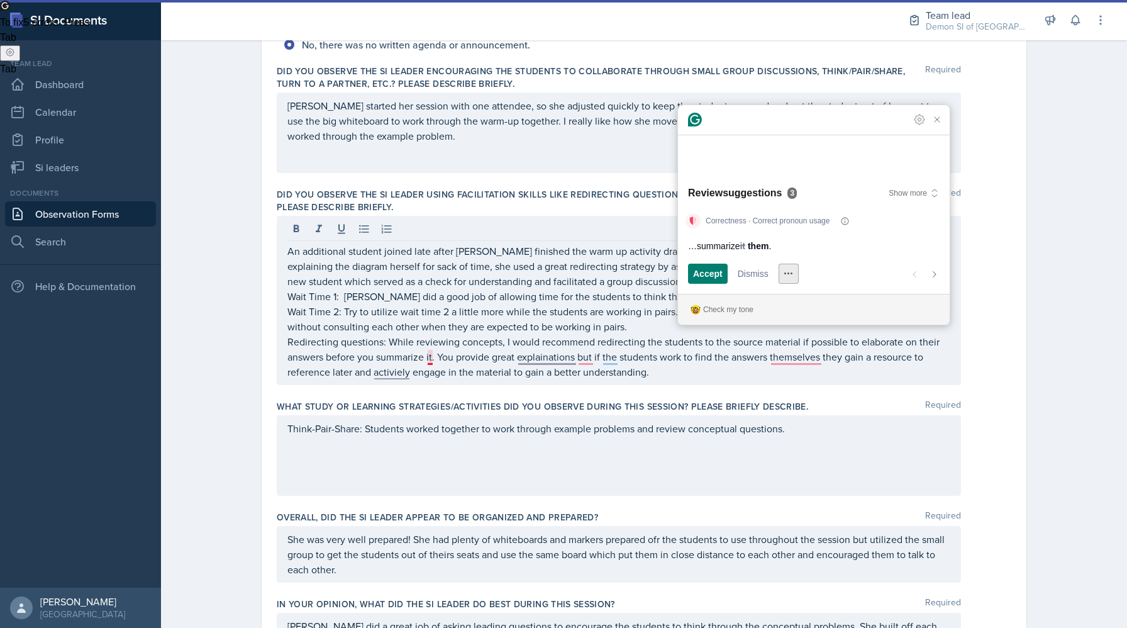
scroll to position [370, 0]
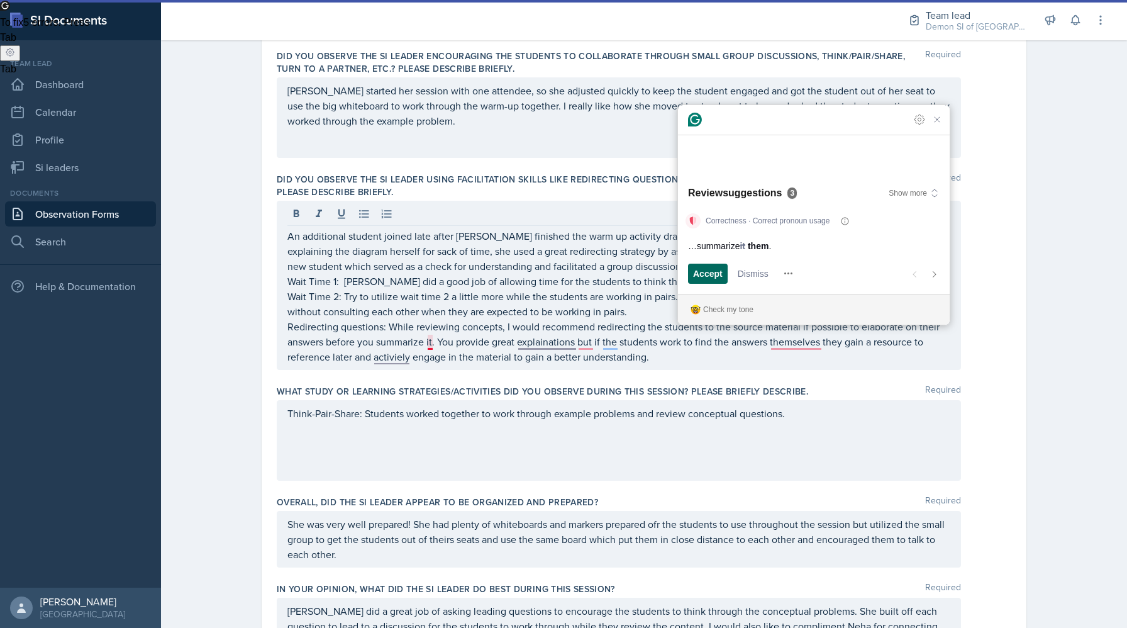
click at [706, 267] on span "Accept" at bounding box center [708, 273] width 30 height 13
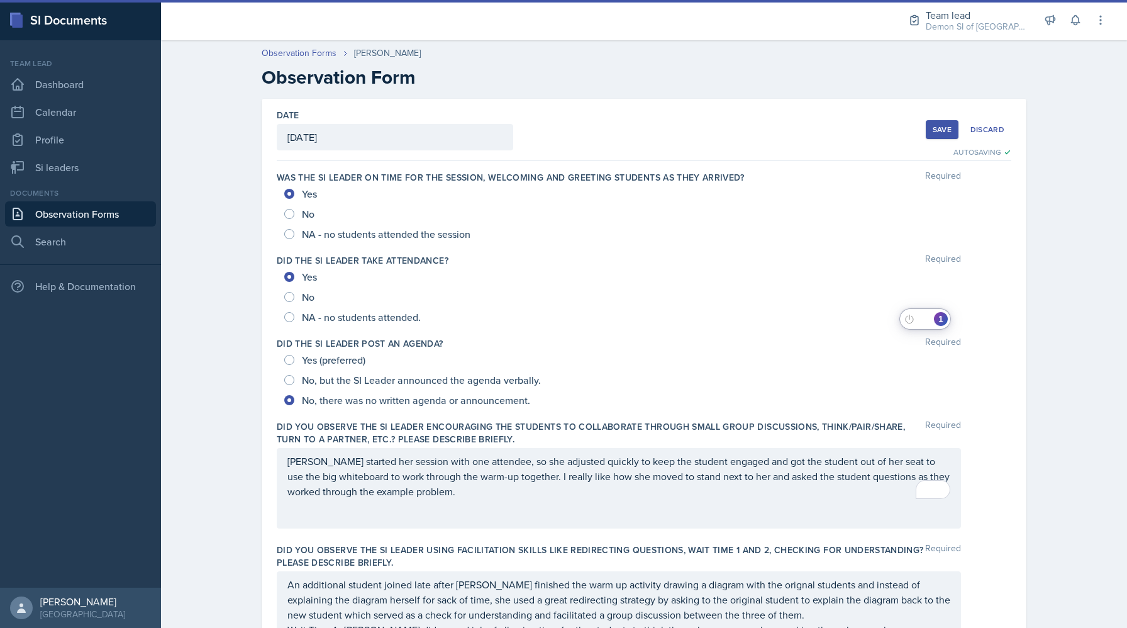
scroll to position [794, 0]
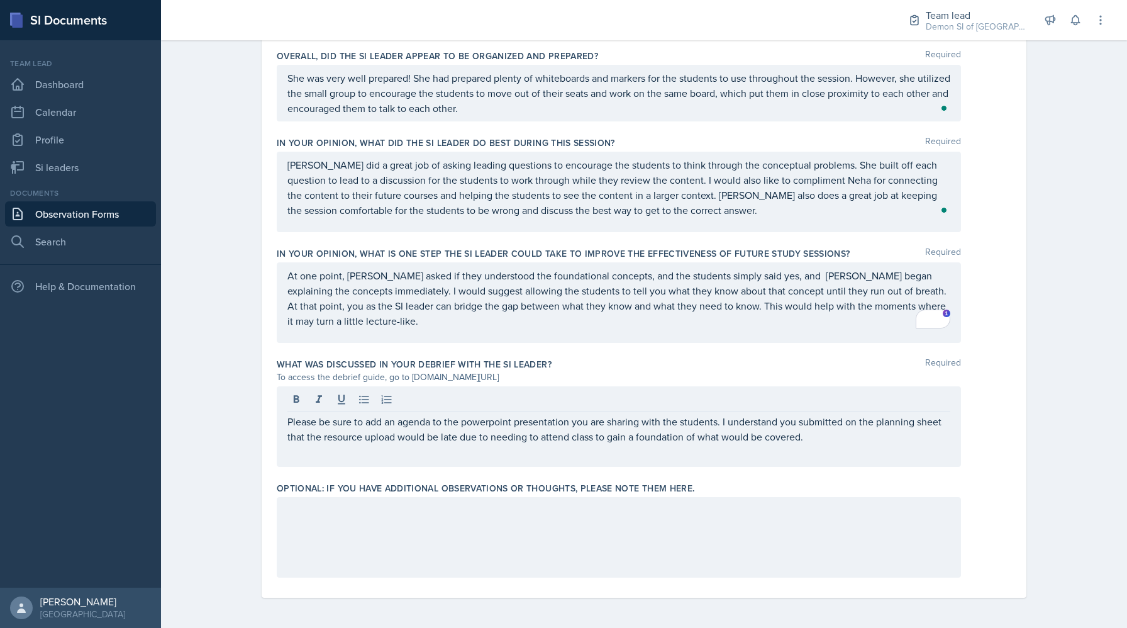
click at [943, 318] on div "1" at bounding box center [942, 318] width 18 height 19
click at [939, 319] on div "1" at bounding box center [942, 318] width 18 height 19
click at [942, 326] on div "1" at bounding box center [942, 318] width 18 height 19
click at [942, 323] on div "1" at bounding box center [942, 318] width 18 height 19
click at [942, 317] on div "1" at bounding box center [942, 318] width 18 height 19
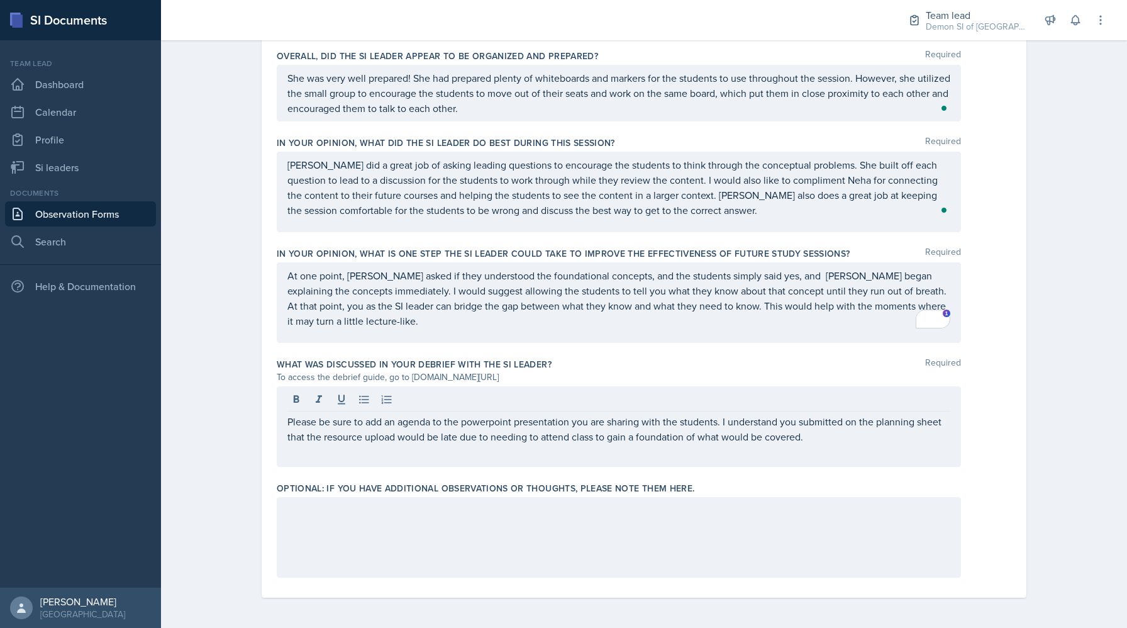
click at [947, 316] on div "1" at bounding box center [942, 318] width 18 height 19
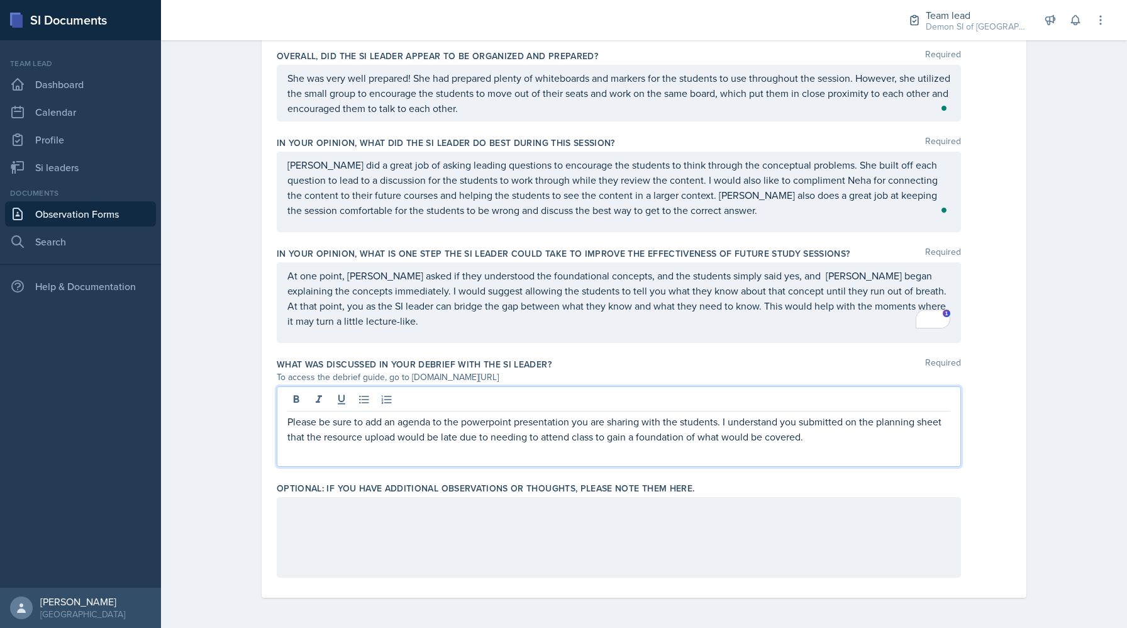
click at [822, 435] on p "Please be sure to add an agenda to the powerpoint presentation you are sharing …" at bounding box center [618, 429] width 663 height 30
click at [499, 426] on p "Please be sure to add an agenda to the powerpoint presentation you are sharing …" at bounding box center [618, 429] width 663 height 30
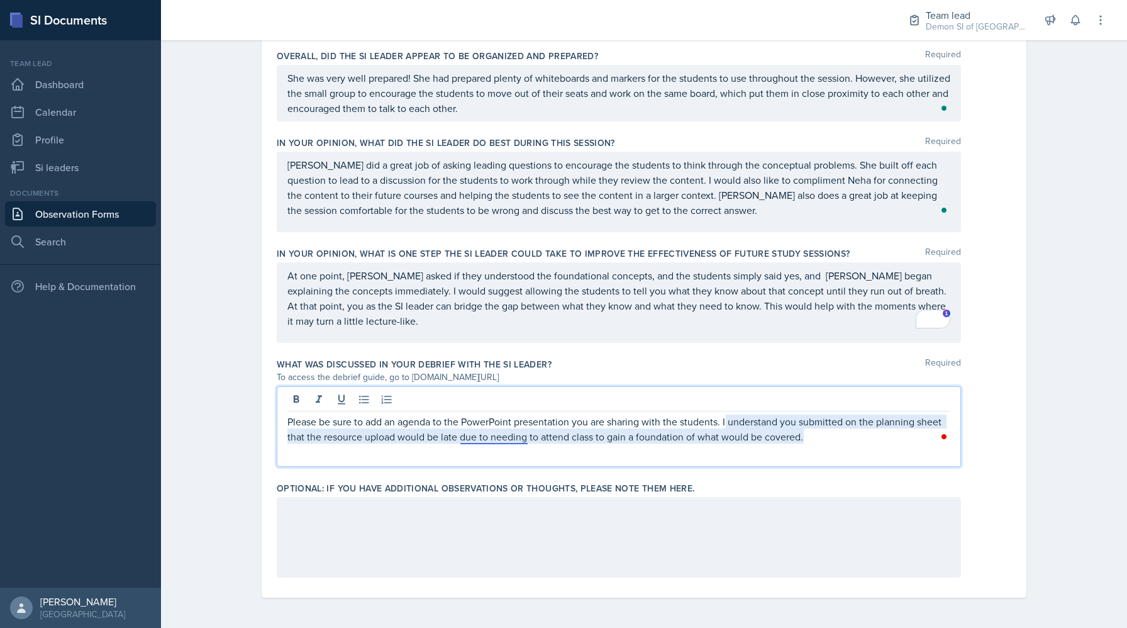
click at [506, 432] on p "Please be sure to add an agenda to the PowerPoint presentation you are sharing …" at bounding box center [618, 429] width 663 height 30
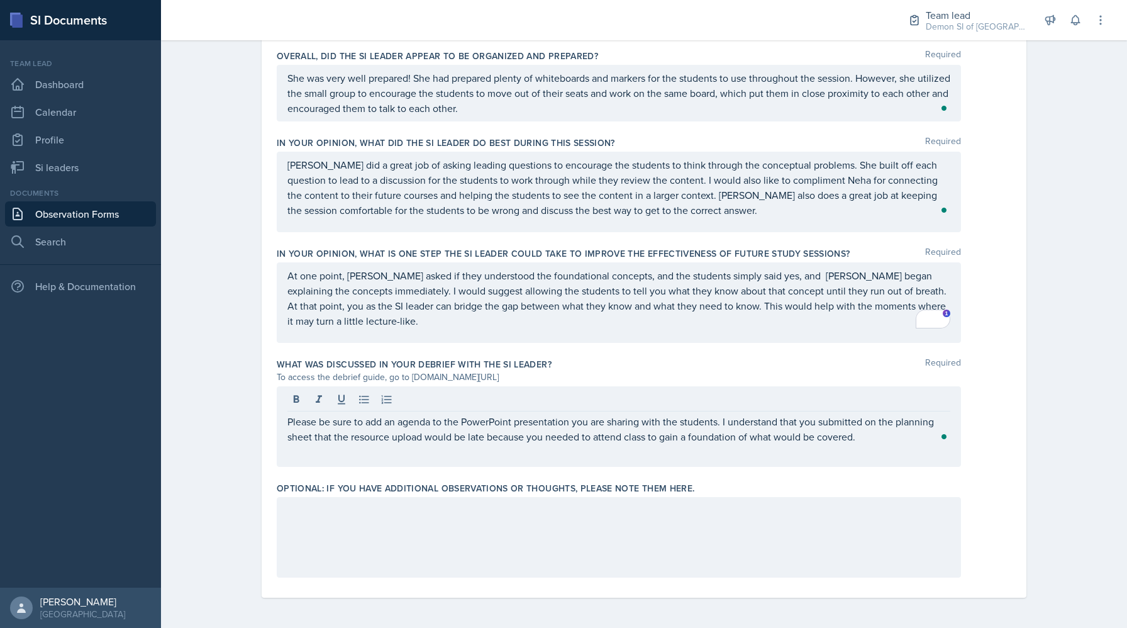
click at [899, 447] on div "Please be sure to add an agenda to the PowerPoint presentation you are sharing …" at bounding box center [619, 426] width 684 height 81
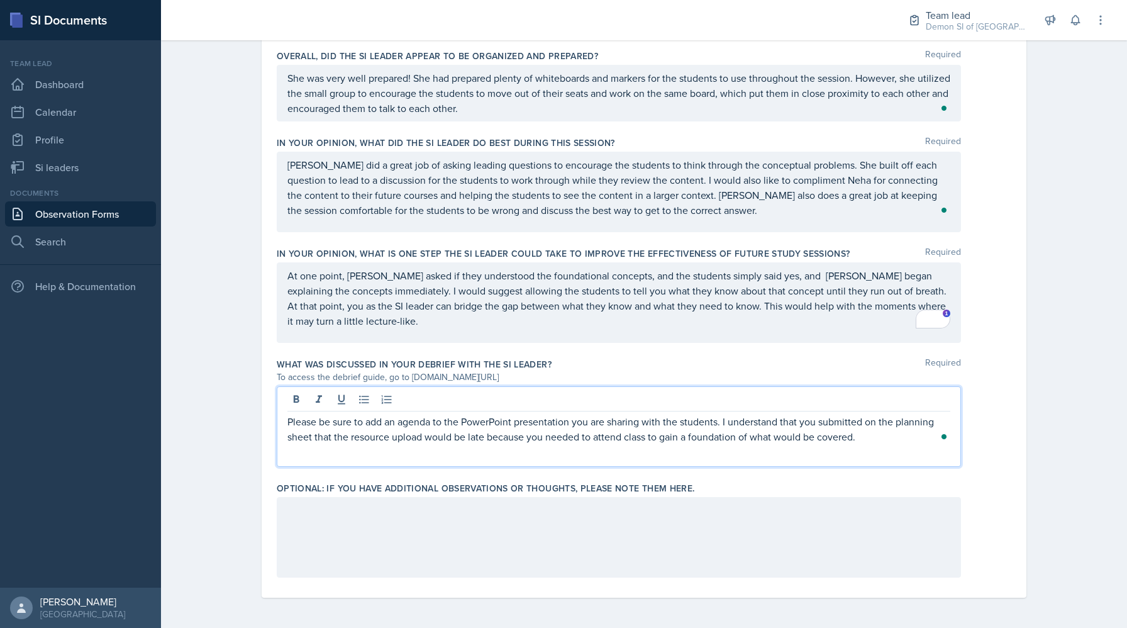
click at [872, 438] on p "Please be sure to add an agenda to the PowerPoint presentation you are sharing …" at bounding box center [618, 429] width 663 height 30
click at [671, 550] on div at bounding box center [619, 537] width 684 height 81
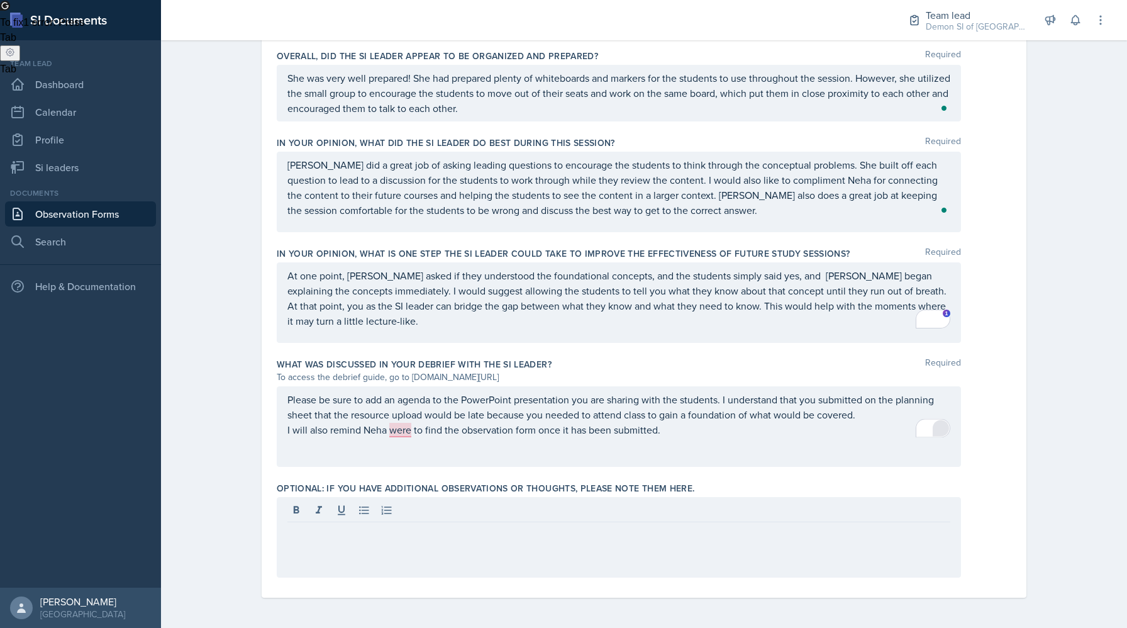
click at [944, 427] on html "SI Documents Team lead Dashboard Calendar Profile Si leaders Documents Observat…" at bounding box center [563, 314] width 1127 height 628
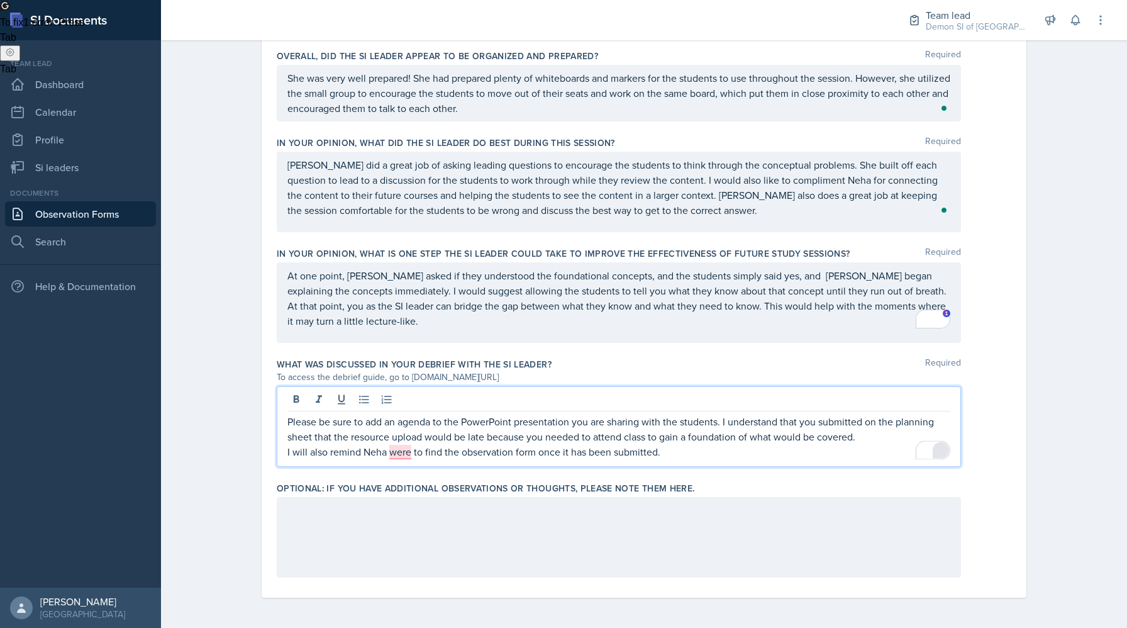
click at [654, 429] on div "Please be sure to add an agenda to the PowerPoint presentation you are sharing …" at bounding box center [618, 436] width 663 height 45
click at [937, 452] on div "1" at bounding box center [941, 450] width 14 height 14
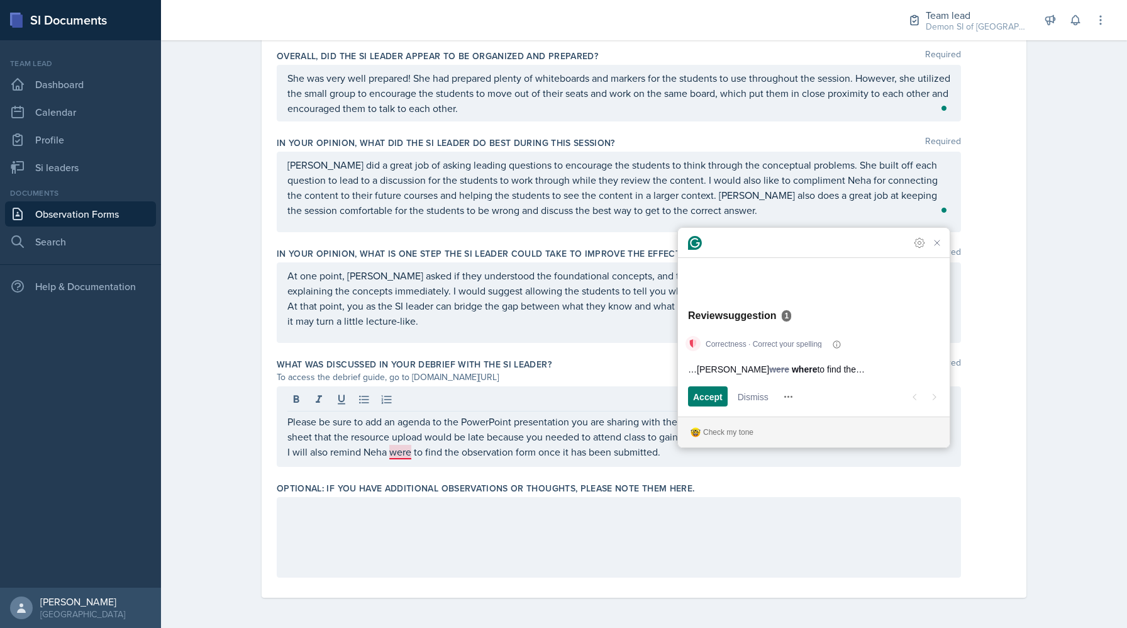
click at [699, 384] on div "Correctness · Correct your spelling …remind Neha were where to find the… Accept…" at bounding box center [814, 372] width 272 height 88
click at [699, 394] on span "Accept" at bounding box center [708, 396] width 30 height 13
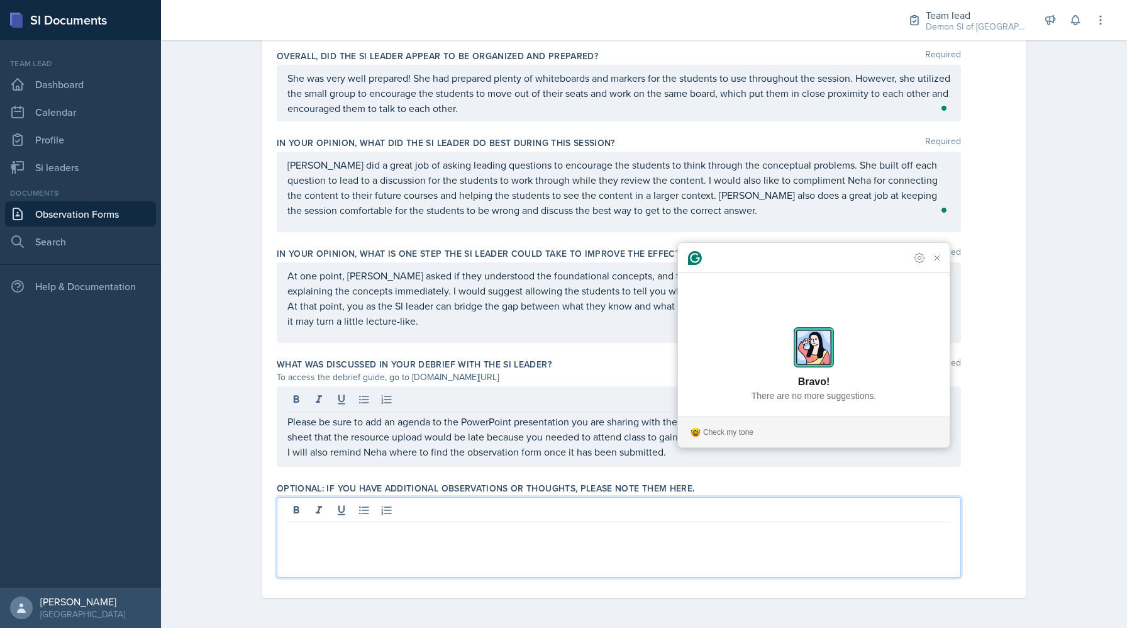
click at [647, 515] on div at bounding box center [619, 537] width 684 height 81
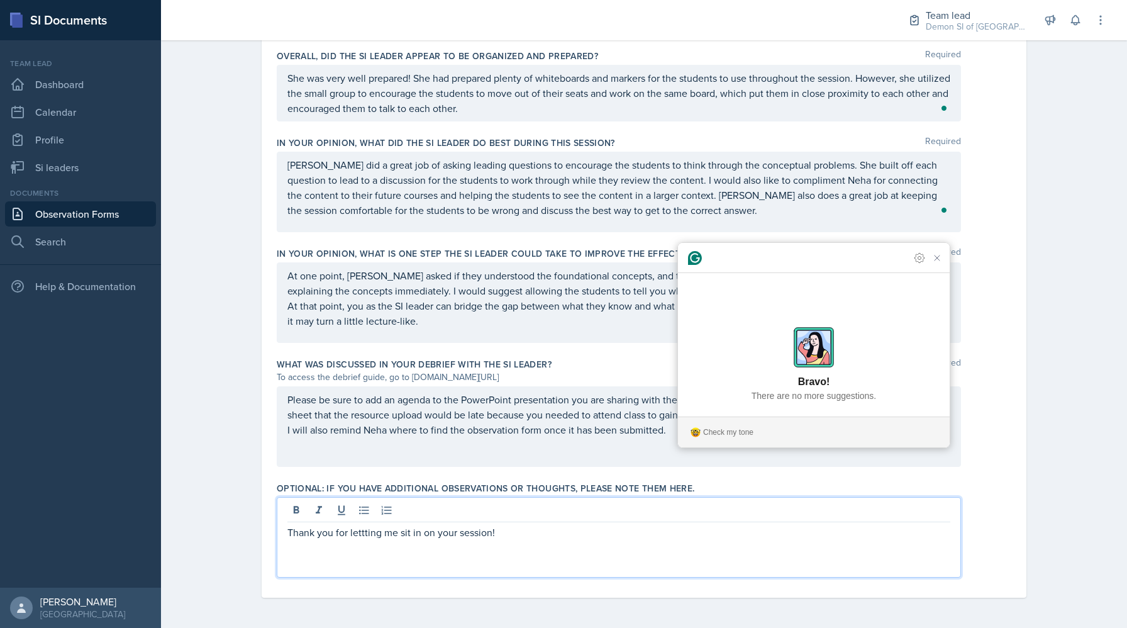
click at [358, 538] on p "Thank you for lettting me sit in on your session!" at bounding box center [618, 532] width 663 height 15
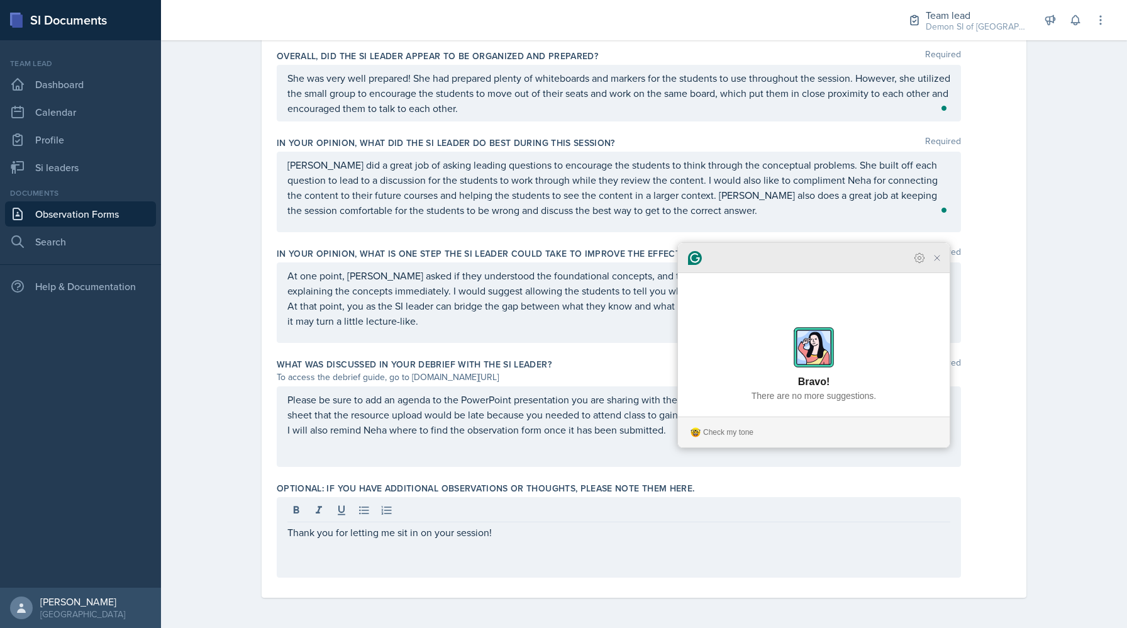
click at [933, 265] on icon "Close Grammarly Assistant" at bounding box center [937, 257] width 15 height 15
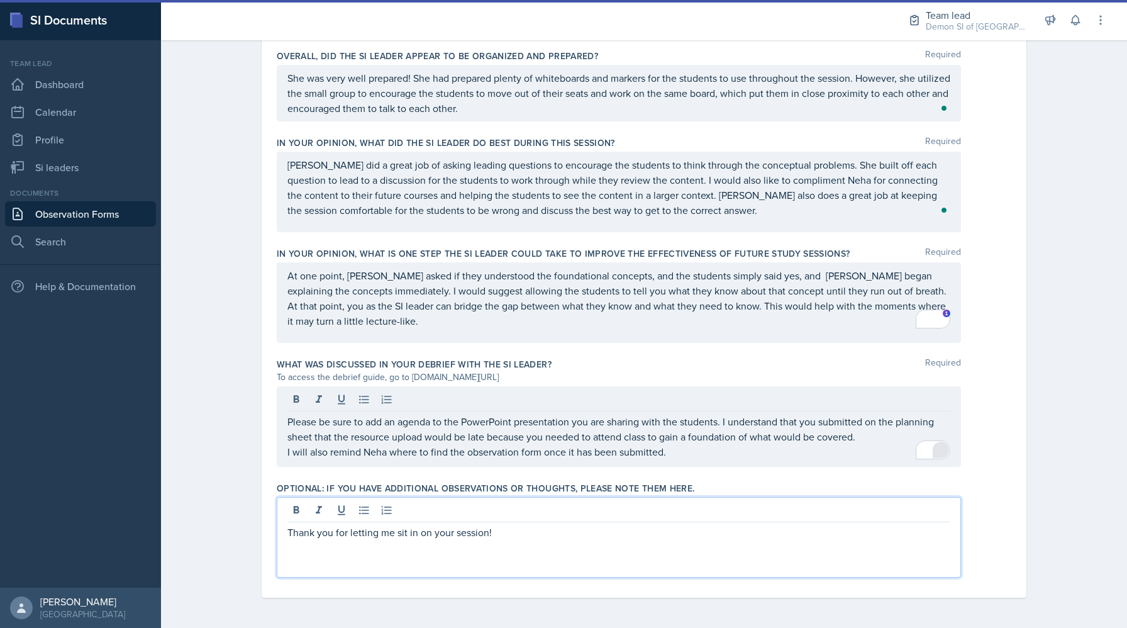
click at [567, 530] on p "Thank you for letting me sit in on your session!" at bounding box center [618, 532] width 663 height 15
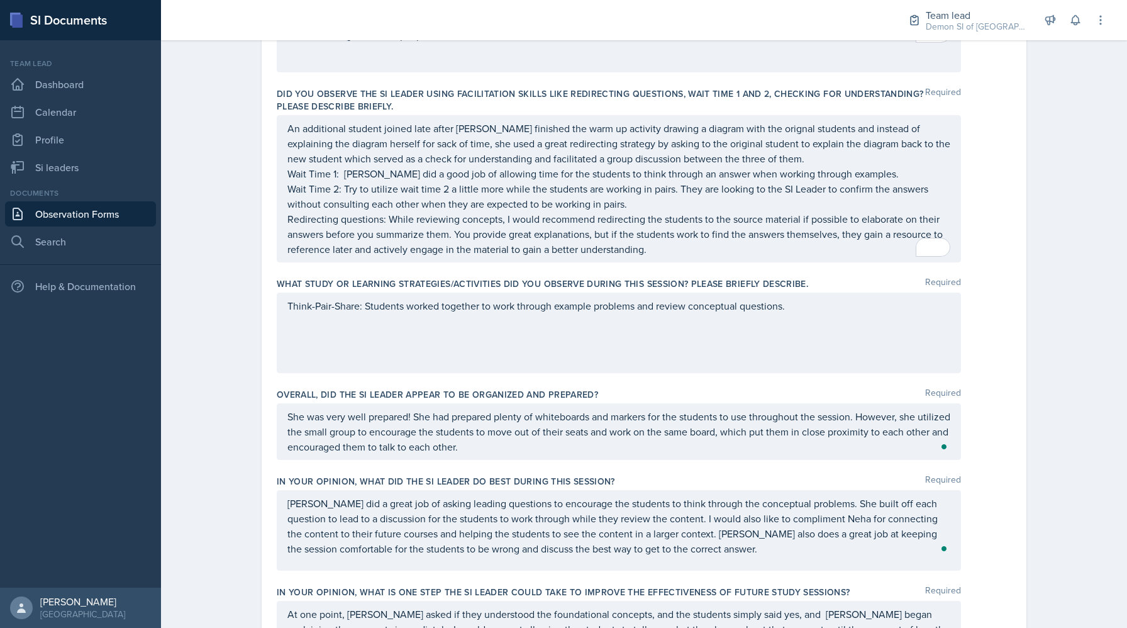
click at [521, 338] on div "Think-Pair-Share: Students worked together to work through example problems and…" at bounding box center [619, 332] width 684 height 81
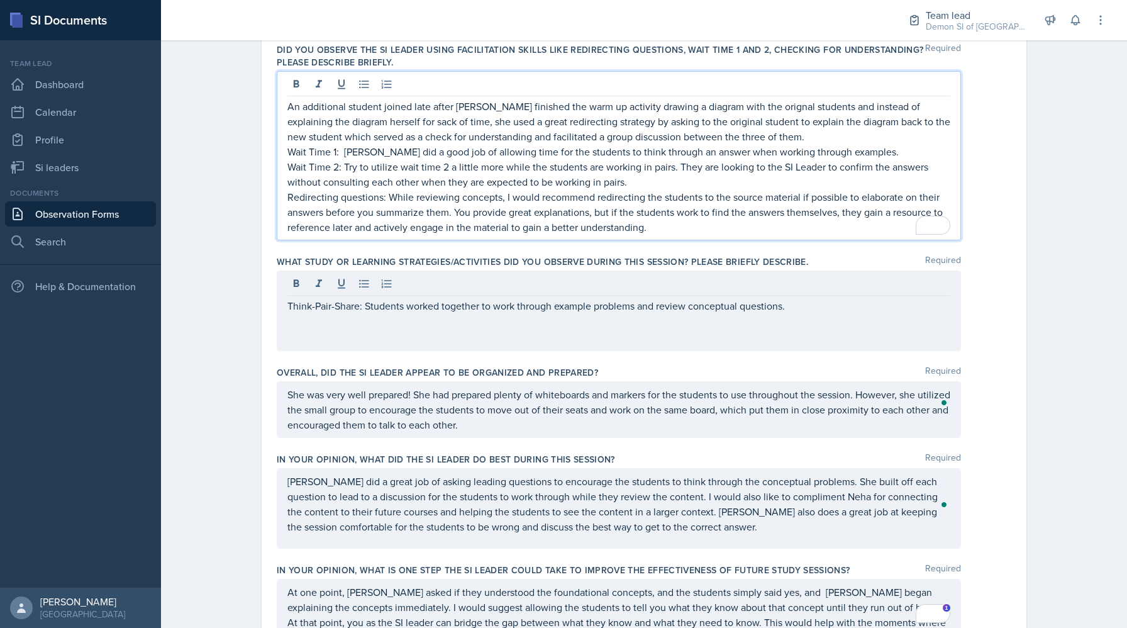
click at [653, 157] on p "Wait Time 1: [PERSON_NAME] did a good job of allowing time for the students to …" at bounding box center [618, 151] width 663 height 15
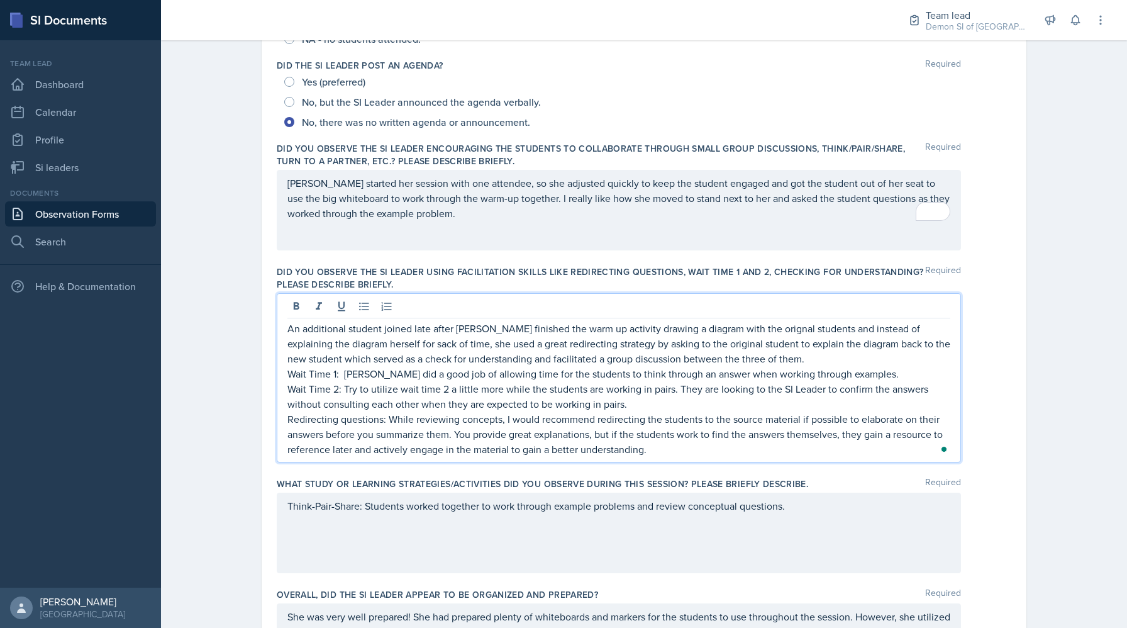
scroll to position [300, 0]
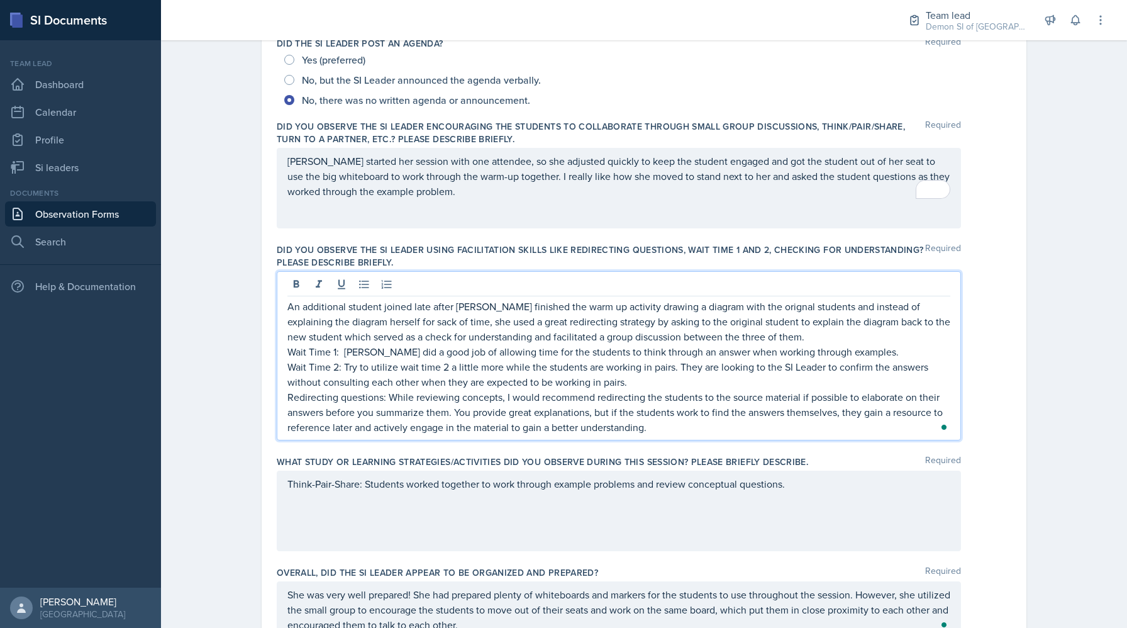
click at [817, 199] on p "[PERSON_NAME] started her session with one attendee, so she adjusted quickly to…" at bounding box center [618, 175] width 663 height 45
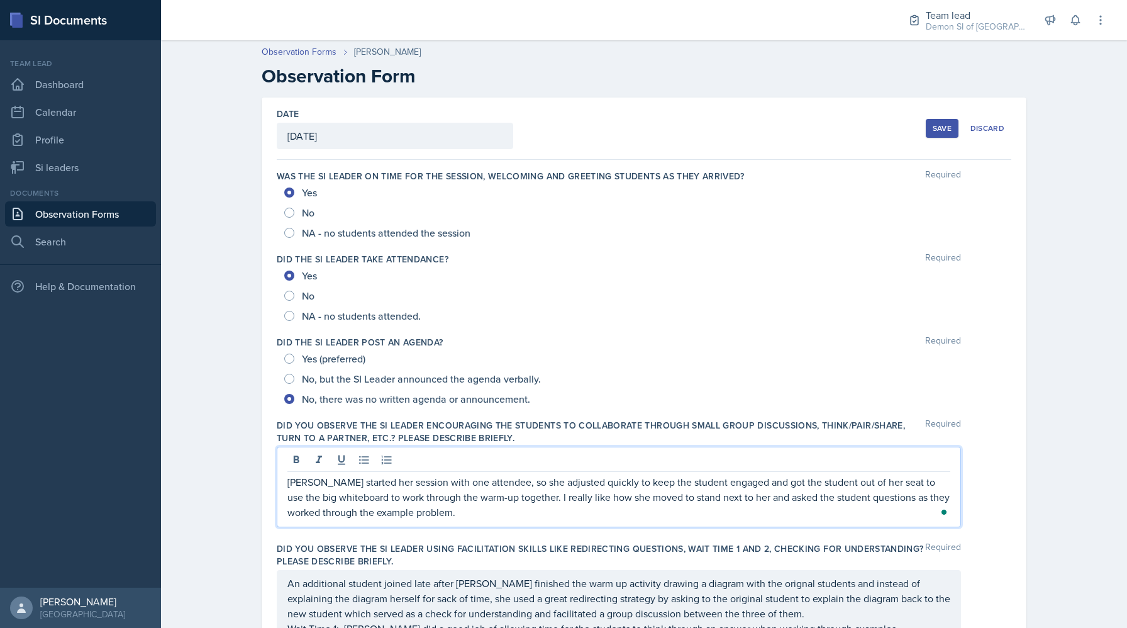
scroll to position [0, 0]
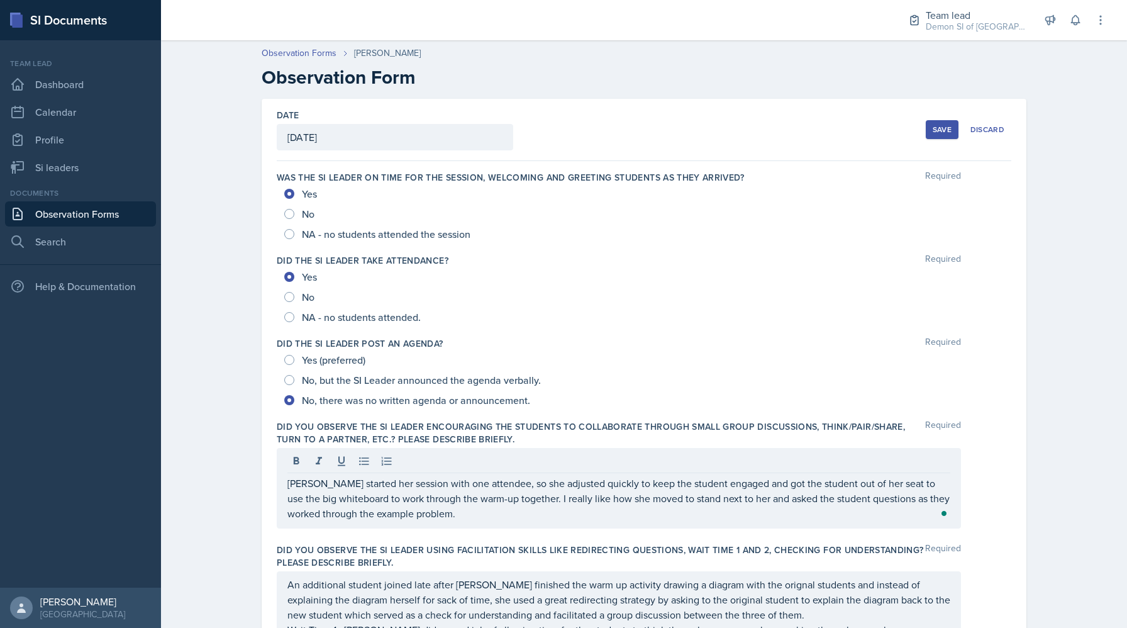
click at [937, 126] on div "Save" at bounding box center [942, 130] width 19 height 10
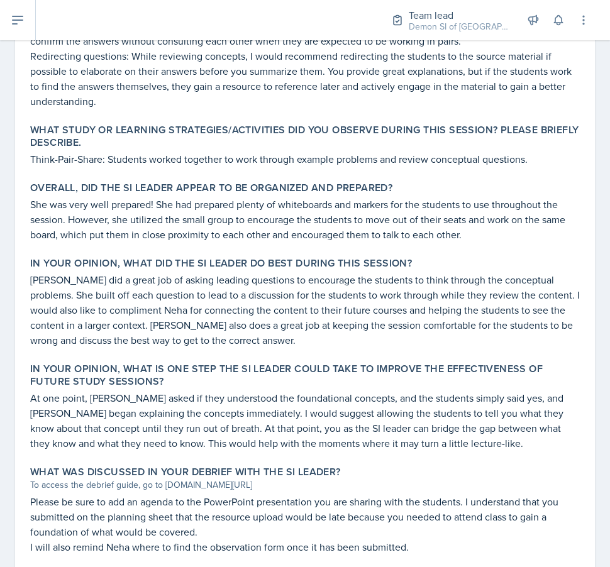
scroll to position [759, 0]
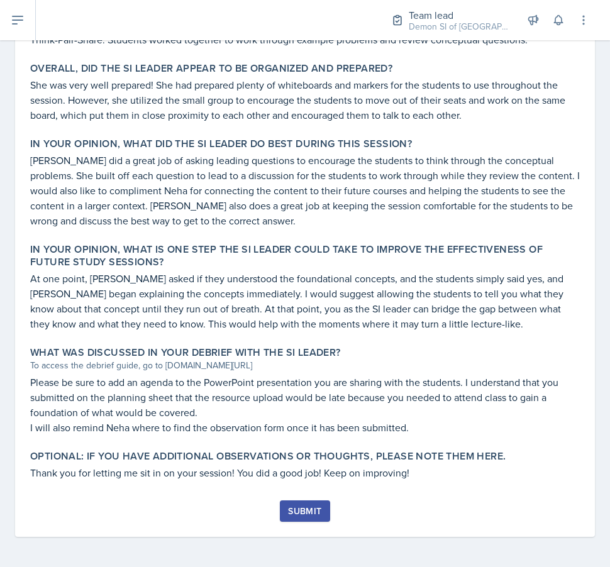
click at [298, 506] on div "Submit" at bounding box center [304, 511] width 33 height 10
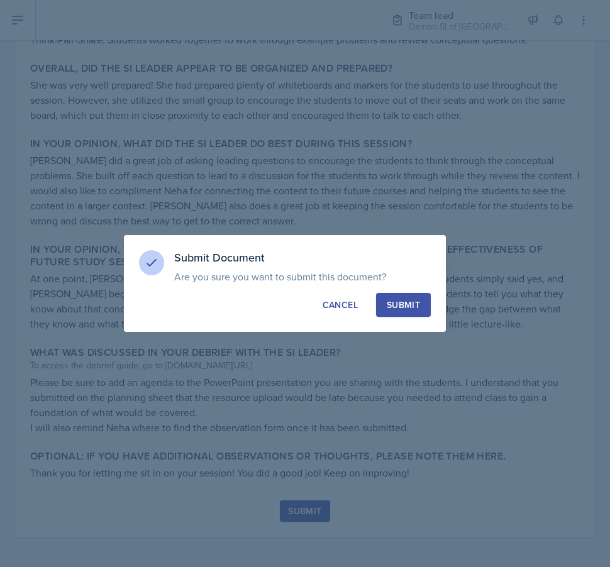
click at [407, 301] on div "Submit" at bounding box center [403, 305] width 33 height 13
radio input "true"
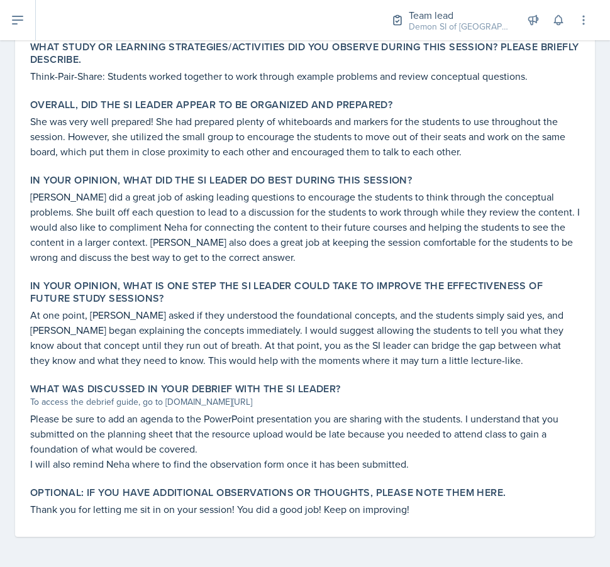
click at [392, 256] on p "Neha did a great job of asking leading questions to encourage the students to t…" at bounding box center [305, 226] width 550 height 75
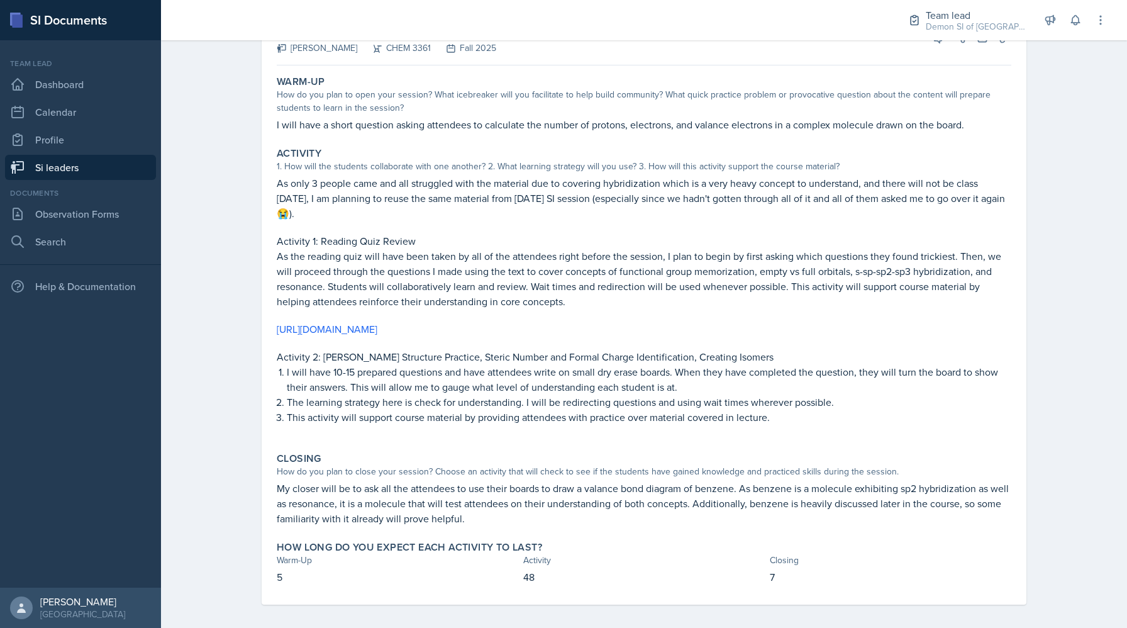
scroll to position [103, 0]
click at [749, 380] on p "I will have 10-15 prepared questions and have attendees write on small dry eras…" at bounding box center [649, 379] width 725 height 30
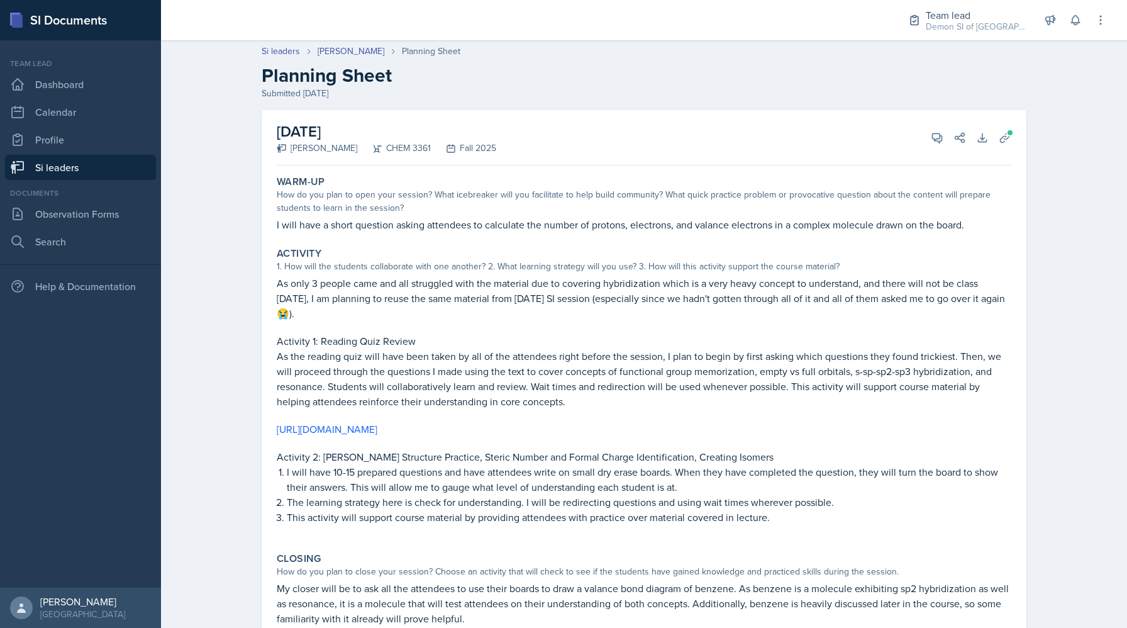
scroll to position [0, 0]
click at [937, 136] on icon at bounding box center [937, 139] width 13 height 13
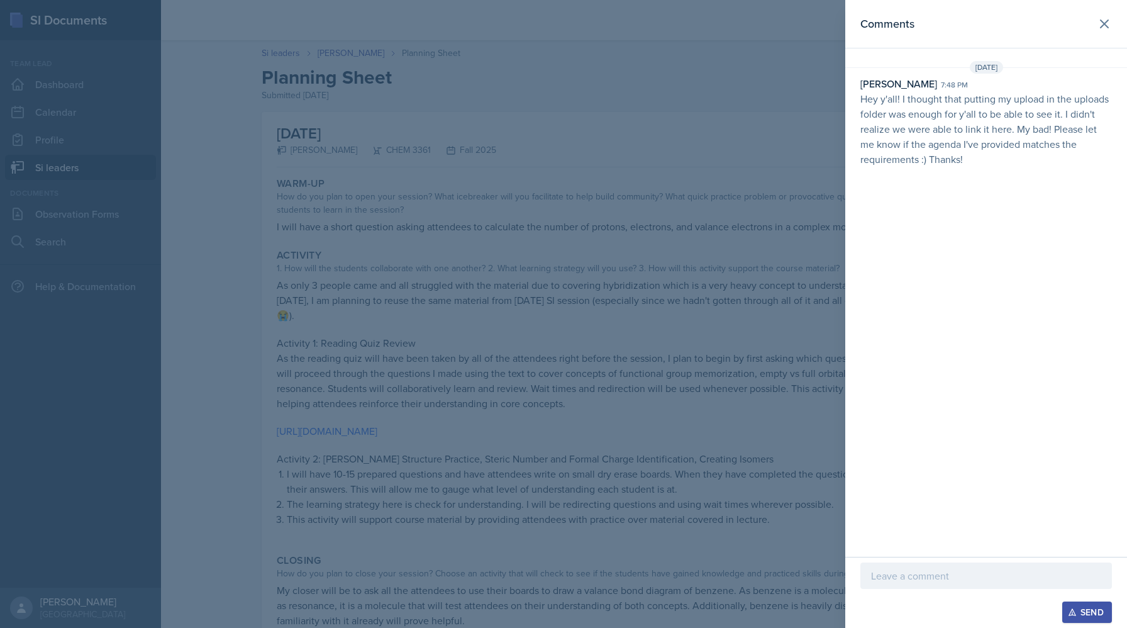
click at [923, 593] on div at bounding box center [987, 595] width 252 height 13
click at [916, 577] on p at bounding box center [986, 575] width 230 height 15
click at [993, 576] on p "I like that you are keeping a master powerpoint for all of your material; keep" at bounding box center [986, 568] width 230 height 30
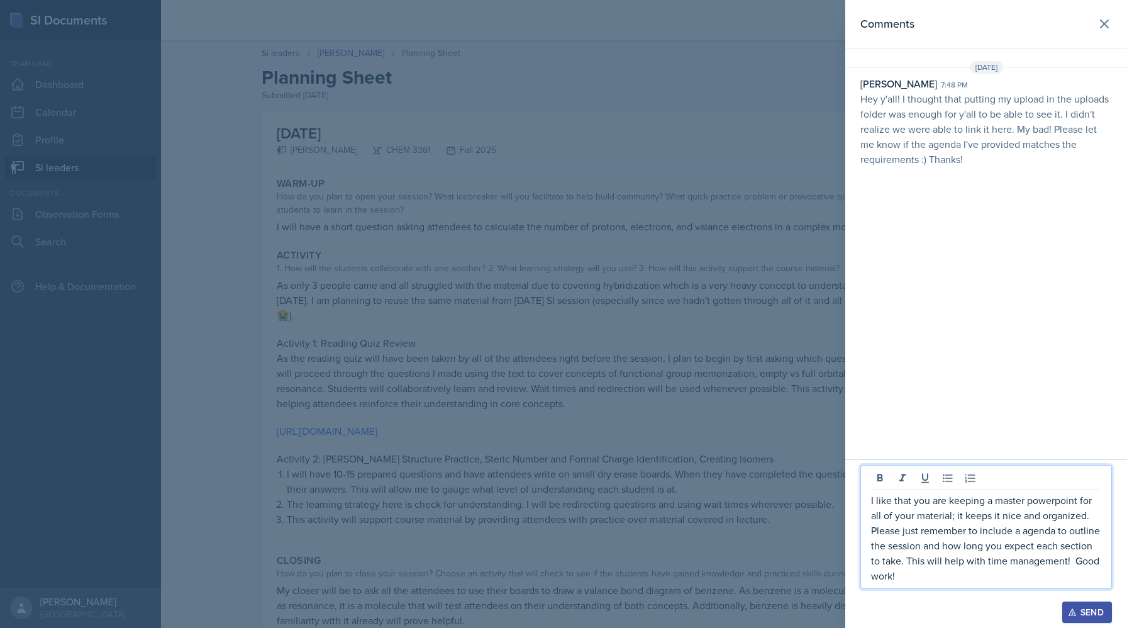
click at [986, 557] on p "I like that you are keeping a master powerpoint for all of your material; it ke…" at bounding box center [986, 538] width 230 height 91
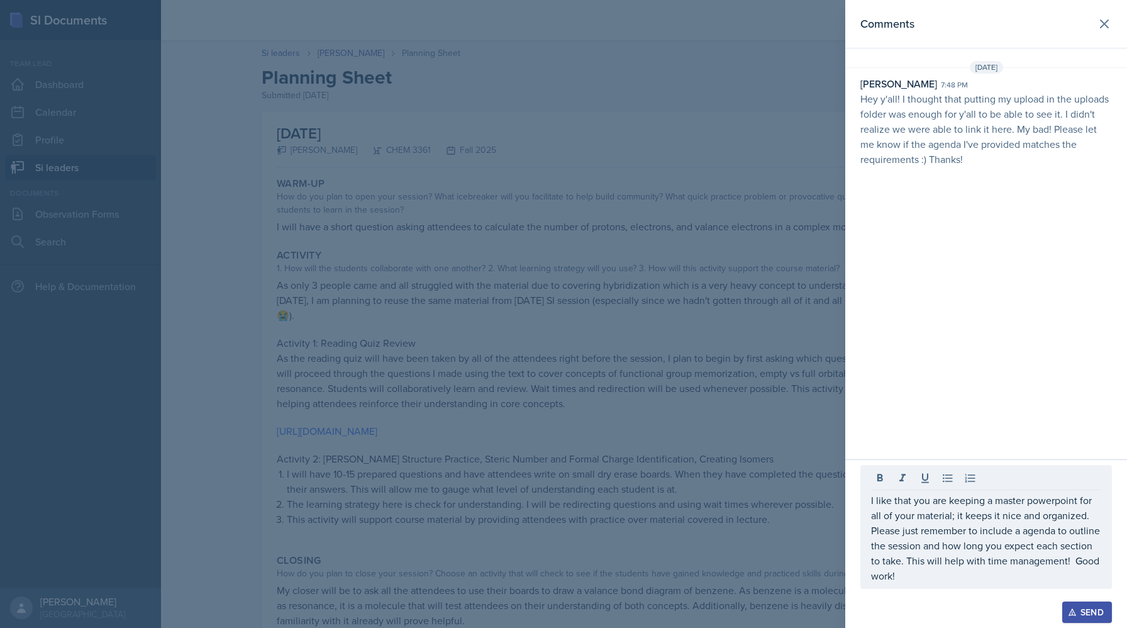
click at [627, 482] on div at bounding box center [563, 314] width 1127 height 628
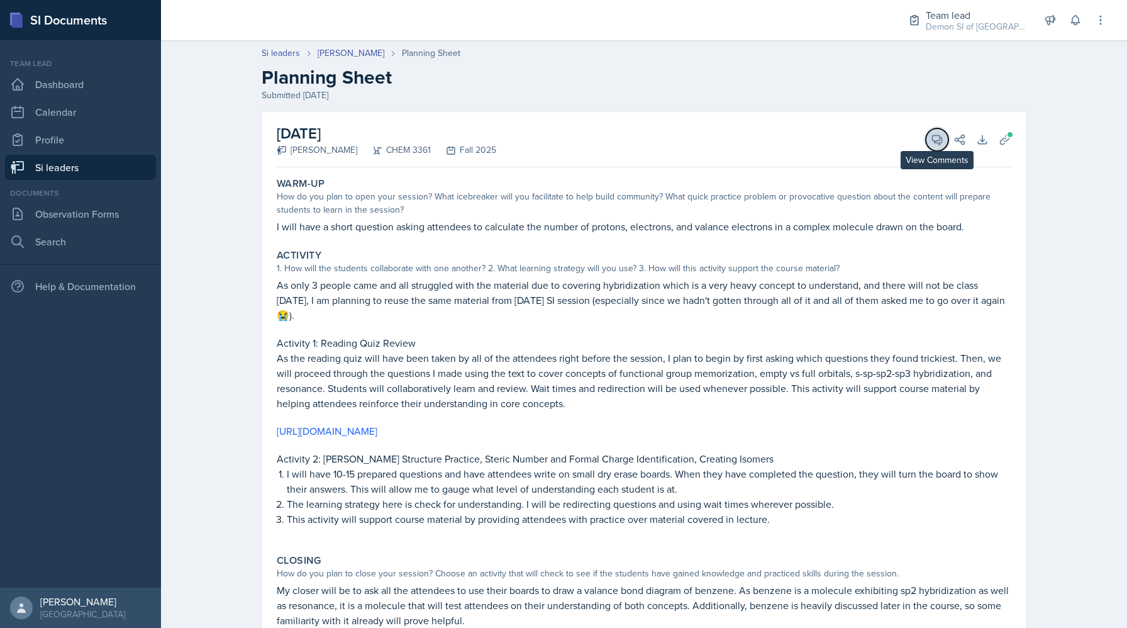
click at [936, 143] on icon at bounding box center [937, 139] width 13 height 13
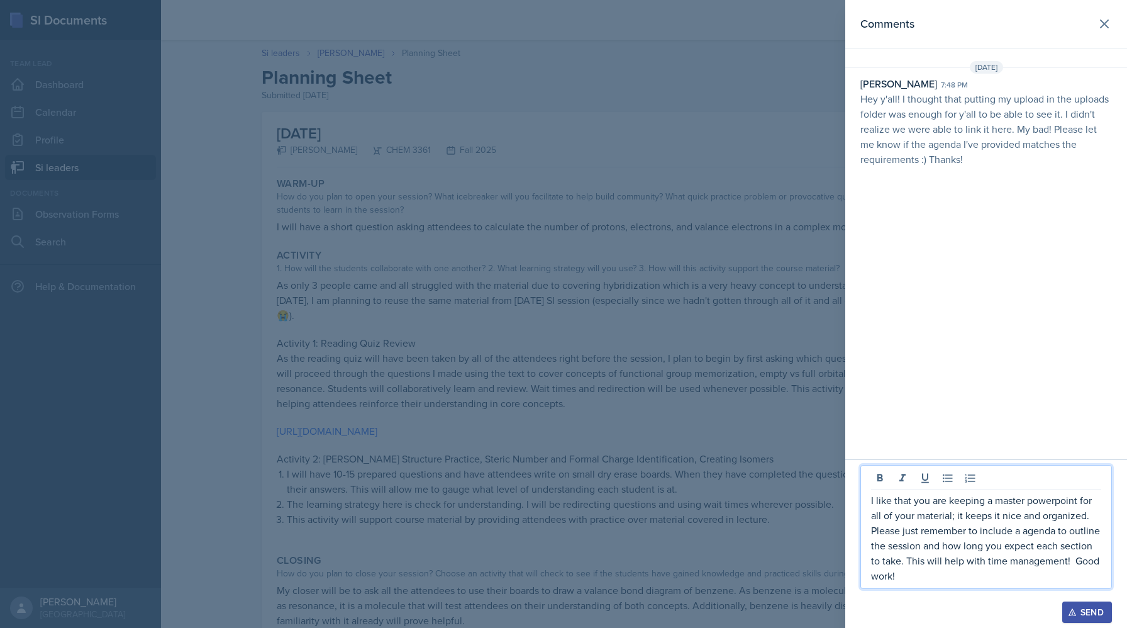
click at [940, 564] on p "I like that you are keeping a master powerpoint for all of your material; it ke…" at bounding box center [986, 538] width 230 height 91
click at [916, 579] on p "I like that you are keeping a master powerpoint for all of your material; it ke…" at bounding box center [986, 538] width 230 height 91
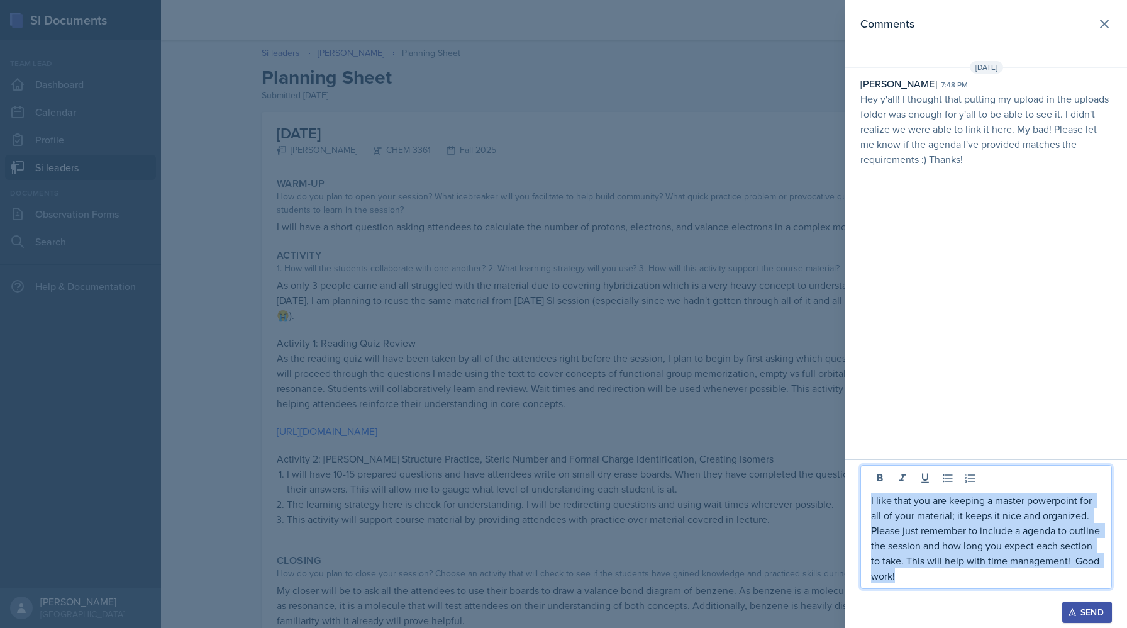
drag, startPoint x: 906, startPoint y: 574, endPoint x: 858, endPoint y: 464, distance: 119.7
click at [858, 464] on div "I like that you are keeping a master powerpoint for all of your material; it ke…" at bounding box center [986, 543] width 282 height 169
copy p "I like that you are keeping a master powerpoint for all of your material; it ke…"
click at [792, 496] on div at bounding box center [563, 314] width 1127 height 628
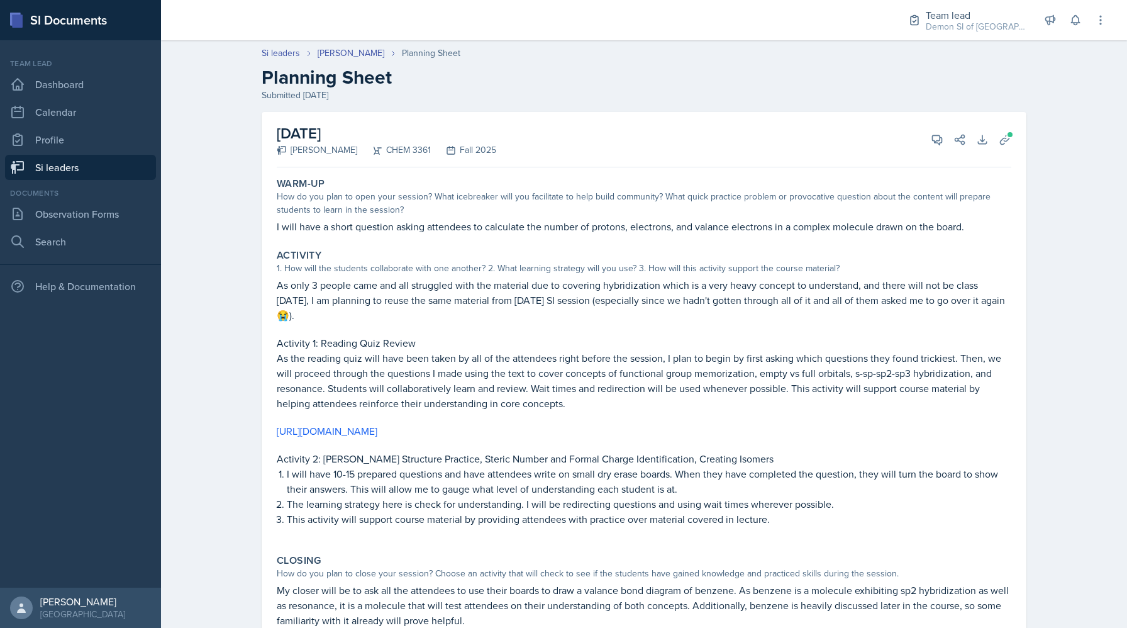
click at [924, 148] on div "[DATE] [PERSON_NAME] CHEM 3361 Fall 2025 View Comments Comments [DATE] [PERSON_…" at bounding box center [644, 139] width 735 height 55
click at [934, 137] on icon at bounding box center [937, 139] width 13 height 13
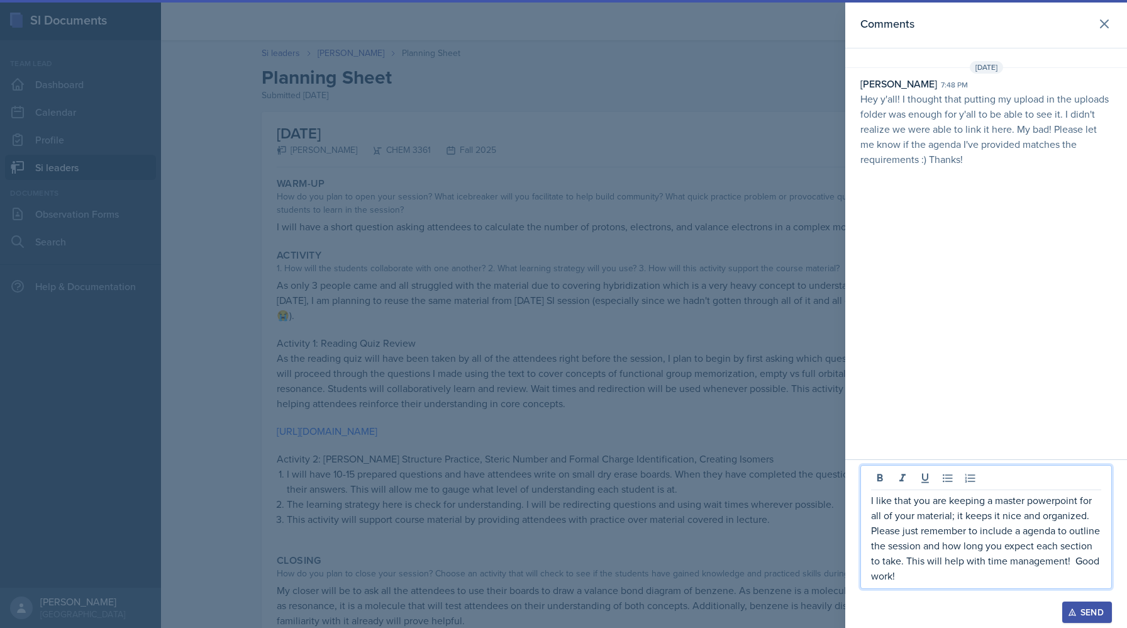
click at [906, 540] on p "I like that you are keeping a master powerpoint for all of your material; it ke…" at bounding box center [986, 538] width 230 height 91
click at [895, 554] on p "I like that you are keeping a master powerpoint for all of your material; it ke…" at bounding box center [986, 538] width 230 height 91
click at [906, 576] on p "I like that you are keeping a master powerpoint for all of your material; it ke…" at bounding box center [986, 538] width 230 height 91
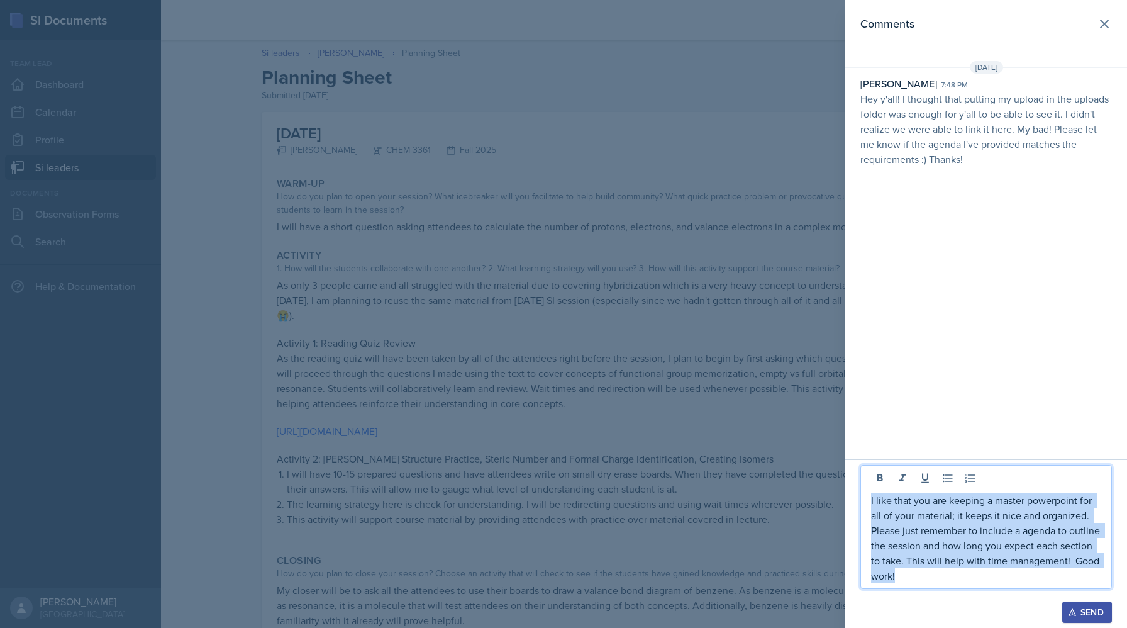
drag, startPoint x: 916, startPoint y: 573, endPoint x: 835, endPoint y: 430, distance: 164.8
click at [835, 430] on div "Comments [DATE] [PERSON_NAME] 7:48 pm Hey y'all! I thought that putting my uplo…" at bounding box center [563, 314] width 1127 height 628
copy p "I like that you are keeping a master powerpoint for all of your material; it ke…"
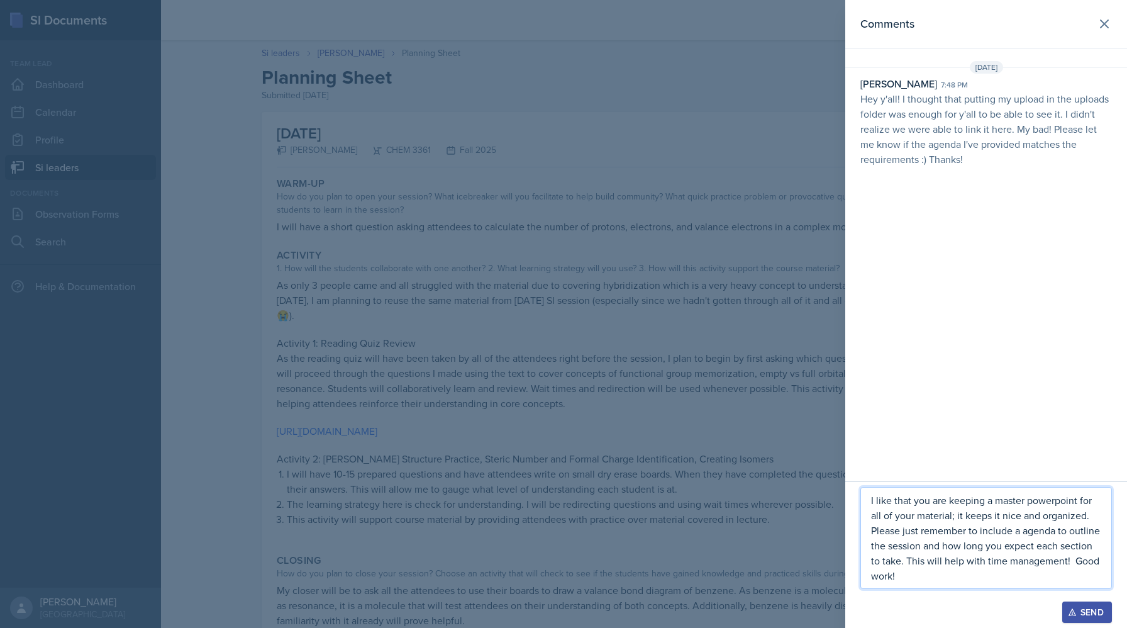
click at [1093, 609] on div "Send" at bounding box center [1087, 612] width 33 height 10
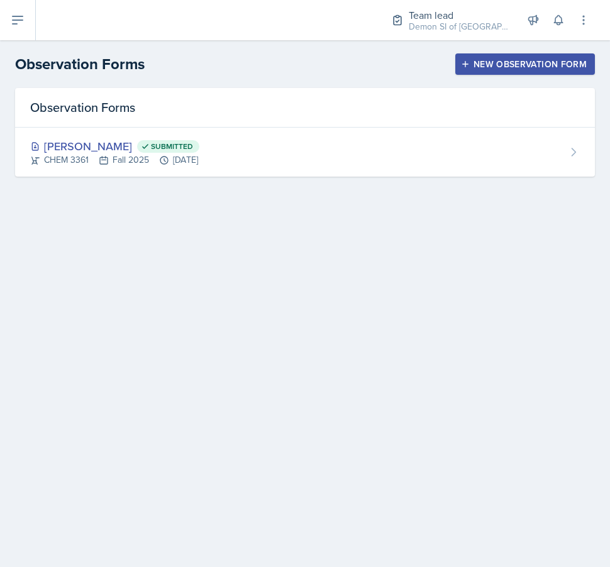
click at [521, 64] on div "New Observation Form" at bounding box center [525, 64] width 123 height 10
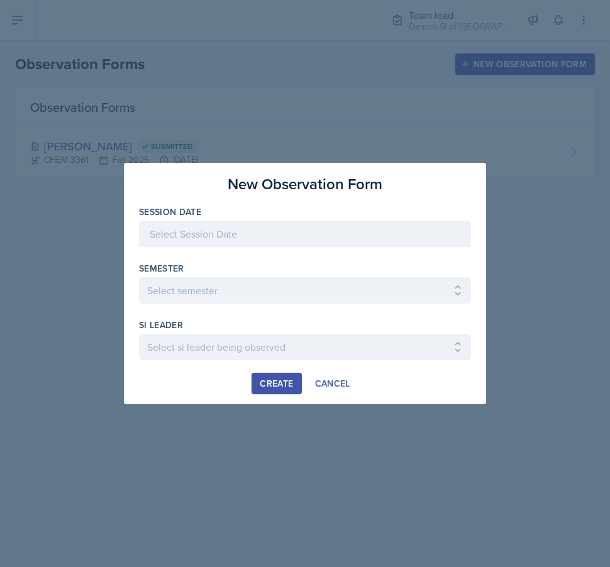
click at [251, 216] on div "Session Date" at bounding box center [305, 212] width 332 height 13
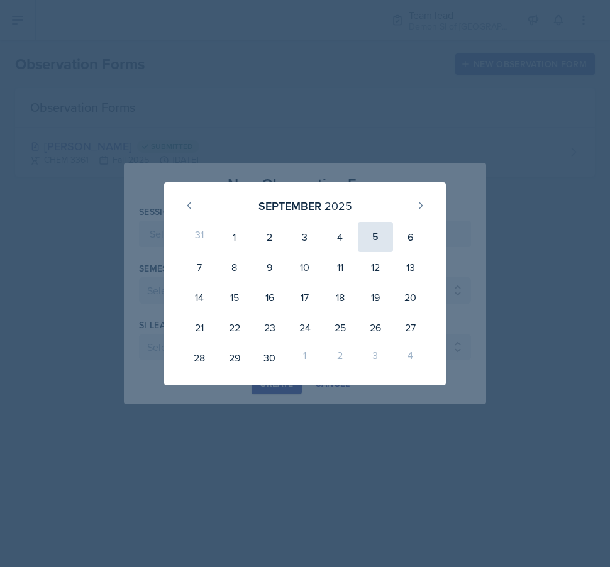
click at [377, 235] on div "5" at bounding box center [375, 237] width 35 height 30
type input "[DATE]"
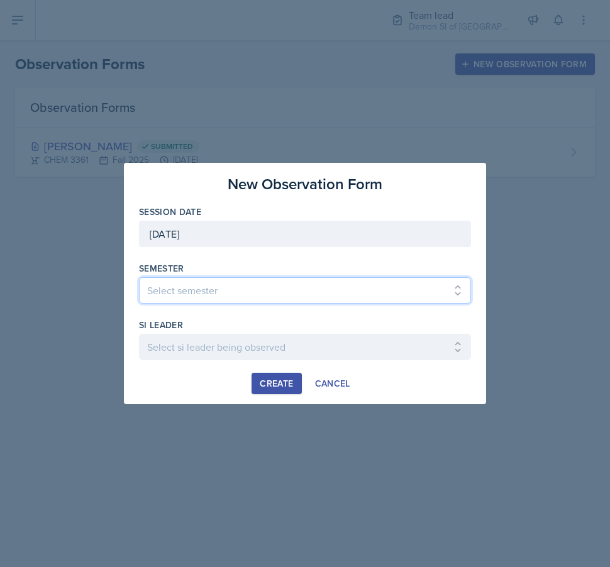
click at [296, 291] on select "Select semester All Spring 2021 Summer 2021 Spring 2022 Fall 2020 Fall 2021 Fal…" at bounding box center [305, 290] width 332 height 26
select select "2bed604d-1099-4043-b1bc-2365e8740244"
click at [139, 277] on select "Select semester All Spring 2021 Summer 2021 Spring 2022 Fall 2020 Fall 2021 Fal…" at bounding box center [305, 290] width 332 height 26
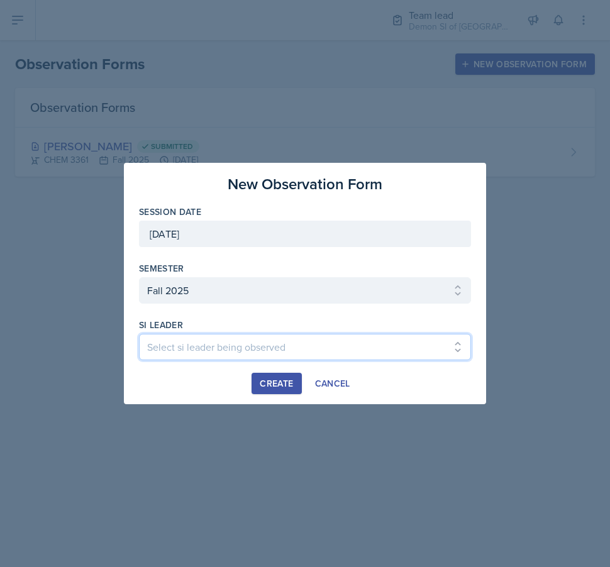
click at [196, 343] on select "Select si leader being observed Aditya Chauhan / MATH 1190 / Les Mariettables A…" at bounding box center [305, 347] width 332 height 26
select select "96e6af6c-43d9-43d4-9f78-27967d576370"
click at [139, 334] on select "Select si leader being observed Aditya Chauhan / MATH 1190 / Les Mariettables A…" at bounding box center [305, 347] width 332 height 26
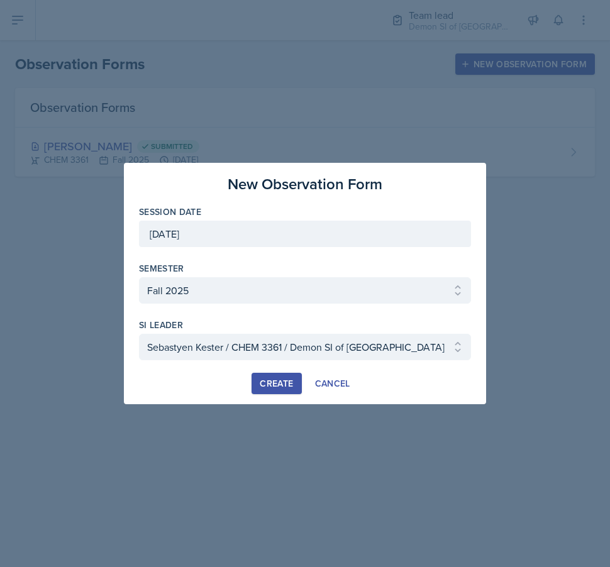
click at [270, 381] on div "Create" at bounding box center [276, 384] width 33 height 10
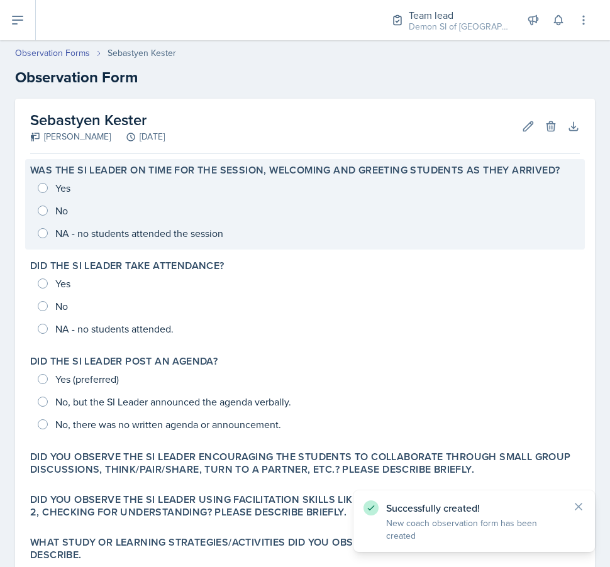
click at [113, 190] on div "Yes No NA - no students attended the session" at bounding box center [305, 211] width 550 height 68
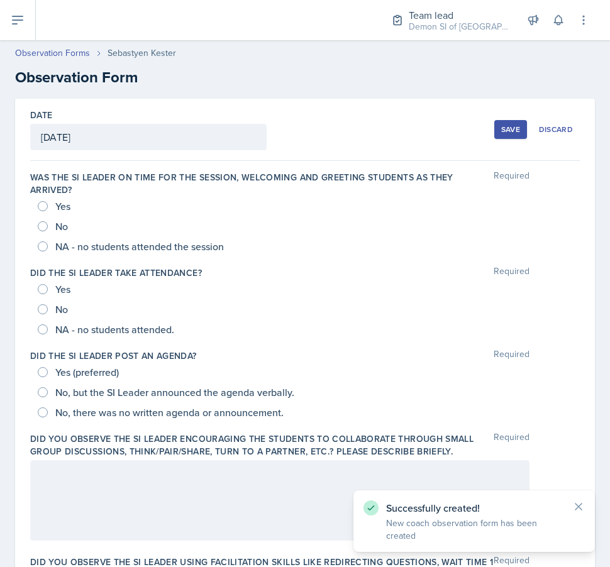
click at [73, 205] on div "Yes" at bounding box center [55, 206] width 35 height 20
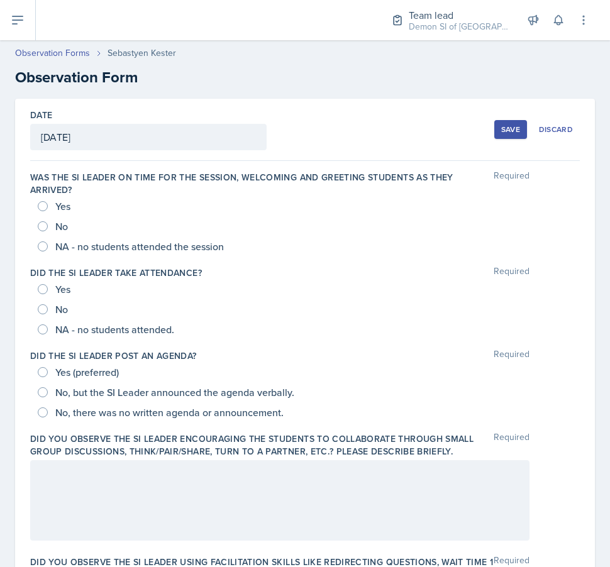
click at [62, 203] on span "Yes" at bounding box center [62, 206] width 15 height 13
click at [48, 203] on input "Yes" at bounding box center [43, 206] width 10 height 10
radio input "true"
click at [60, 286] on span "Yes" at bounding box center [62, 289] width 15 height 13
click at [48, 286] on input "Yes" at bounding box center [43, 289] width 10 height 10
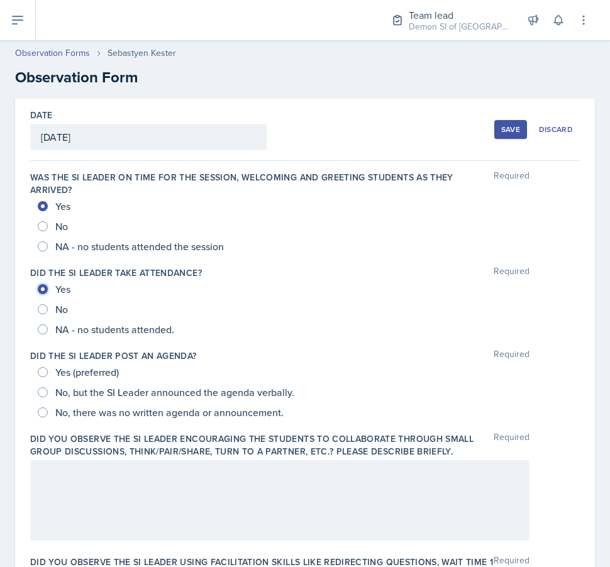
radio input "true"
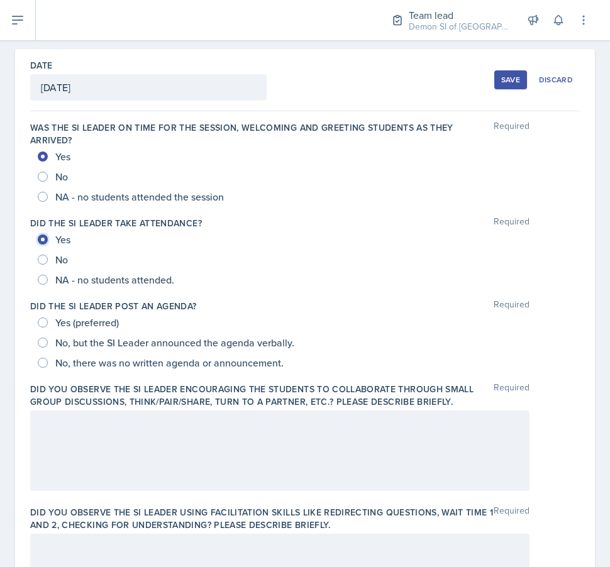
scroll to position [57, 0]
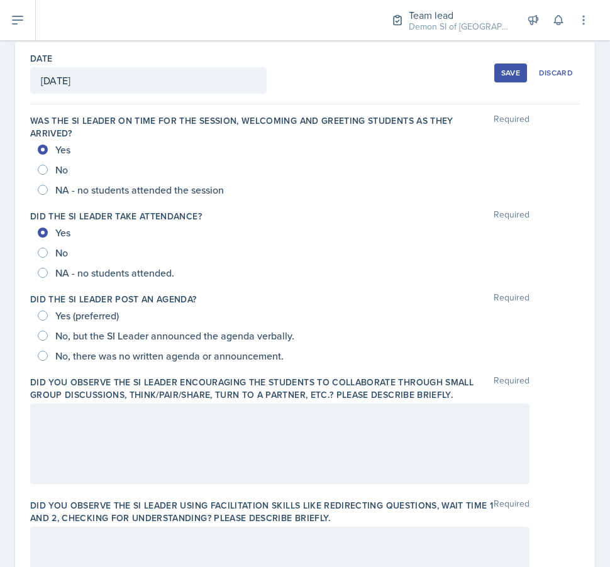
click at [73, 323] on div "Yes (preferred)" at bounding box center [80, 316] width 84 height 20
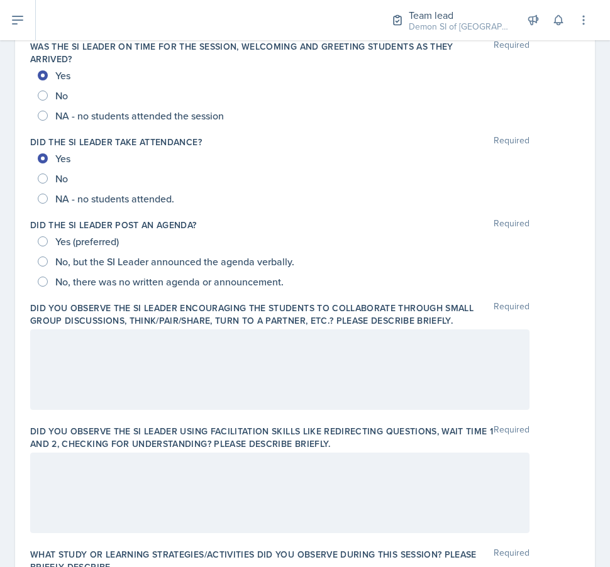
click at [86, 369] on div at bounding box center [279, 370] width 499 height 81
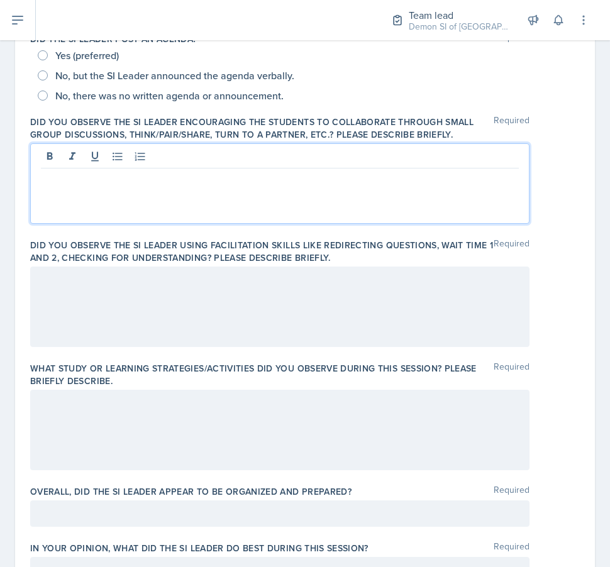
click at [293, 469] on div at bounding box center [279, 430] width 499 height 81
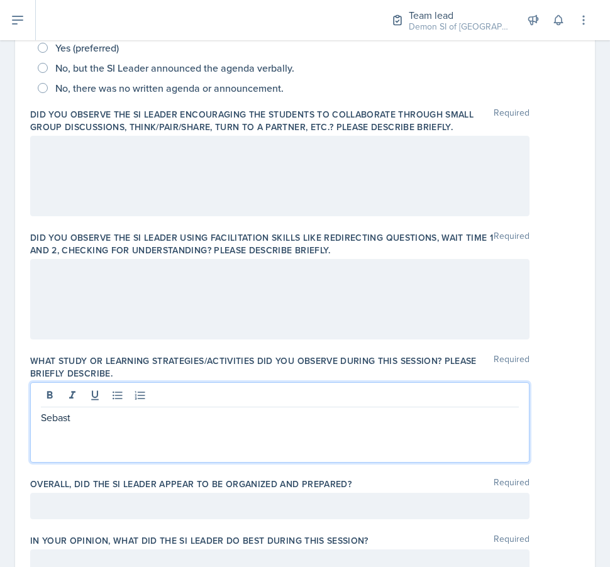
scroll to position [327, 0]
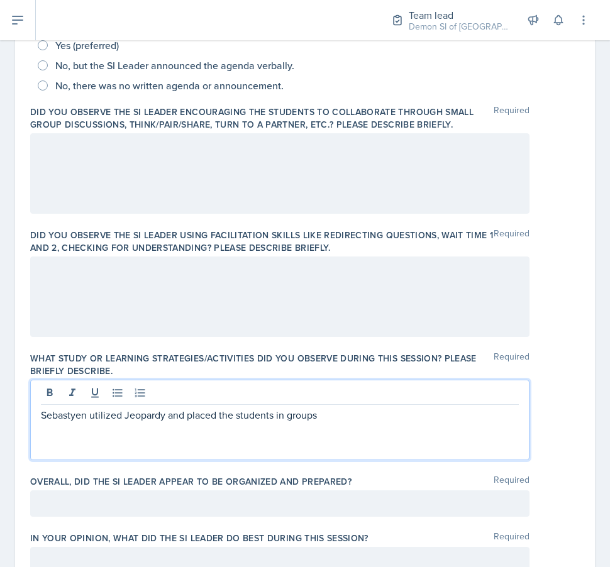
click at [303, 386] on div at bounding box center [280, 394] width 478 height 21
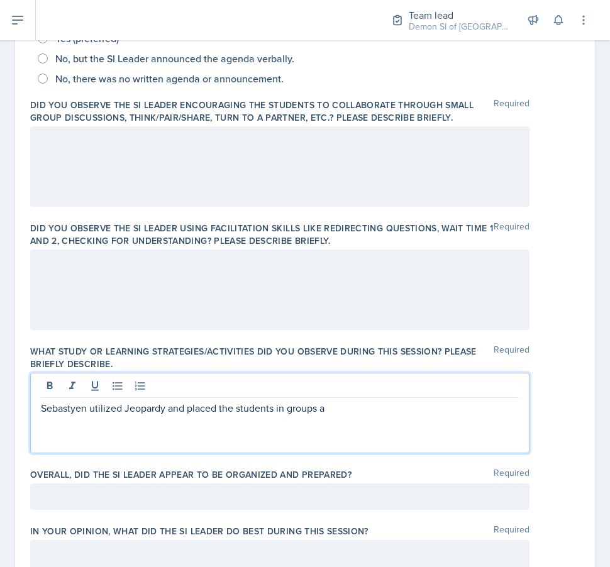
scroll to position [343, 0]
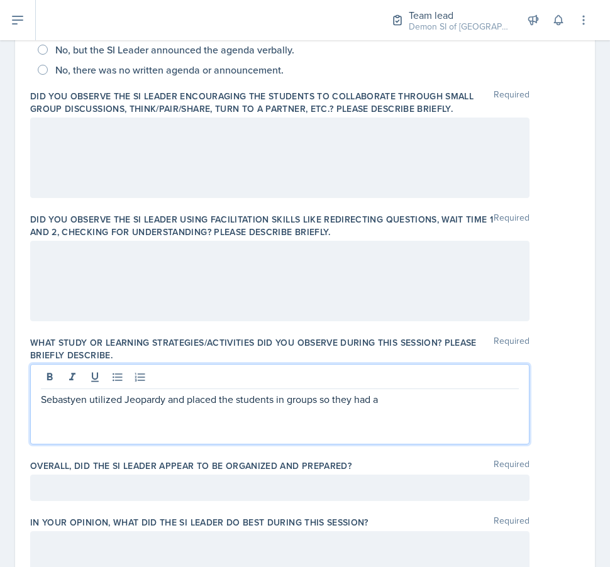
click at [437, 451] on div "What study or learning strategies/activities did you observe during this sessio…" at bounding box center [305, 392] width 550 height 123
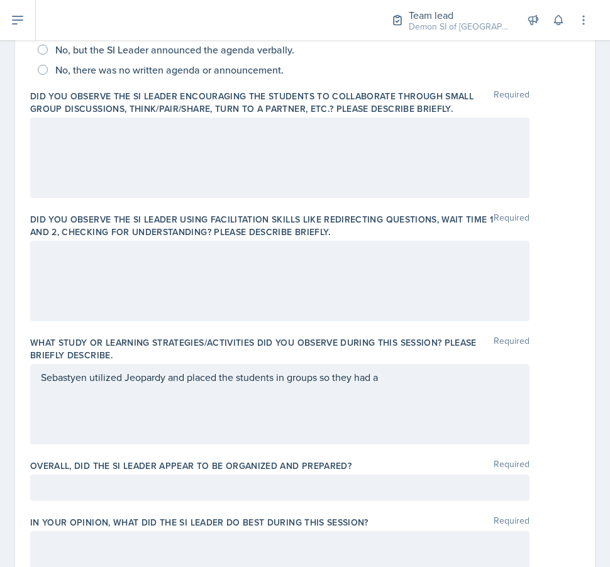
click at [415, 398] on div "Sebastyen utilized Jeopardy and placed the students in groups so they had a" at bounding box center [279, 404] width 499 height 81
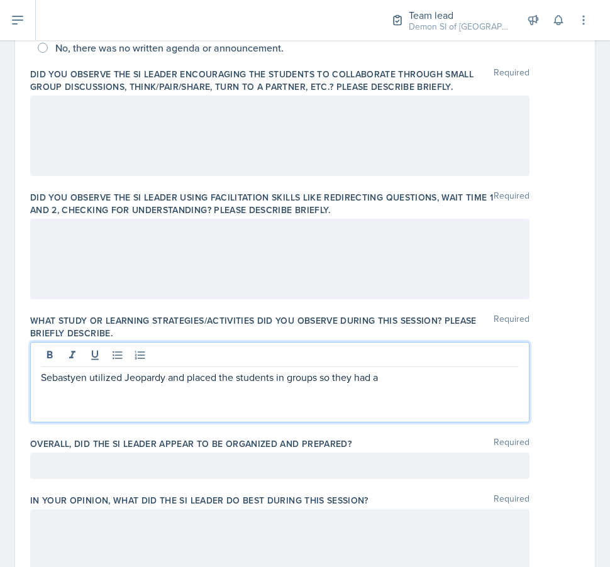
click at [443, 369] on div "Sebastyen utilized Jeopardy and placed the students in groups so they had a" at bounding box center [279, 382] width 499 height 81
click at [435, 381] on p "Sebastyen utilized Jeopardy and placed the students in groups so they had a" at bounding box center [280, 377] width 478 height 15
click at [491, 376] on p "Sebastyen utilized Jeopardy and placed the students in groups so they could tur…" at bounding box center [280, 377] width 478 height 15
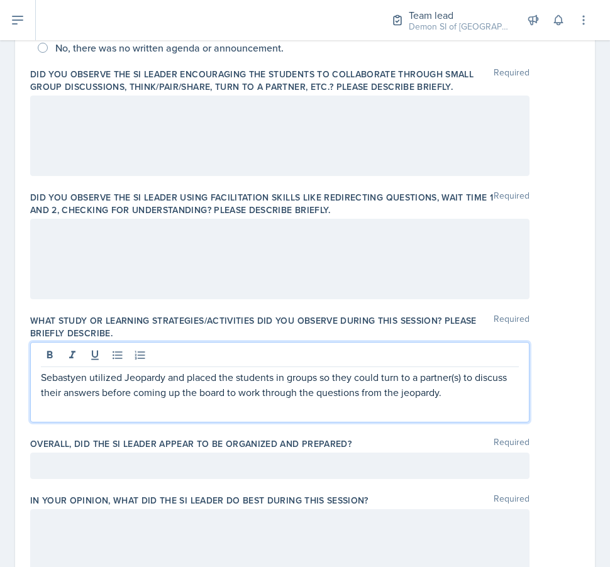
click at [479, 457] on div at bounding box center [279, 466] width 499 height 26
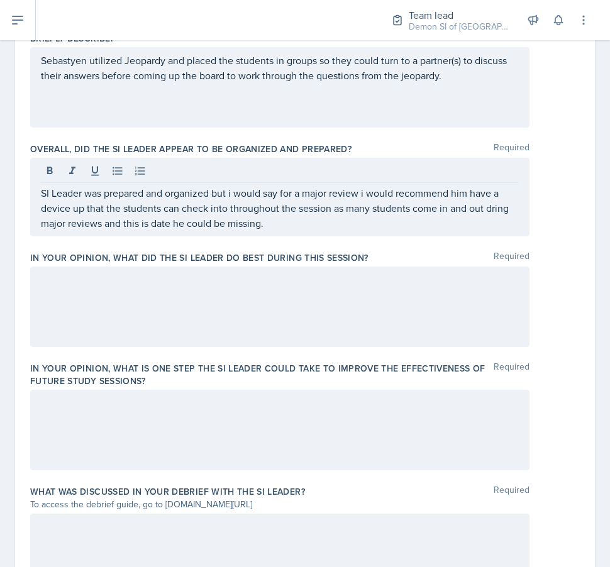
scroll to position [666, 0]
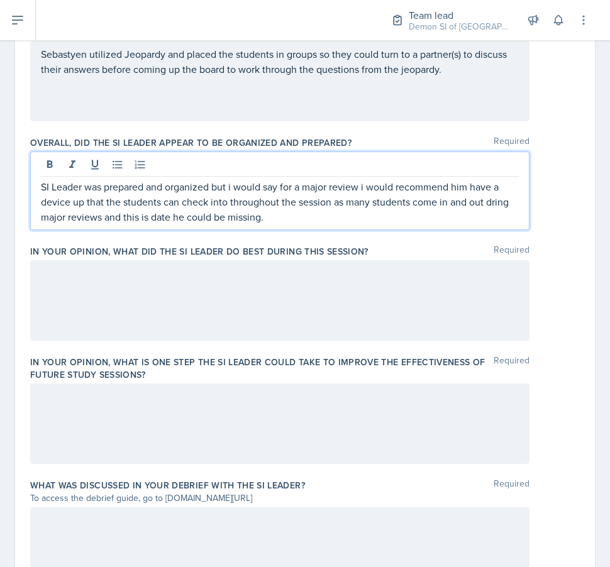
click at [306, 425] on div at bounding box center [279, 424] width 499 height 81
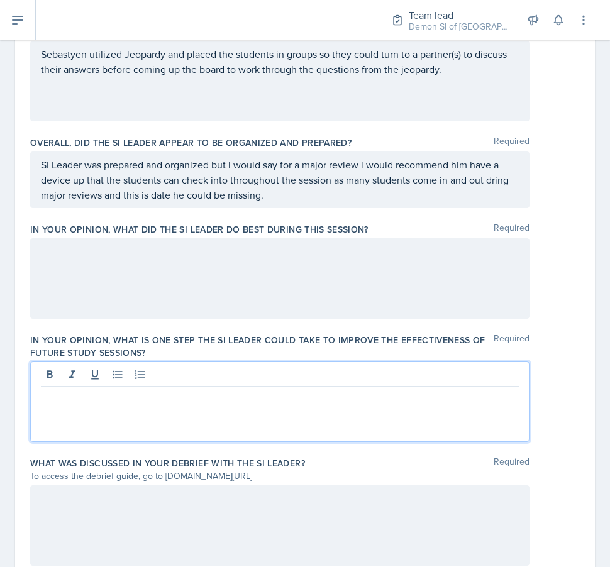
scroll to position [688, 0]
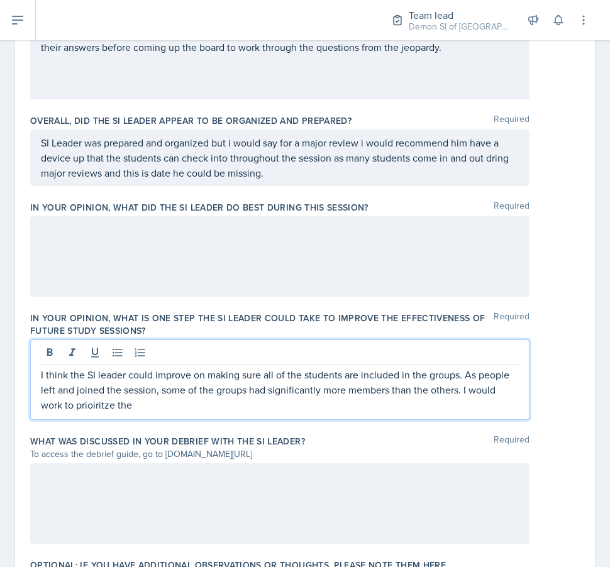
click at [78, 406] on p "I think the SI leader could improve on making sure all of the students are incl…" at bounding box center [280, 389] width 478 height 45
click at [169, 406] on p "I think the SI leader could improve on making sure all of the students are incl…" at bounding box center [280, 389] width 478 height 45
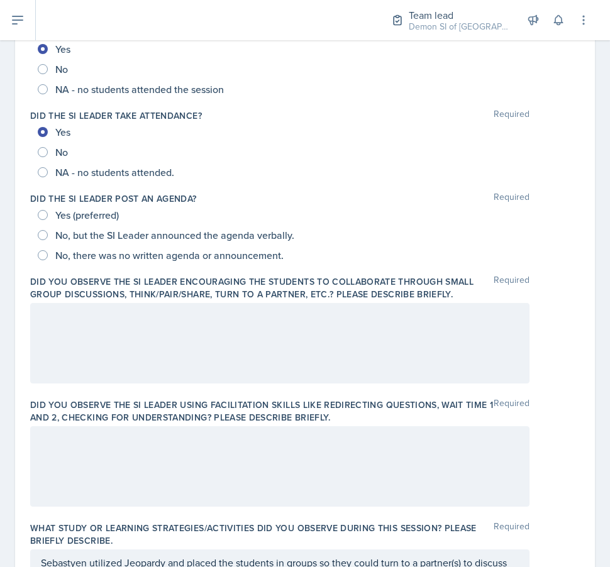
scroll to position [137, 0]
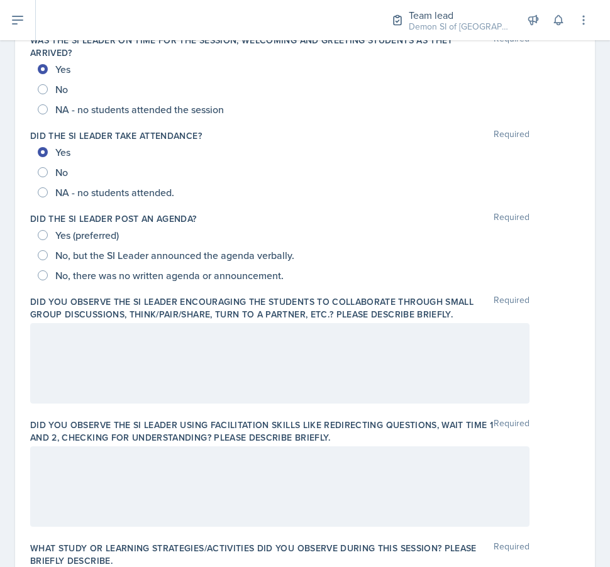
click at [259, 384] on div at bounding box center [279, 363] width 499 height 81
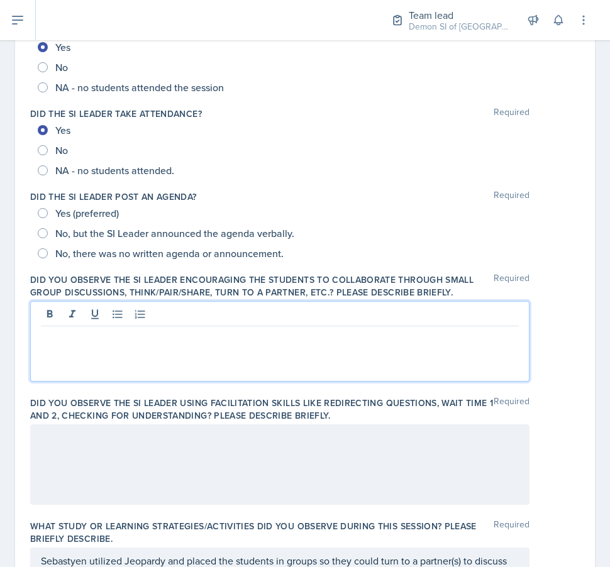
click at [207, 458] on div at bounding box center [279, 465] width 499 height 81
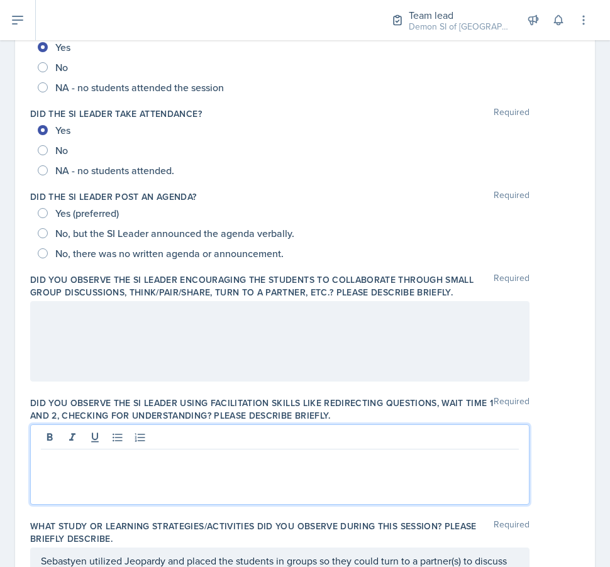
scroll to position [181, 0]
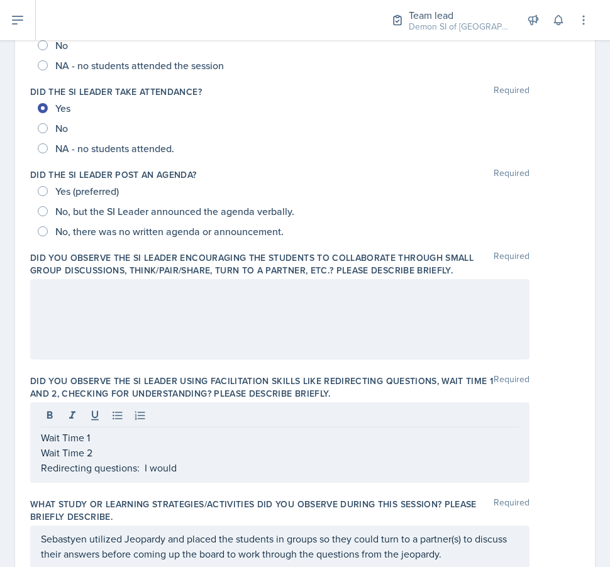
click at [235, 481] on div "Wait Time 1 Wait Time 2 Redirecting questions: I would" at bounding box center [279, 443] width 499 height 81
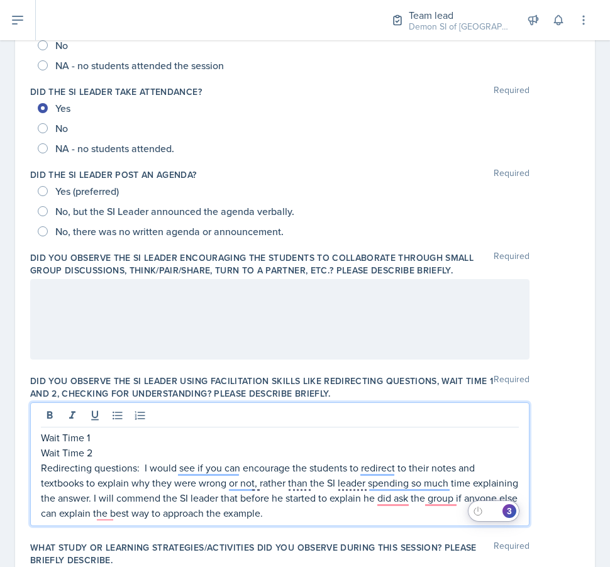
click at [98, 435] on p "Wait Time 1" at bounding box center [280, 437] width 478 height 15
click at [113, 435] on p "Wait Time 1:" at bounding box center [280, 437] width 478 height 15
click at [126, 455] on p "Wait Time 2:" at bounding box center [280, 452] width 478 height 15
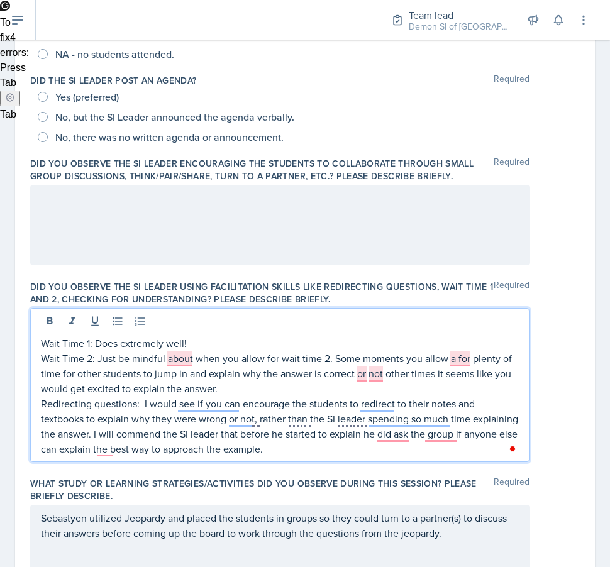
scroll to position [291, 0]
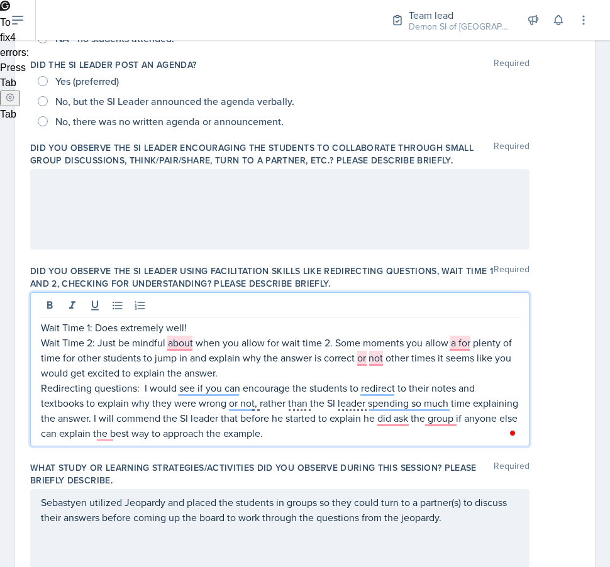
click at [503, 430] on p "Redirecting questions: I would see if you can encourage the students to redirec…" at bounding box center [280, 411] width 478 height 60
click at [511, 427] on span at bounding box center [513, 433] width 11 height 15
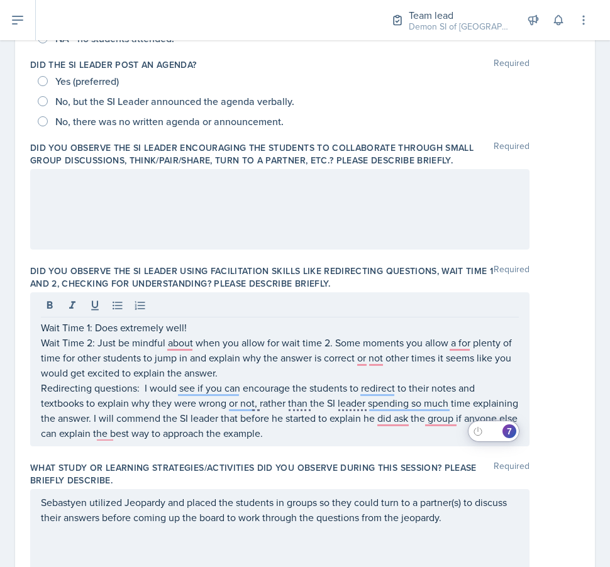
click at [511, 432] on div "7" at bounding box center [510, 432] width 14 height 14
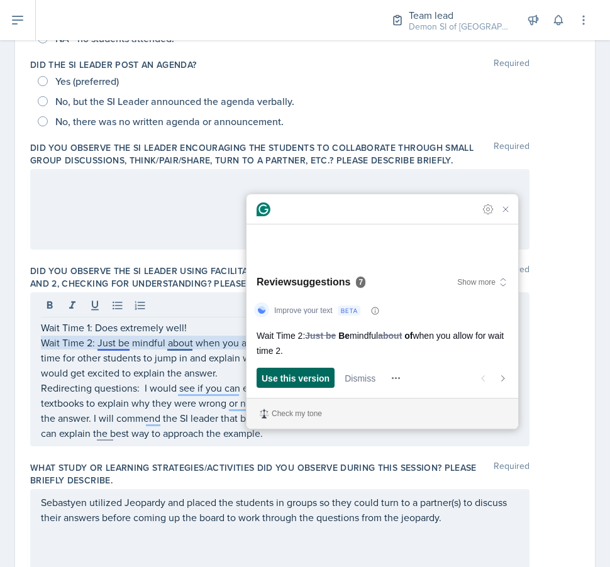
click at [294, 382] on span "Use this version" at bounding box center [296, 378] width 68 height 13
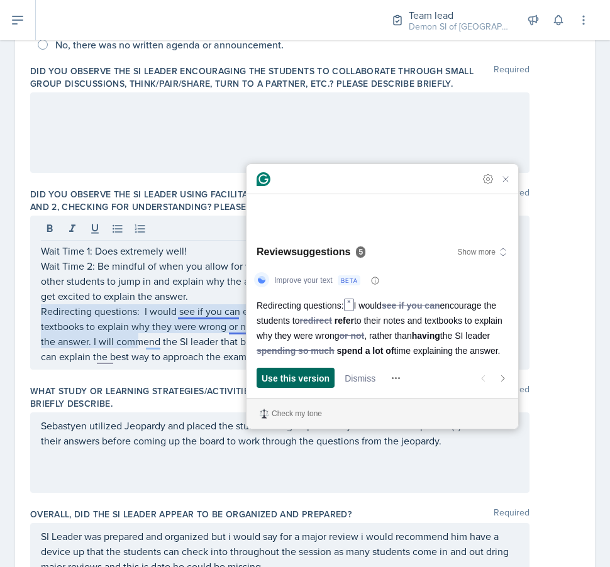
click at [278, 381] on span "Use this version" at bounding box center [296, 378] width 68 height 13
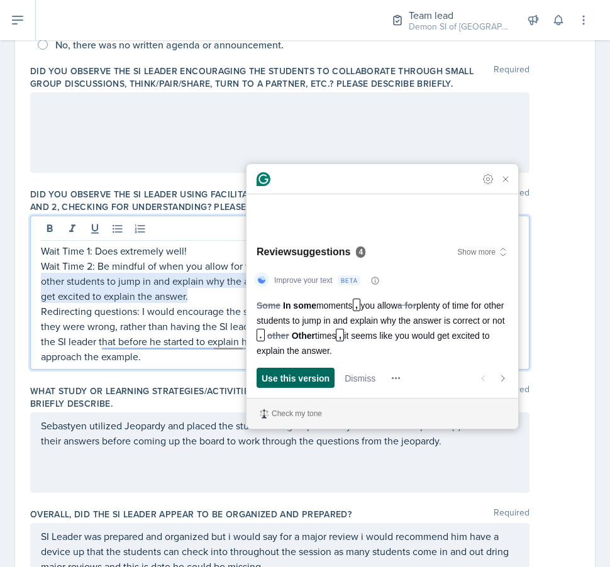
scroll to position [323, 0]
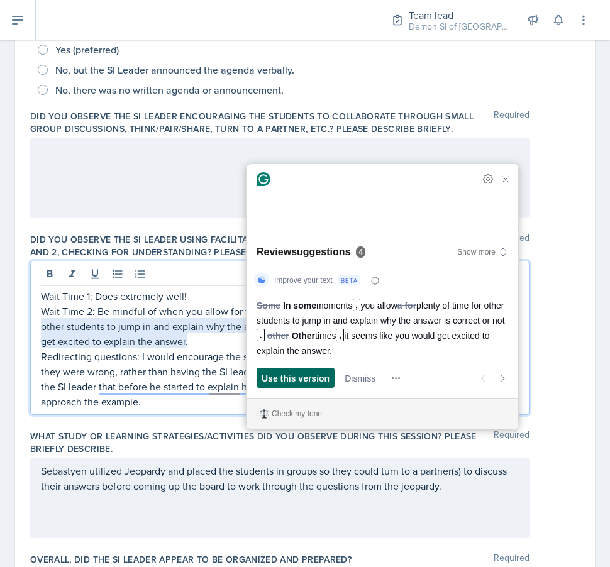
click at [278, 381] on span "Use this version" at bounding box center [296, 378] width 68 height 13
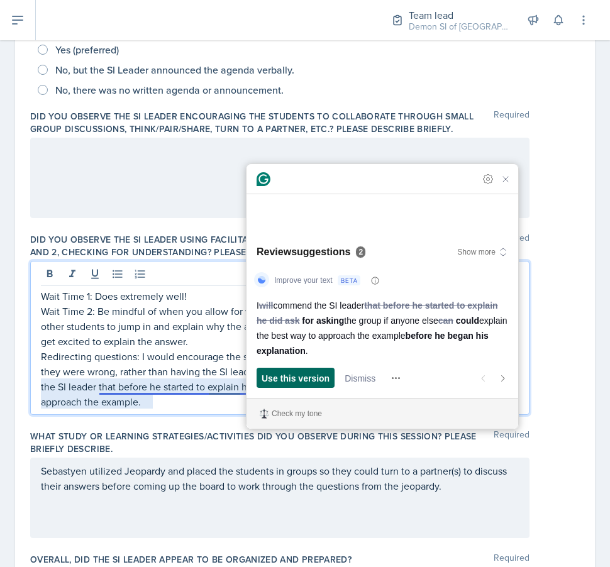
scroll to position [383, 0]
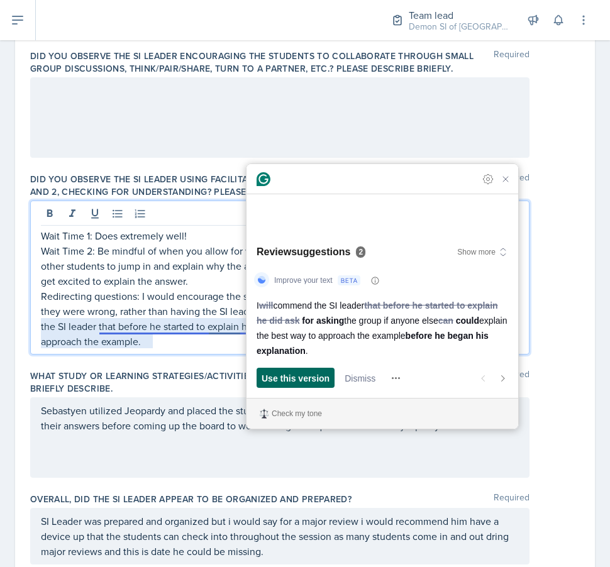
click at [278, 381] on span "Use this version" at bounding box center [296, 378] width 68 height 13
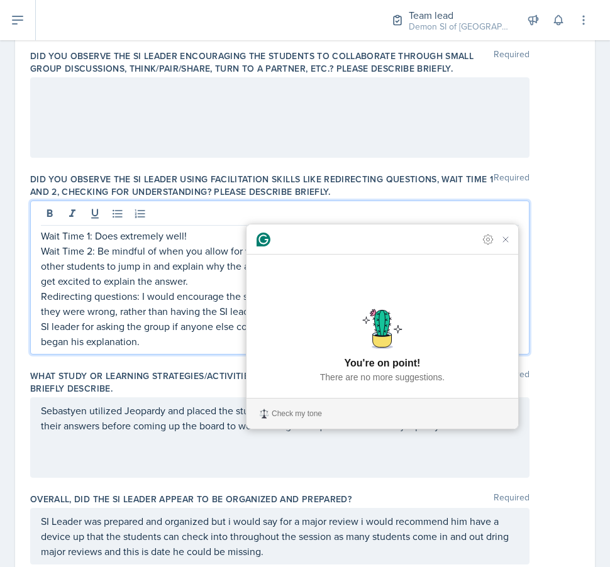
click at [148, 281] on p "Wait Time 2: Be mindful of when you allow for wait time 2. In some moments, you…" at bounding box center [280, 265] width 478 height 45
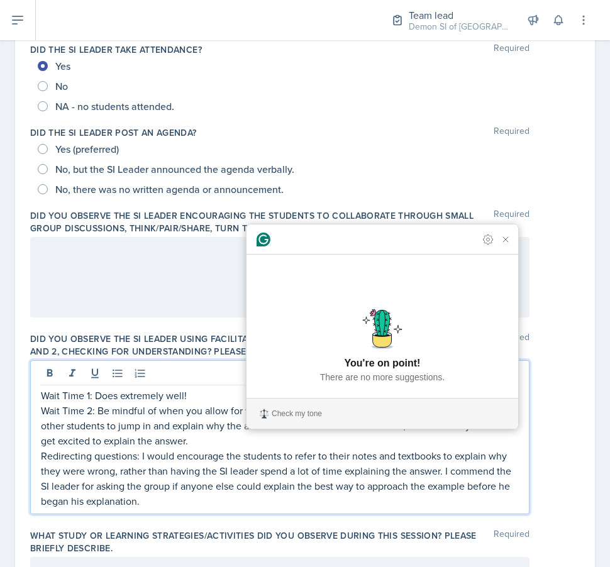
scroll to position [245, 0]
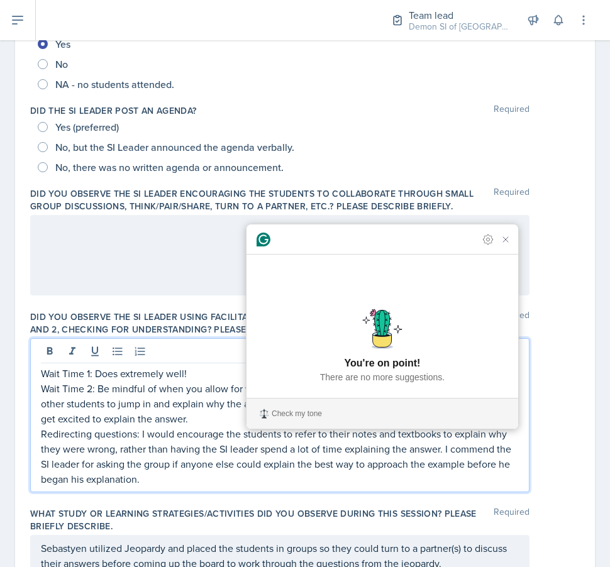
click at [117, 236] on p at bounding box center [280, 228] width 478 height 15
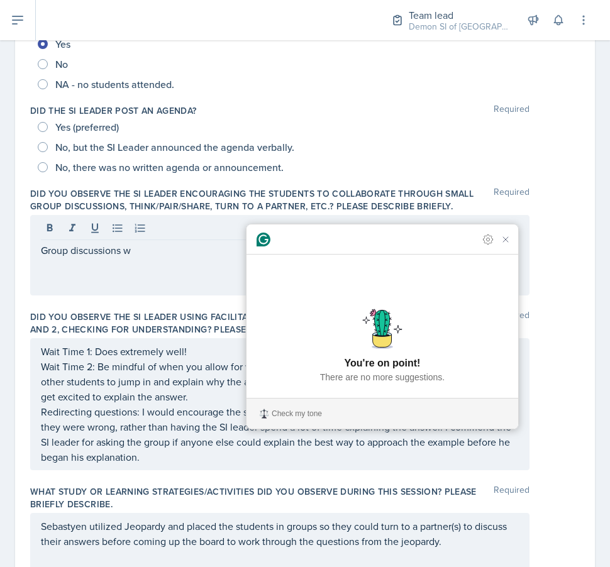
click at [192, 142] on span "No, but the SI Leader announced the agenda verbally." at bounding box center [174, 147] width 239 height 13
click at [48, 142] on input "No, but the SI Leader announced the agenda verbally." at bounding box center [43, 147] width 10 height 10
radio input "true"
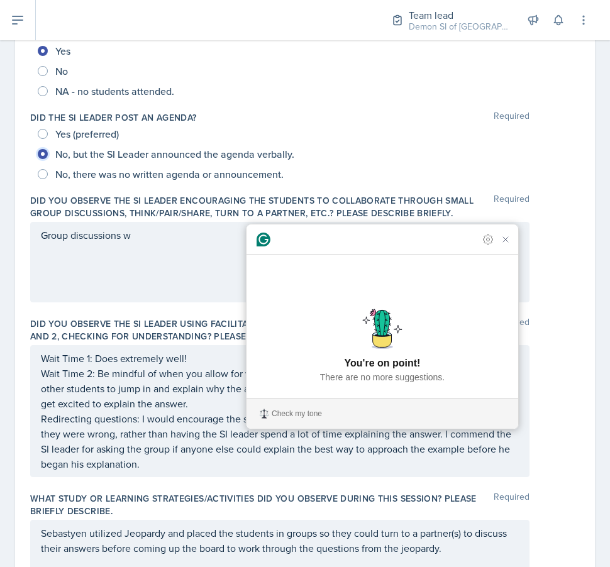
scroll to position [237, 0]
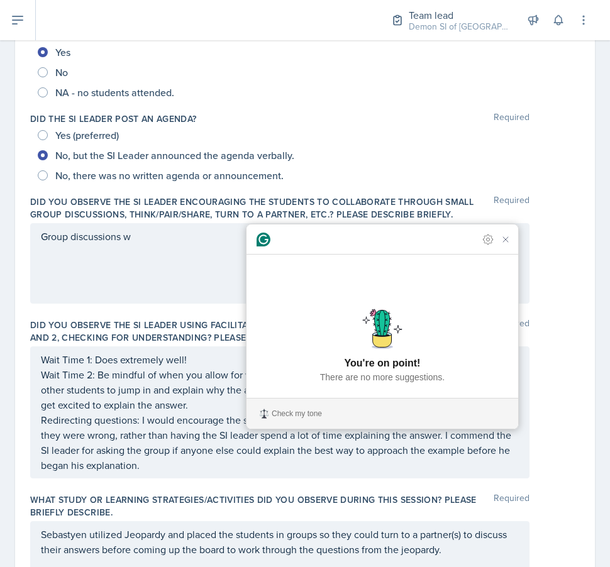
click at [99, 277] on div "Group discussions w" at bounding box center [279, 263] width 499 height 81
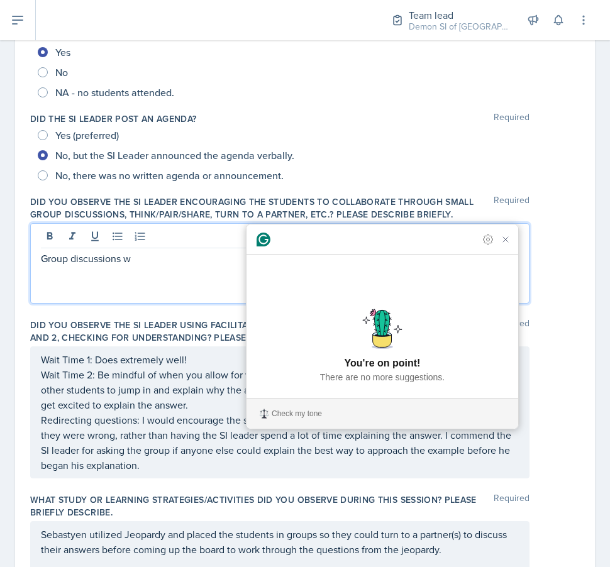
scroll to position [259, 0]
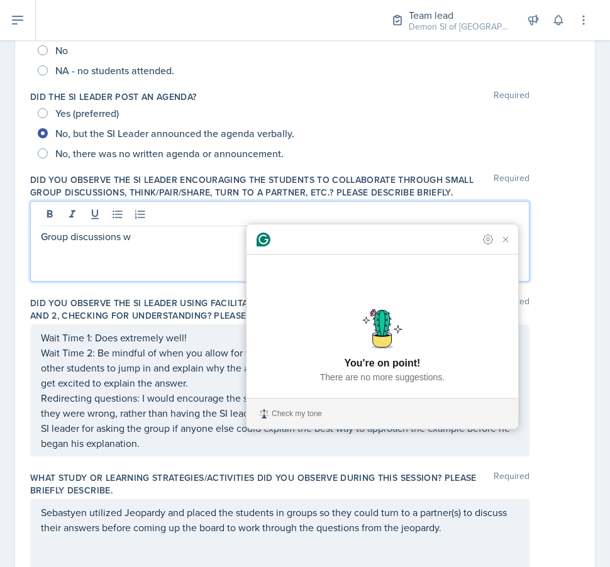
click at [165, 235] on p "Group discussions w" at bounding box center [280, 236] width 478 height 15
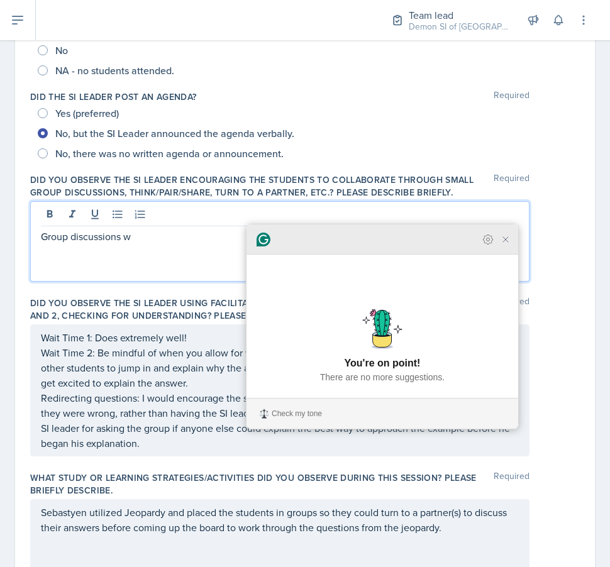
click at [513, 255] on div at bounding box center [383, 240] width 272 height 30
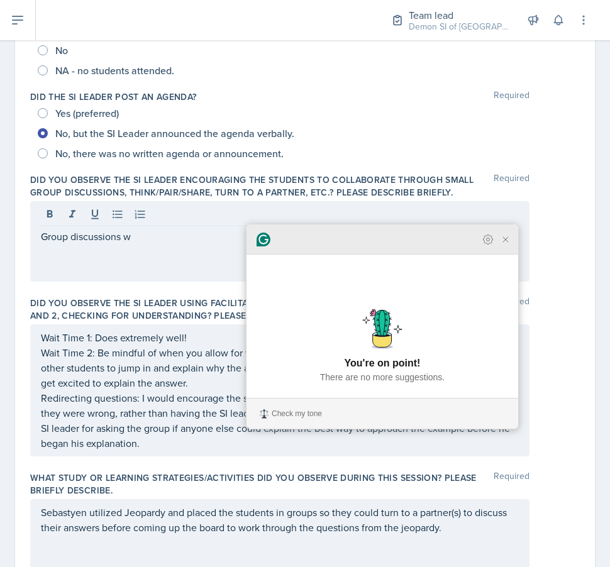
click at [516, 255] on div at bounding box center [383, 240] width 272 height 30
click at [513, 283] on div "Grammarly Assistant Accepting suggestion You're on point! There are no more sug…" at bounding box center [383, 327] width 272 height 204
click at [506, 245] on icon "Close Grammarly Assistant" at bounding box center [506, 240] width 10 height 10
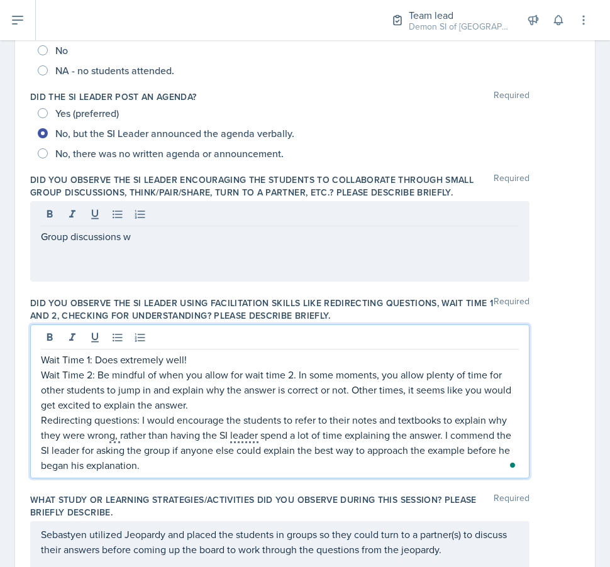
scroll to position [281, 0]
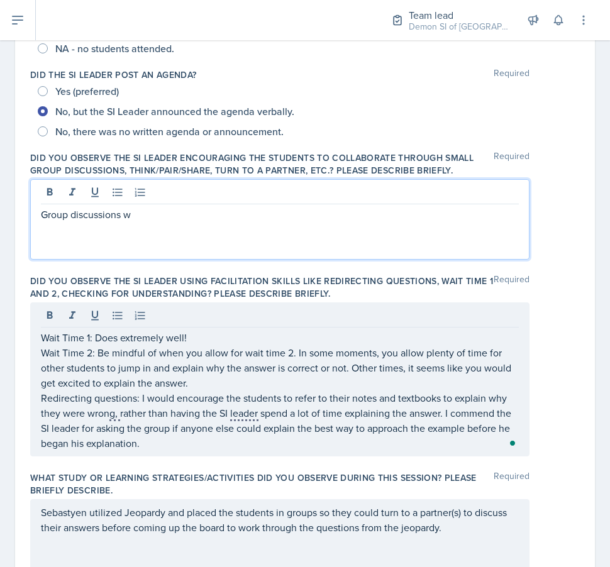
click at [150, 219] on p "Group discussions w" at bounding box center [280, 214] width 478 height 15
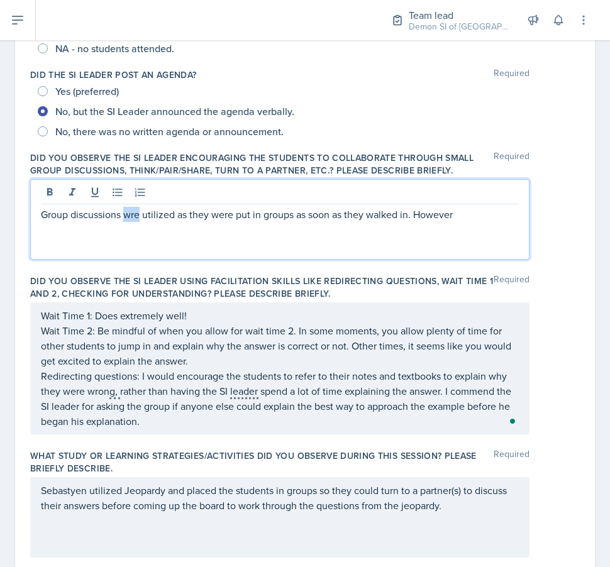
click at [131, 216] on p "Group discussions wre utilized as they were put in groups as soon as they walke…" at bounding box center [280, 214] width 478 height 15
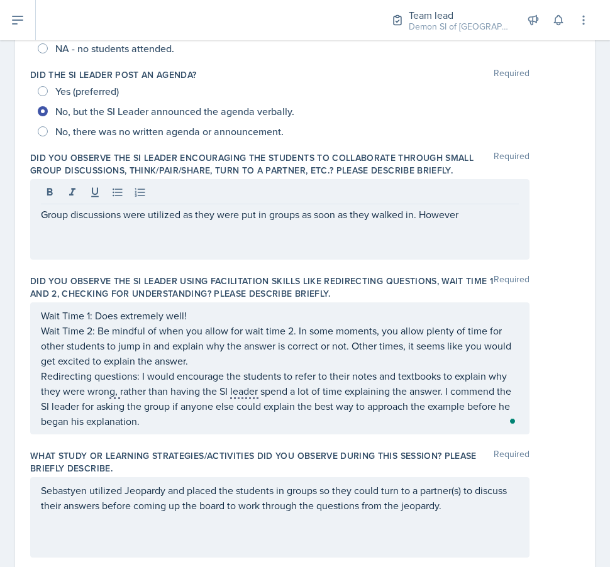
click at [455, 224] on div "Group discussions were utilized as they were put in groups as soon as they walk…" at bounding box center [279, 219] width 499 height 81
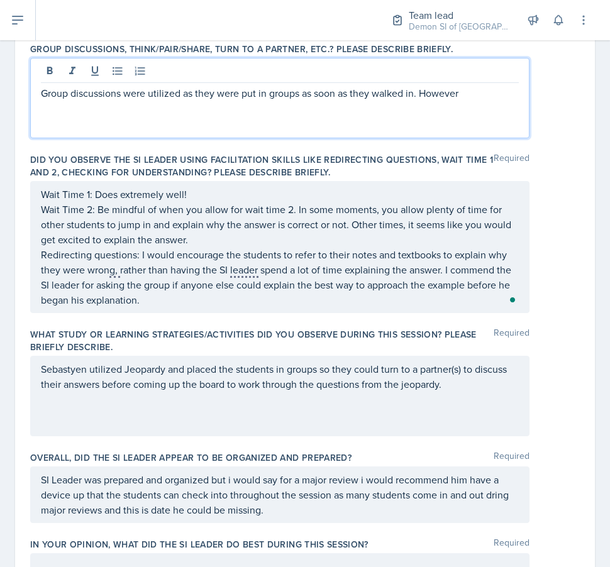
scroll to position [400, 0]
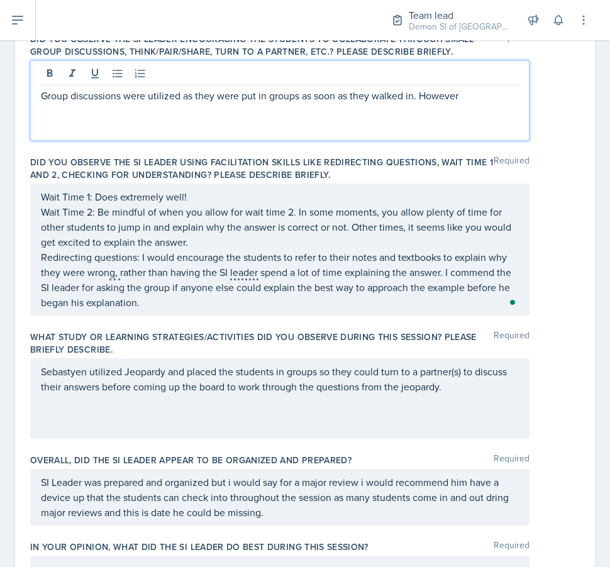
click at [466, 98] on p "Group discussions were utilized as they were put in groups as soon as they walk…" at bounding box center [280, 95] width 478 height 15
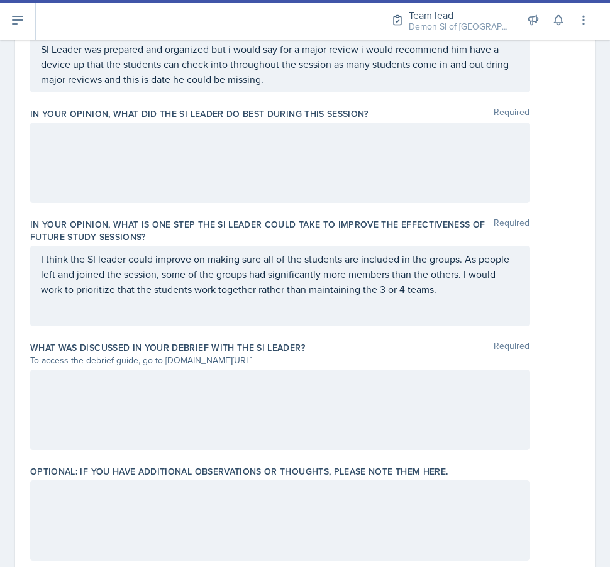
scroll to position [877, 0]
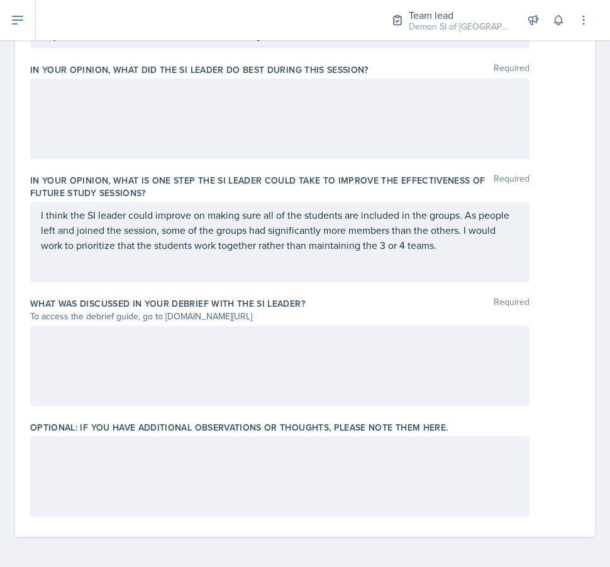
click at [244, 424] on label "Optional: If you have additional observations or thoughts, please note them her…" at bounding box center [239, 427] width 418 height 13
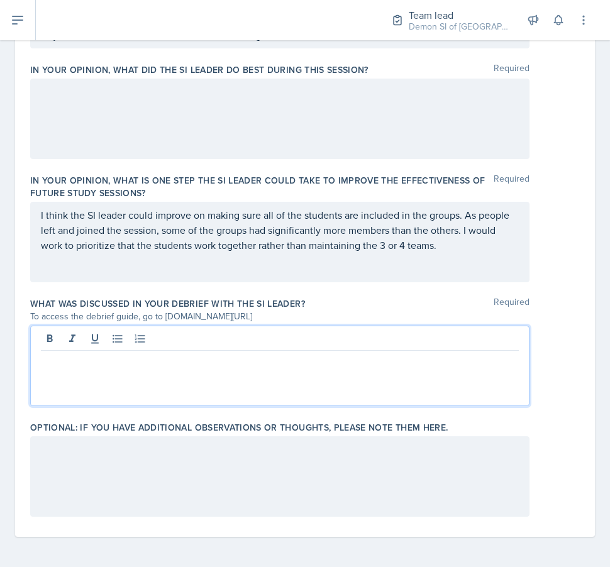
click at [217, 341] on div at bounding box center [279, 366] width 499 height 81
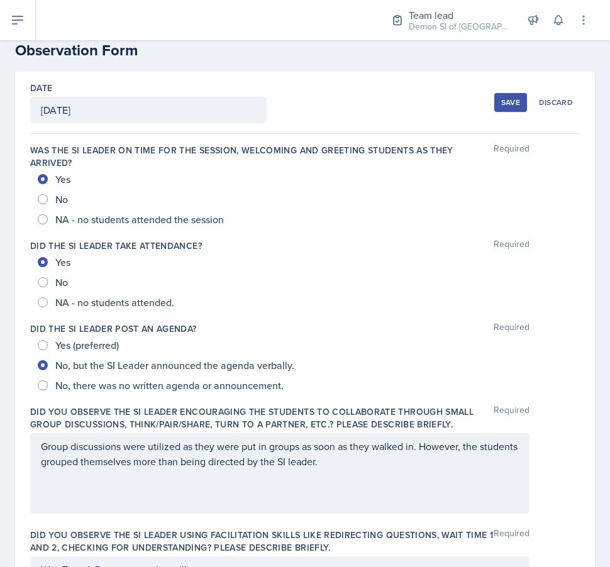
scroll to position [0, 0]
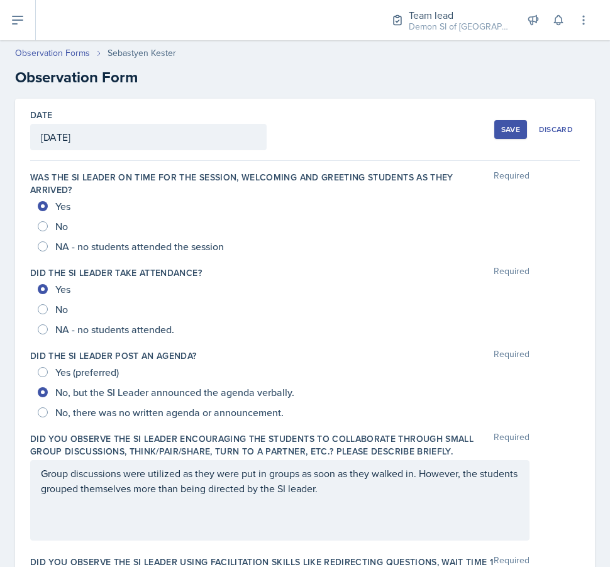
click at [501, 140] on div "Save Discard" at bounding box center [537, 129] width 86 height 29
click at [503, 128] on div "Save" at bounding box center [510, 130] width 19 height 10
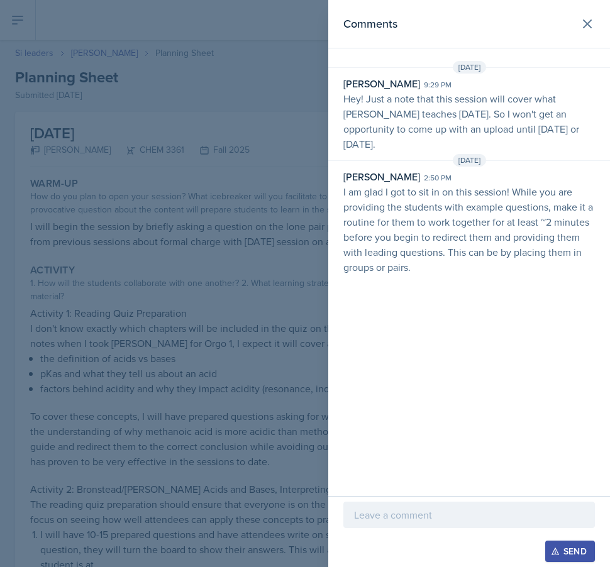
click at [242, 214] on div at bounding box center [305, 283] width 610 height 567
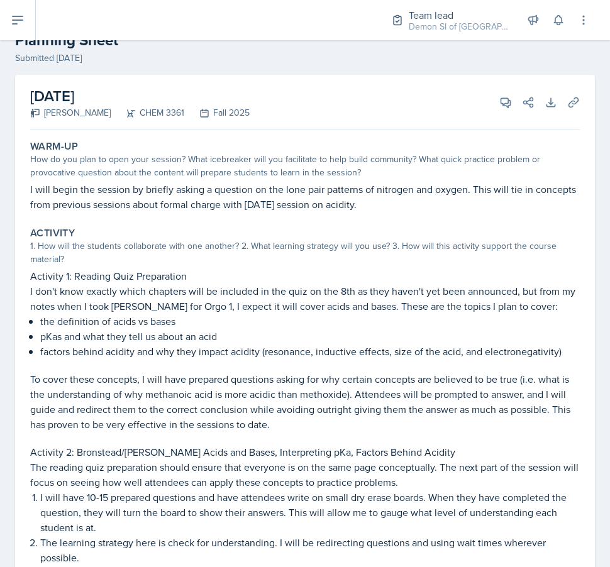
scroll to position [40, 0]
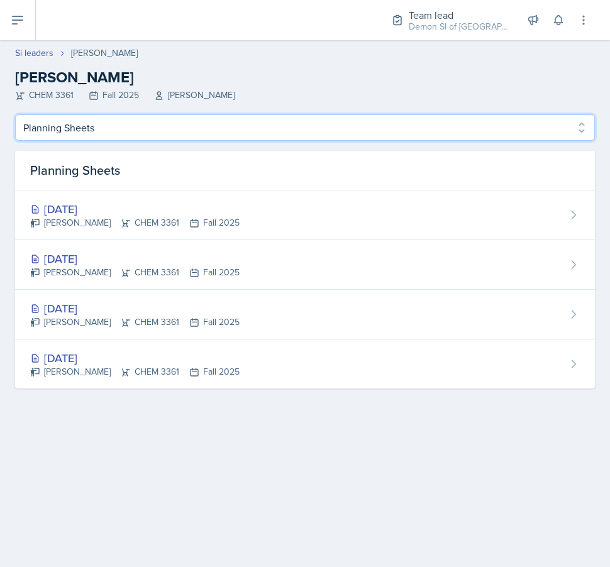
click at [100, 128] on select "Profile Planning Sheets Observation Forms Uploads" at bounding box center [305, 127] width 580 height 26
select select "Observation Forms"
click at [15, 114] on select "Profile Planning Sheets Observation Forms Uploads" at bounding box center [305, 127] width 580 height 26
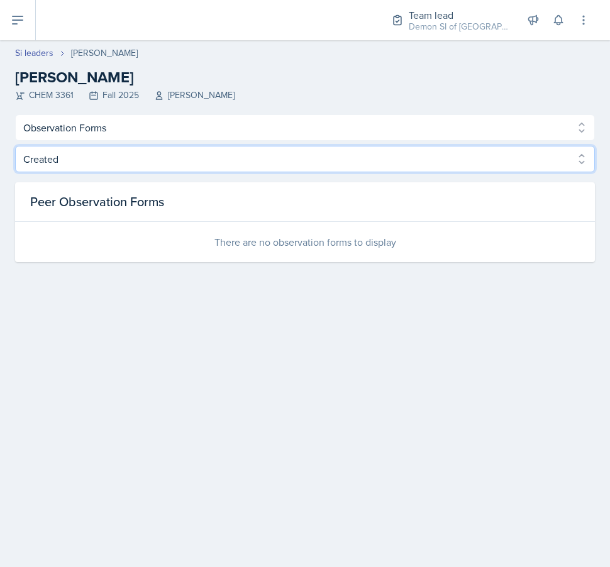
click at [127, 164] on select "Created Observed" at bounding box center [305, 159] width 580 height 26
select select "Observed"
click at [15, 146] on select "Created Observed" at bounding box center [305, 159] width 580 height 26
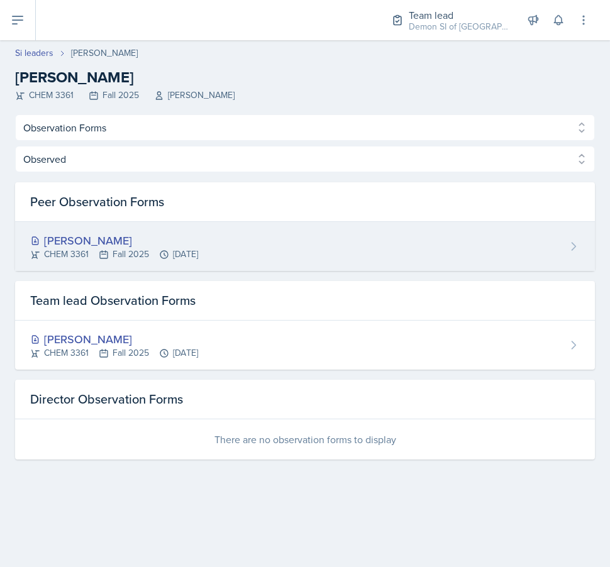
click at [164, 238] on div "[PERSON_NAME]" at bounding box center [114, 240] width 168 height 17
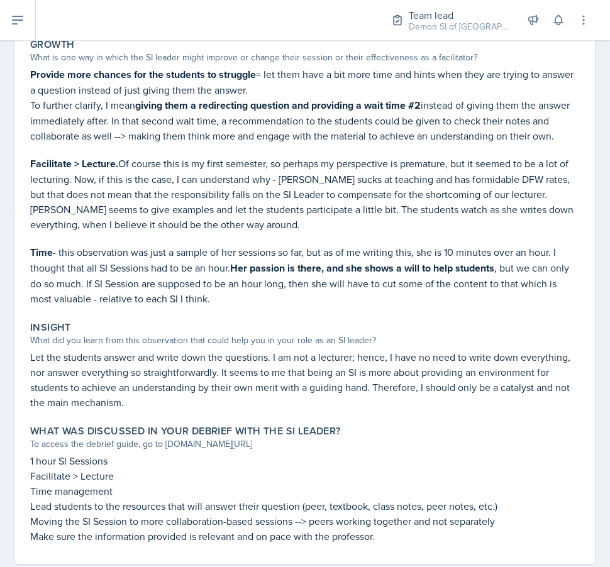
scroll to position [386, 0]
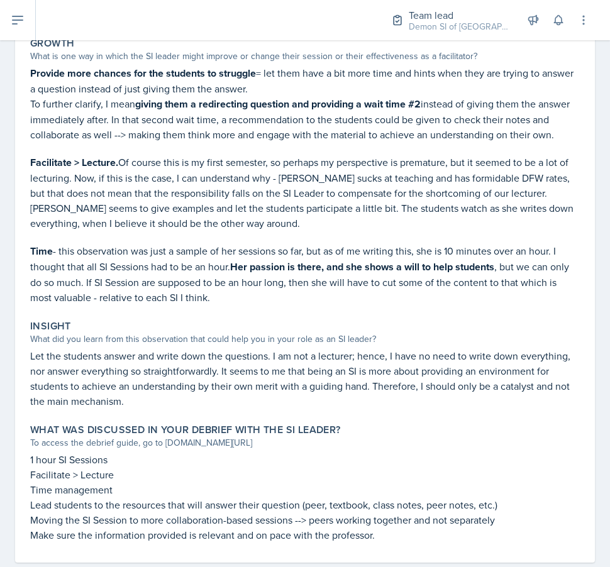
select select "Observation Forms"
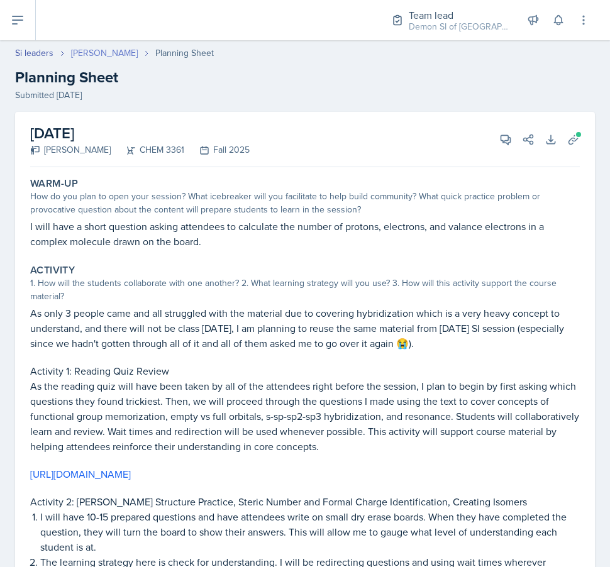
click at [106, 55] on link "[PERSON_NAME]" at bounding box center [104, 53] width 67 height 13
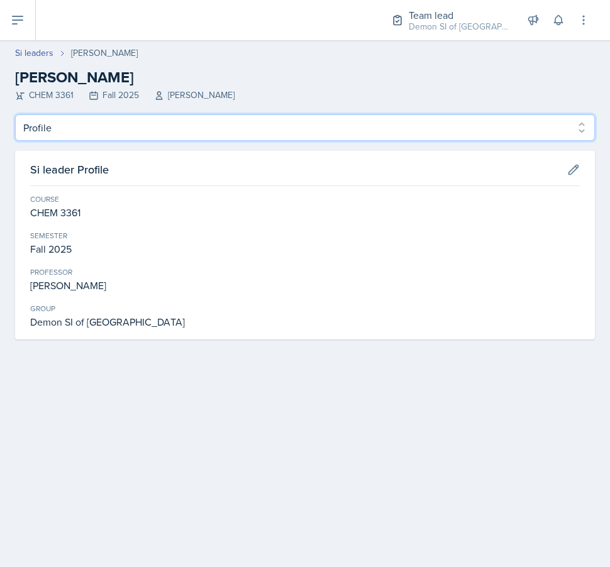
click at [152, 129] on select "Profile Planning Sheets Observation Forms Uploads" at bounding box center [305, 127] width 580 height 26
select select "Observation Forms"
click at [15, 114] on select "Profile Planning Sheets Observation Forms Uploads" at bounding box center [305, 127] width 580 height 26
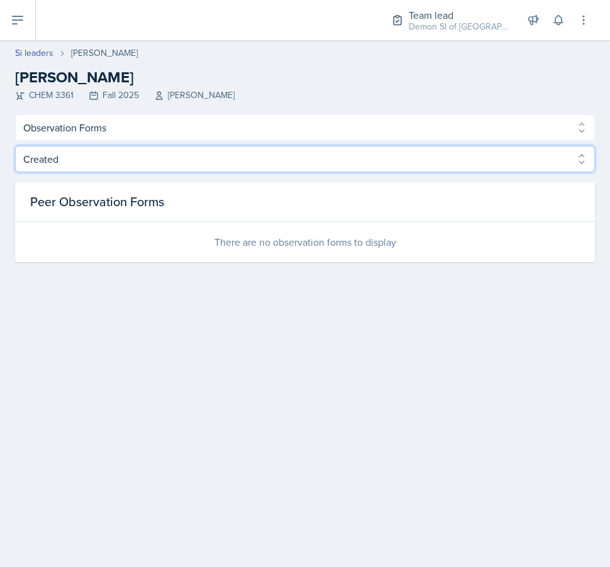
click at [150, 161] on select "Created Observed" at bounding box center [305, 159] width 580 height 26
select select "Observed"
click at [15, 146] on select "Created Observed" at bounding box center [305, 159] width 580 height 26
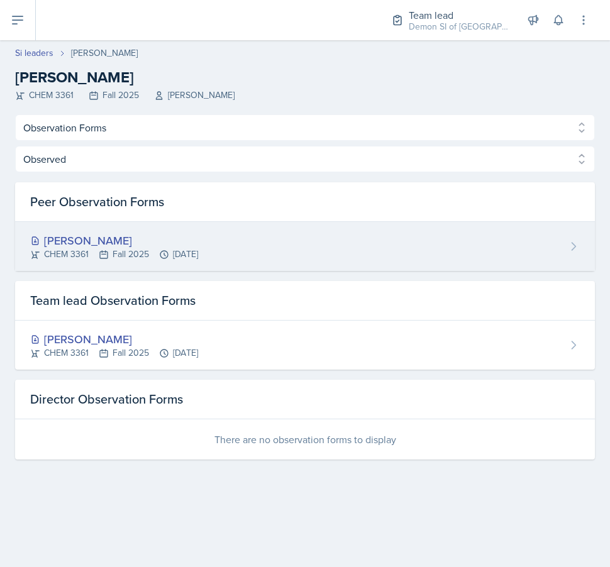
click at [100, 223] on div "[PERSON_NAME] CHEM 3361 Fall 2025 [DATE]" at bounding box center [305, 246] width 580 height 49
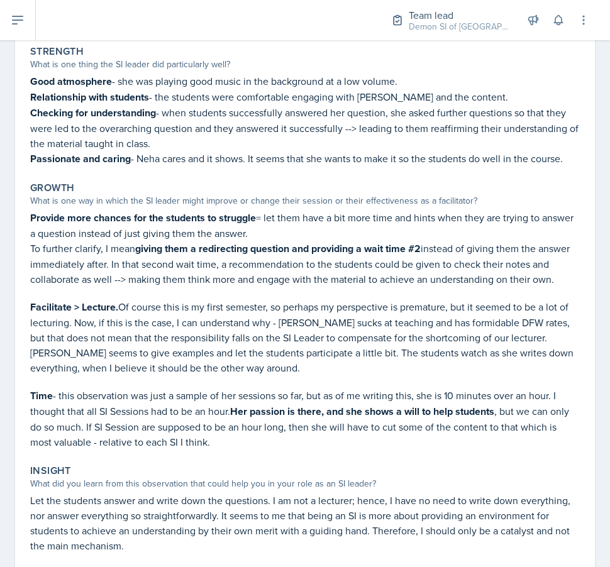
scroll to position [245, 0]
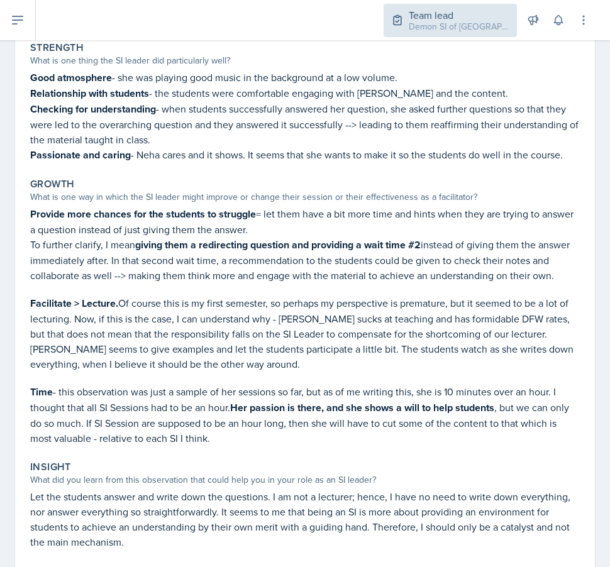
click at [474, 8] on div "Team lead" at bounding box center [459, 15] width 101 height 15
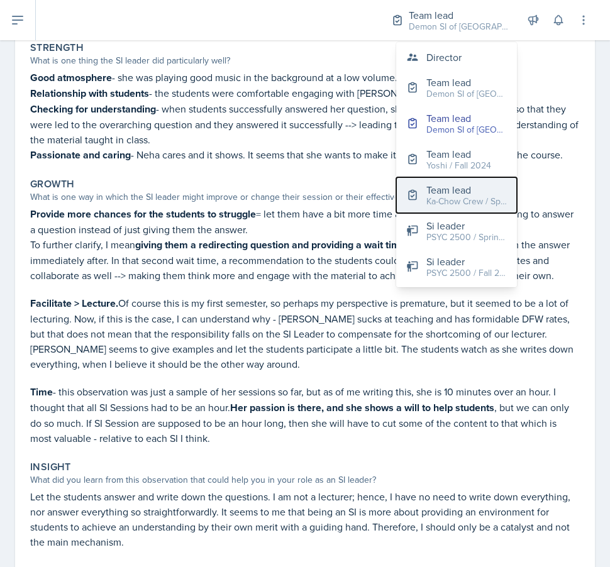
click at [456, 209] on button "Team lead Ka-Chow Crew / Spring 2025" at bounding box center [456, 195] width 121 height 36
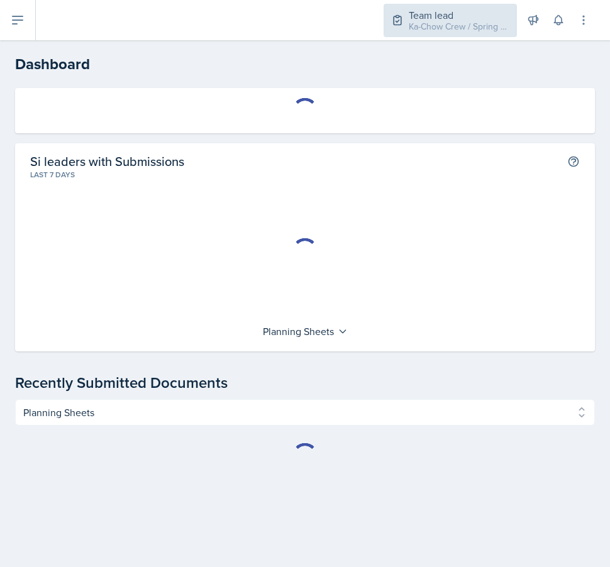
click at [456, 23] on div "Ka-Chow Crew / Spring 2025" at bounding box center [459, 26] width 101 height 13
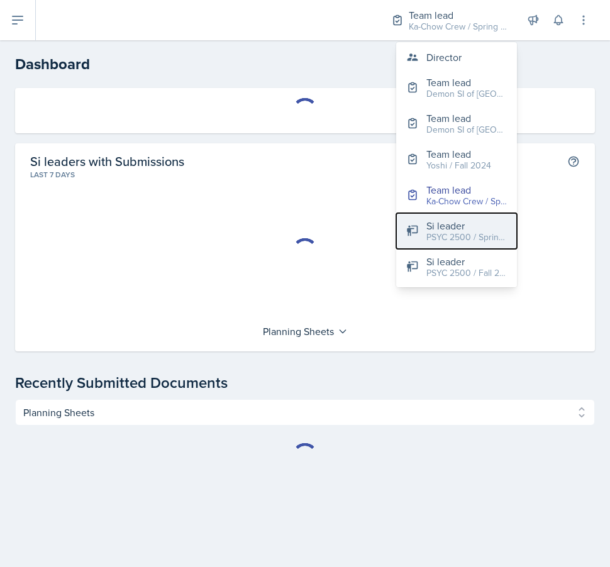
click at [421, 243] on button "Si leader PSYC 2500 / Spring 2024" at bounding box center [456, 231] width 121 height 36
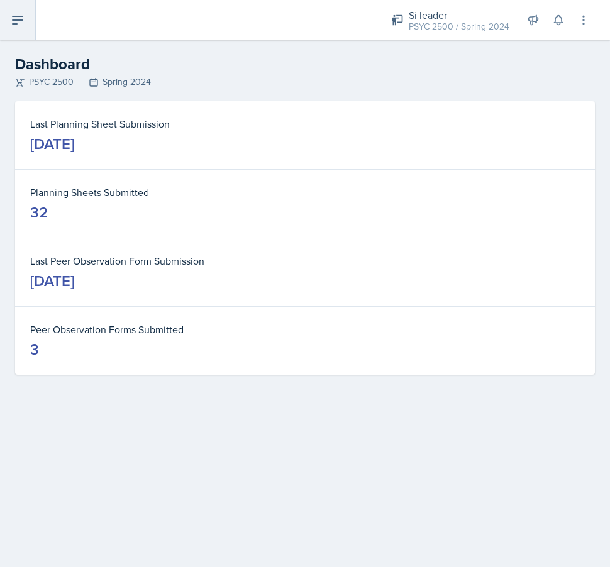
click at [15, 26] on icon at bounding box center [17, 20] width 15 height 15
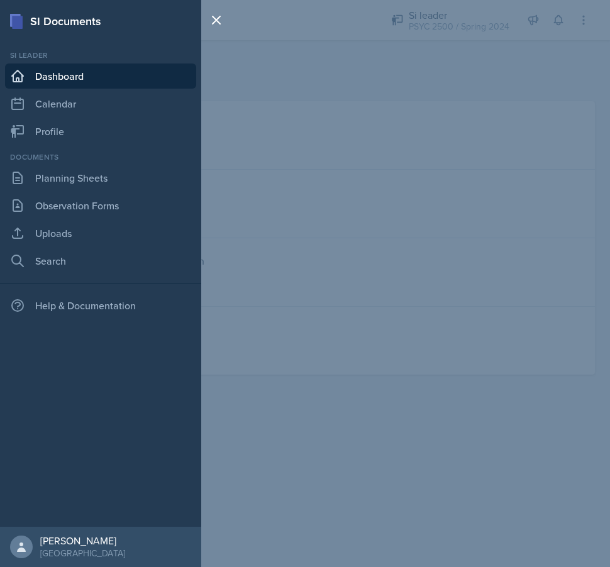
click at [348, 167] on div "SI Documents Si leader Dashboard Calendar Profile Documents Planning Sheets Obs…" at bounding box center [305, 283] width 610 height 567
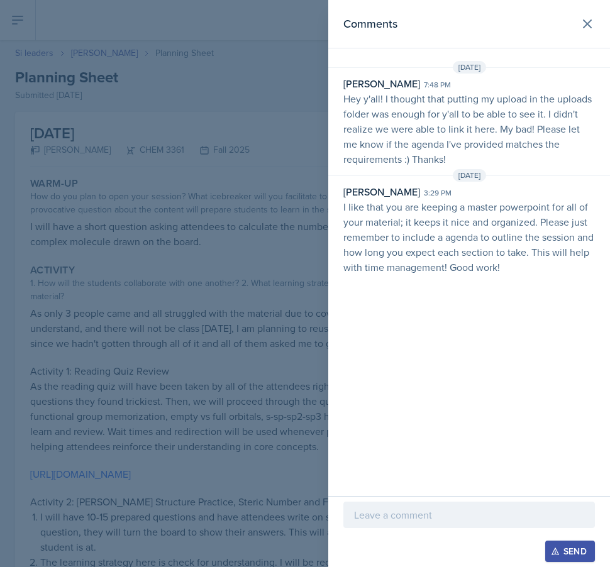
click at [220, 96] on div at bounding box center [305, 283] width 610 height 567
